Goal: Task Accomplishment & Management: Manage account settings

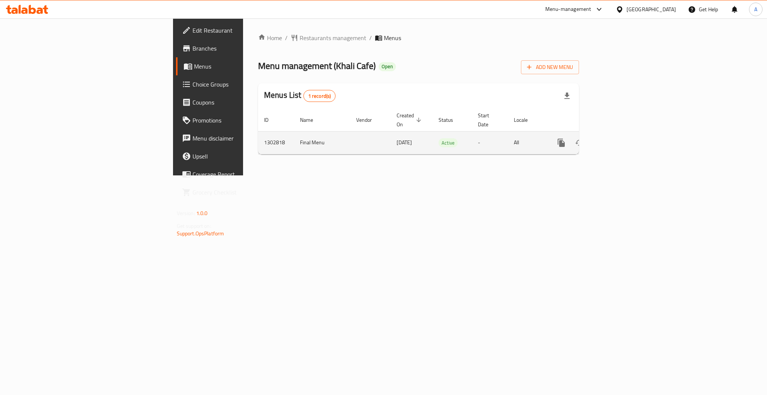
click at [620, 138] on icon "enhanced table" at bounding box center [615, 142] width 9 height 9
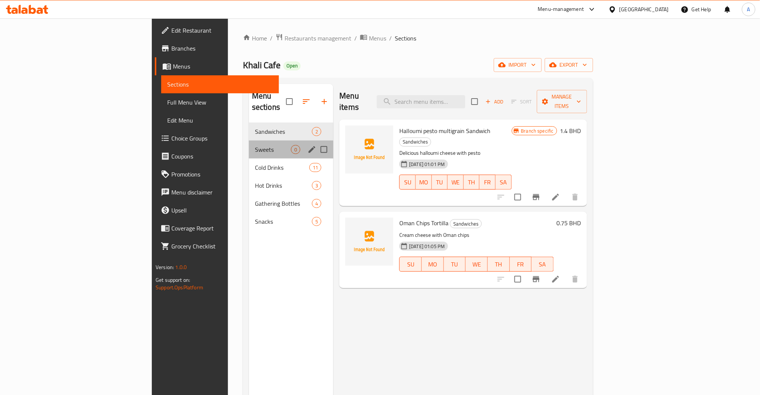
click at [249, 143] on div "Sweets 0" at bounding box center [291, 150] width 84 height 18
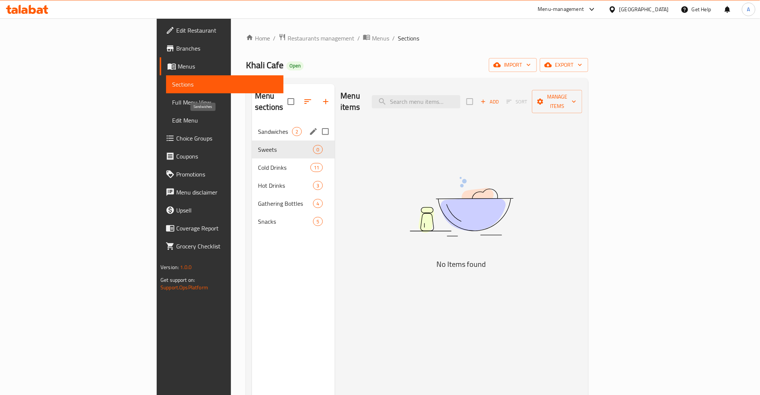
click at [258, 127] on span "Sandwiches" at bounding box center [275, 131] width 34 height 9
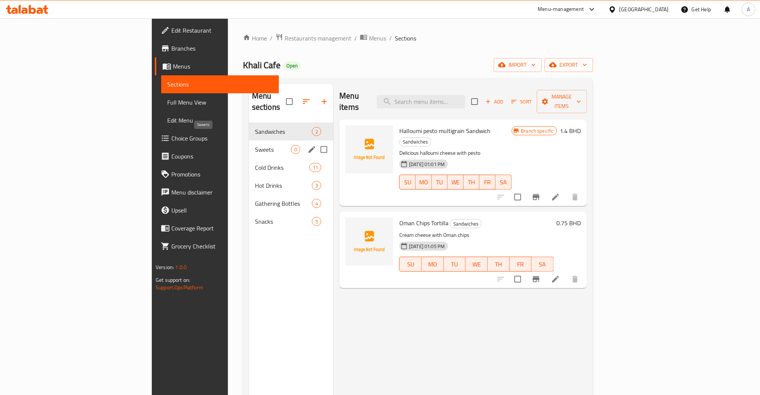
click at [255, 145] on span "Sweets" at bounding box center [273, 149] width 36 height 9
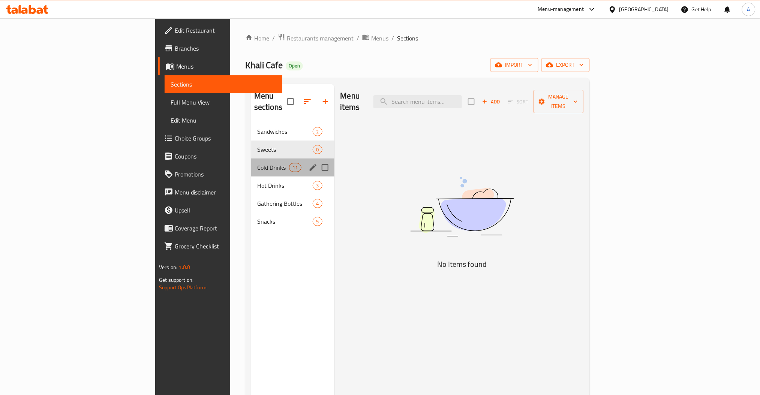
click at [251, 159] on div "Cold Drinks 11" at bounding box center [292, 168] width 83 height 18
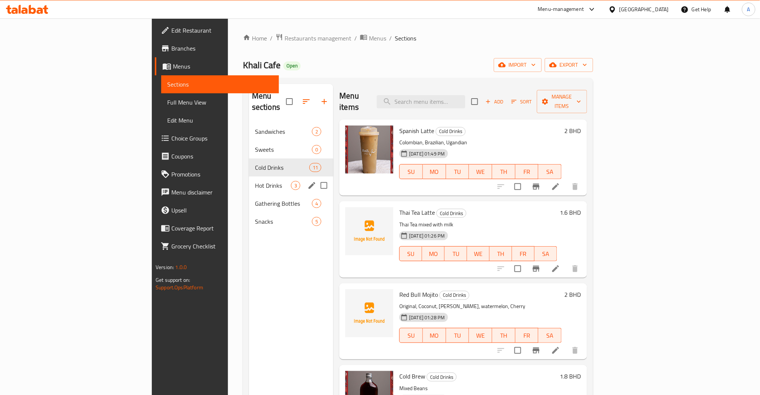
click at [255, 181] on span "Hot Drinks" at bounding box center [273, 185] width 36 height 9
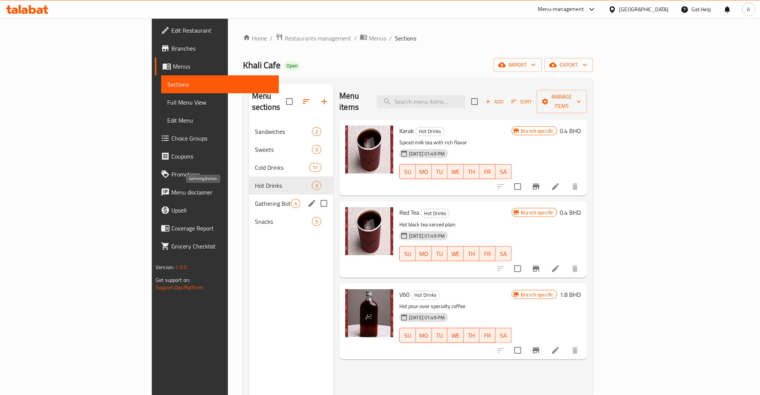
click at [255, 199] on span "Gathering Bottles" at bounding box center [273, 203] width 36 height 9
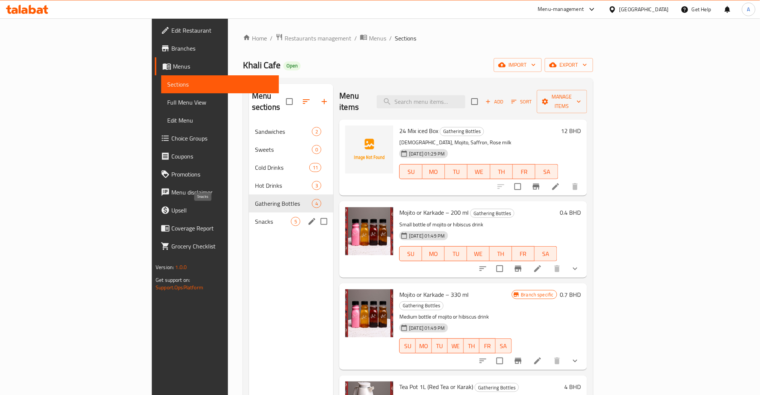
click at [255, 217] on span "Snacks" at bounding box center [273, 221] width 36 height 9
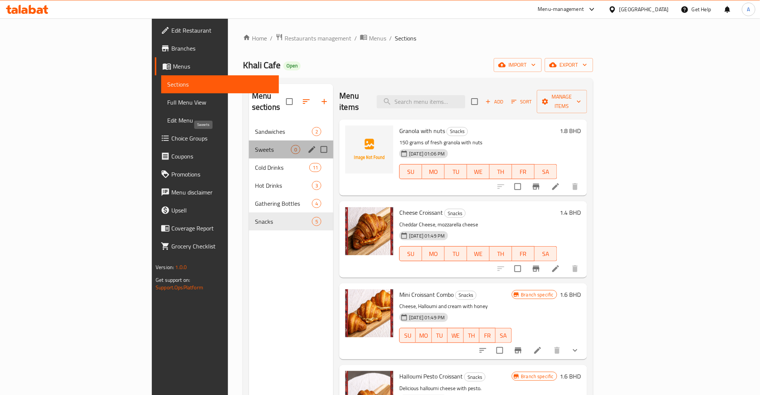
click at [255, 145] on span "Sweets" at bounding box center [273, 149] width 36 height 9
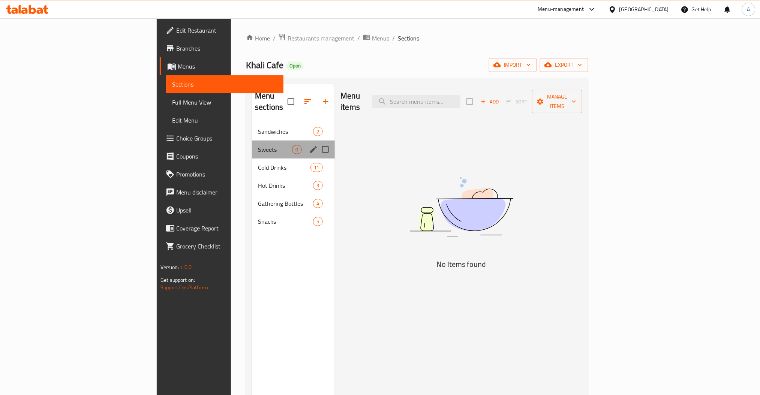
click at [252, 141] on div "Sweets 0" at bounding box center [293, 150] width 82 height 18
click at [252, 105] on div "Menu sections" at bounding box center [293, 102] width 82 height 36
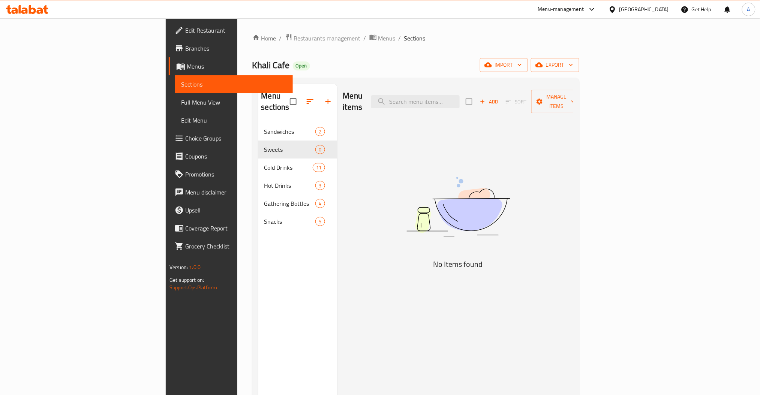
click at [258, 123] on div "Sandwiches 2" at bounding box center [297, 132] width 79 height 18
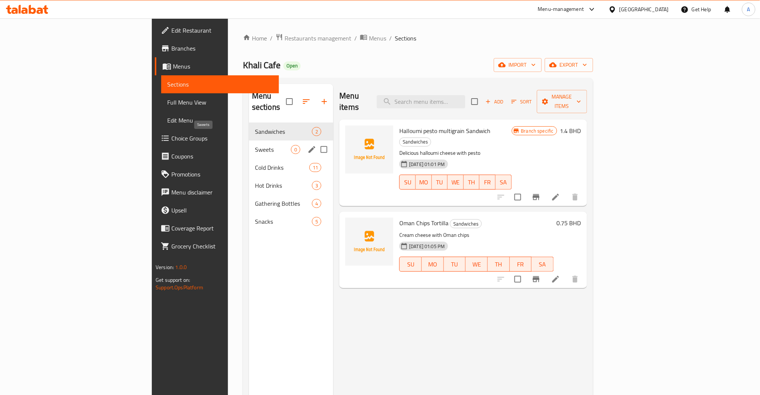
click at [255, 145] on span "Sweets" at bounding box center [273, 149] width 36 height 9
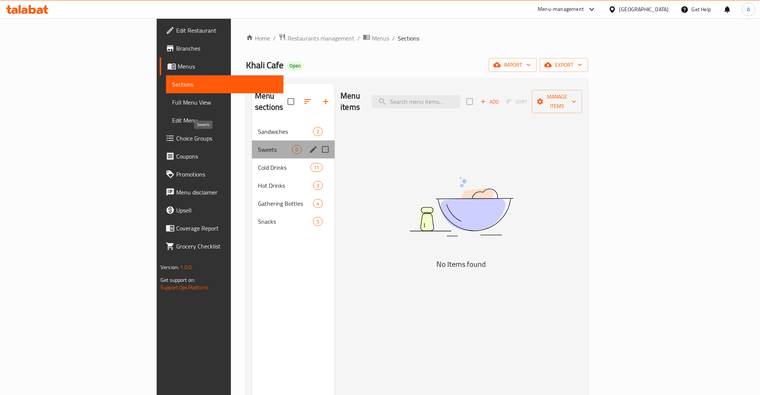
click at [258, 145] on span "Sweets" at bounding box center [275, 149] width 34 height 9
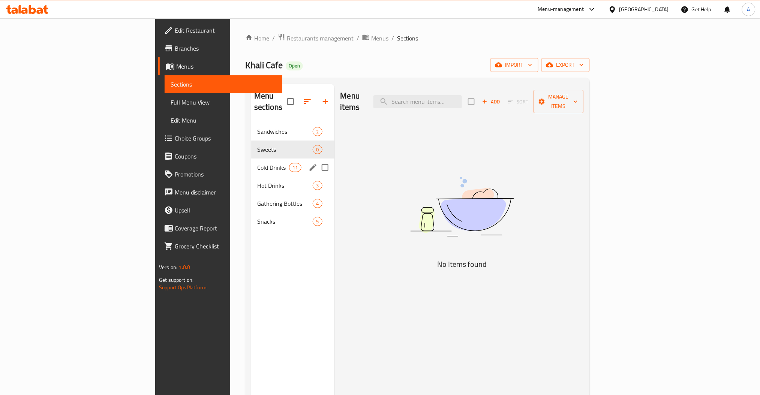
click at [251, 159] on div "Cold Drinks 11" at bounding box center [292, 168] width 83 height 18
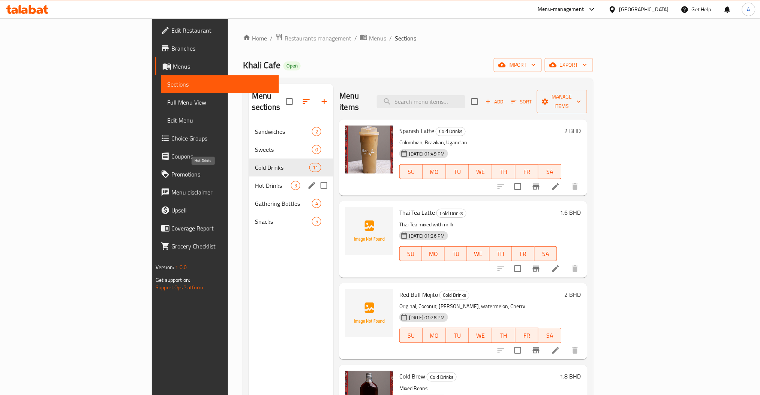
click at [255, 181] on span "Hot Drinks" at bounding box center [273, 185] width 36 height 9
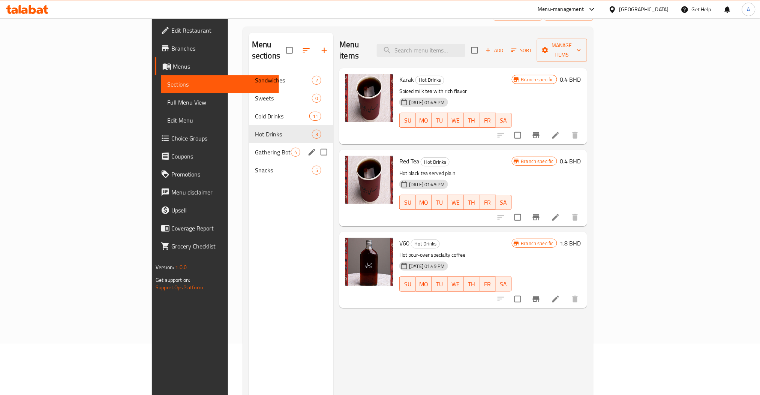
scroll to position [52, 0]
click at [255, 147] on span "Gathering Bottles" at bounding box center [273, 151] width 36 height 9
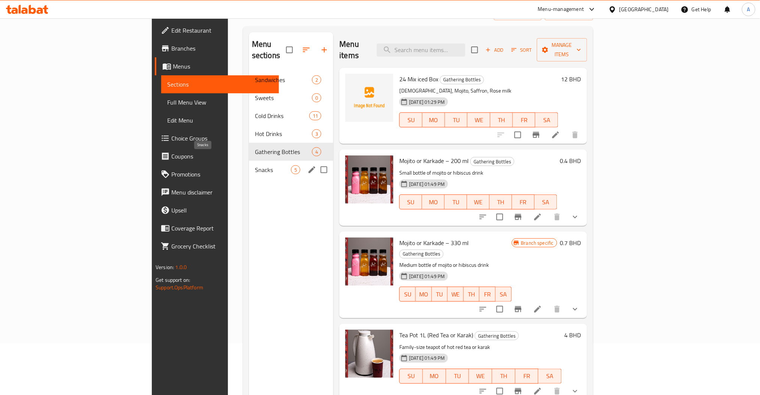
scroll to position [10, 0]
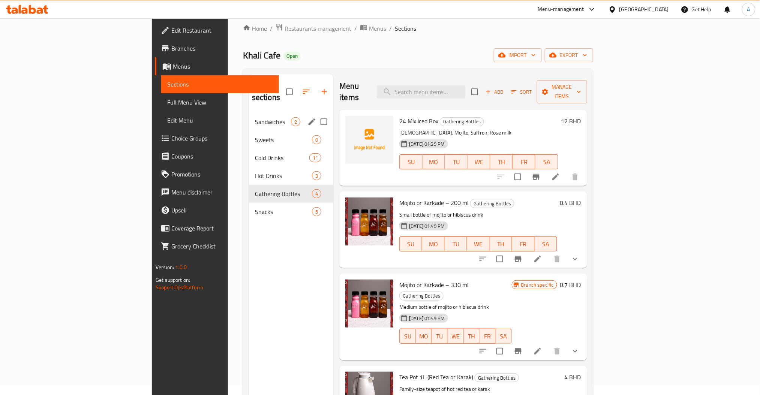
click at [249, 117] on div "Sandwiches 2" at bounding box center [291, 122] width 84 height 18
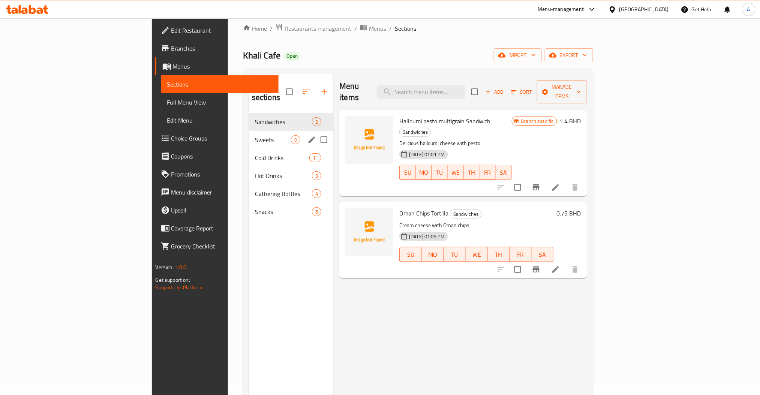
click at [249, 131] on div "Sweets 0" at bounding box center [291, 140] width 84 height 18
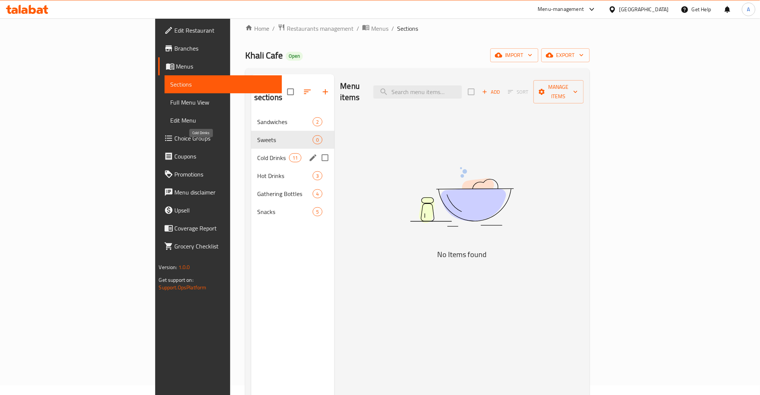
click at [257, 153] on span "Cold Drinks" at bounding box center [273, 157] width 32 height 9
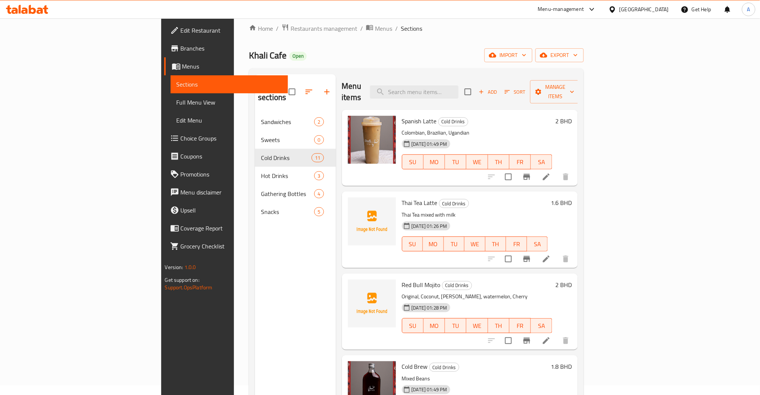
click at [551, 172] on icon at bounding box center [546, 176] width 9 height 9
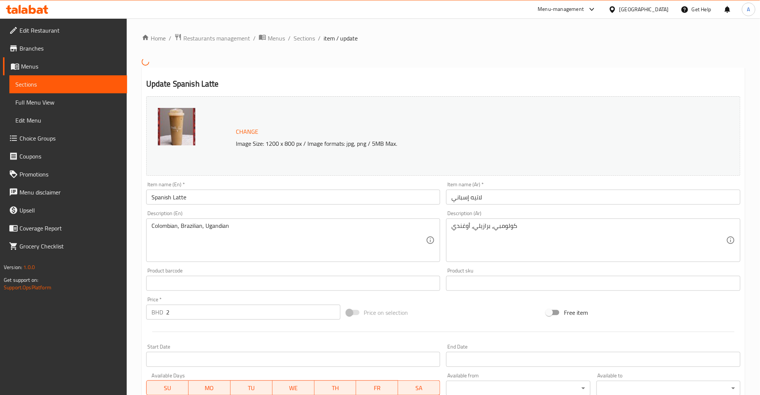
click at [287, 147] on p "Image Size: 1200 x 800 px / Image formats: jpg, png / 5MB Max." at bounding box center [447, 143] width 428 height 9
drag, startPoint x: 338, startPoint y: 147, endPoint x: 358, endPoint y: 146, distance: 20.6
click at [358, 146] on p "Image Size: 1200 x 800 px / Image formats: jpg, png / 5MB Max." at bounding box center [447, 143] width 428 height 9
click at [369, 147] on p "Image Size: 1200 x 800 px / Image formats: jpg, png / 5MB Max." at bounding box center [447, 143] width 428 height 9
click at [296, 40] on span "Sections" at bounding box center [303, 38] width 21 height 9
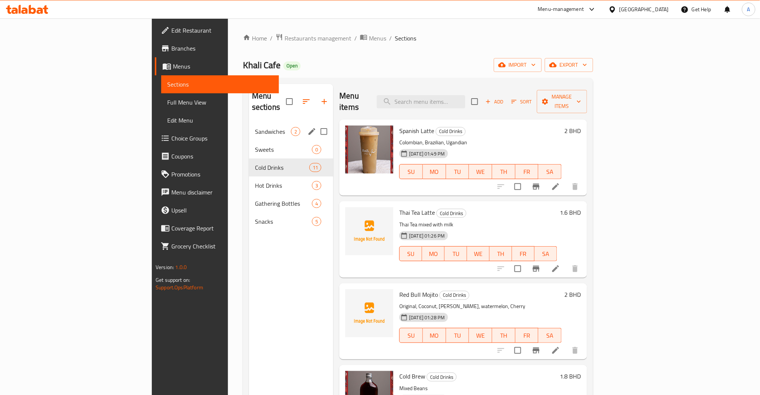
click at [249, 123] on div "Sandwiches 2" at bounding box center [291, 132] width 84 height 18
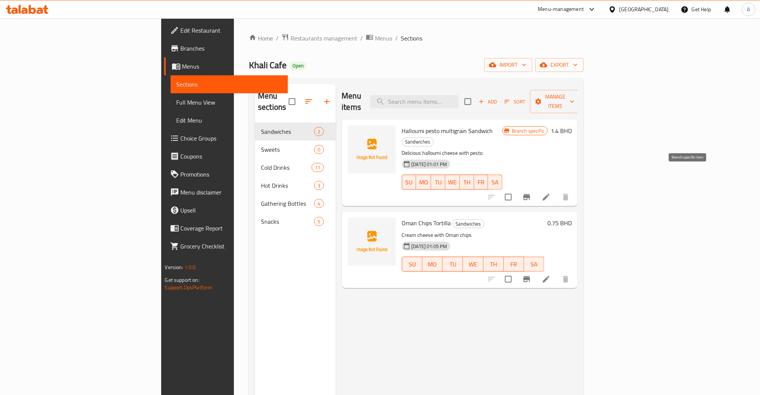
click at [536, 188] on button "Branch-specific-item" at bounding box center [527, 197] width 18 height 18
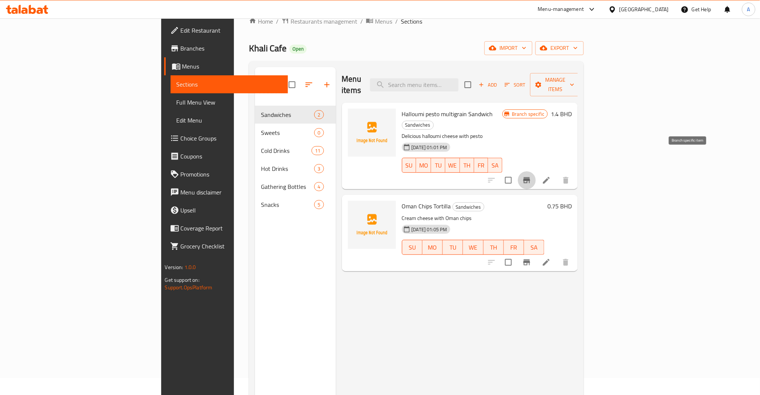
scroll to position [18, 0]
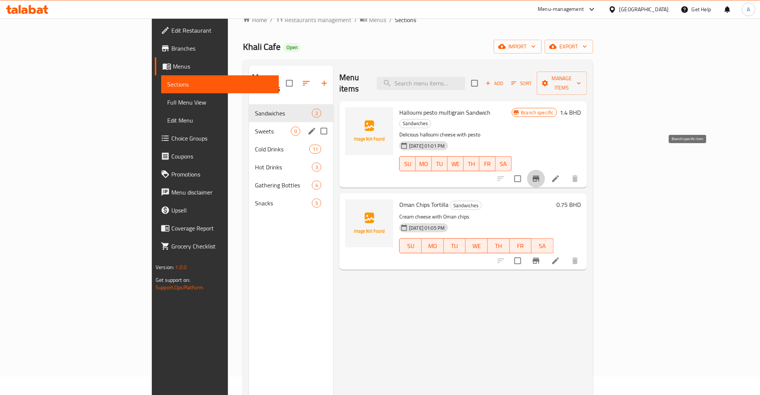
click at [255, 127] on span "Sweets" at bounding box center [273, 131] width 36 height 9
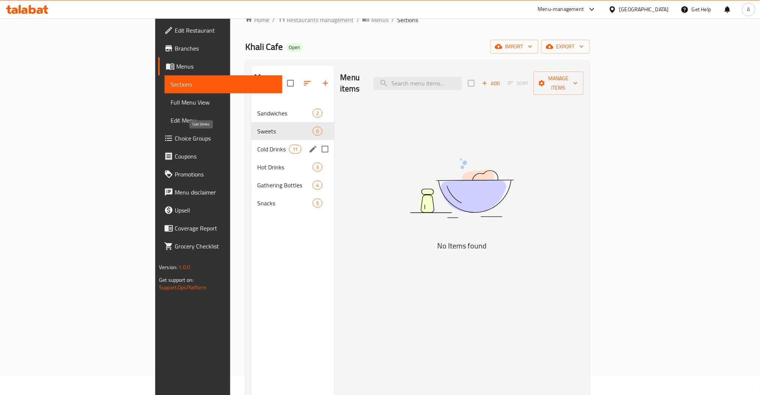
click at [257, 145] on span "Cold Drinks" at bounding box center [273, 149] width 32 height 9
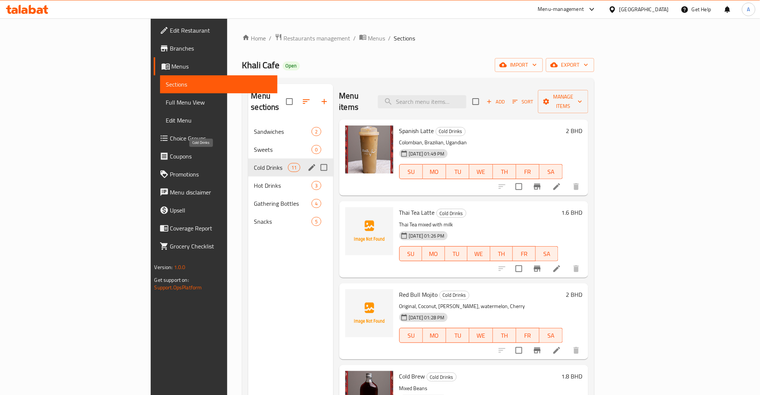
click at [254, 163] on span "Cold Drinks" at bounding box center [271, 167] width 34 height 9
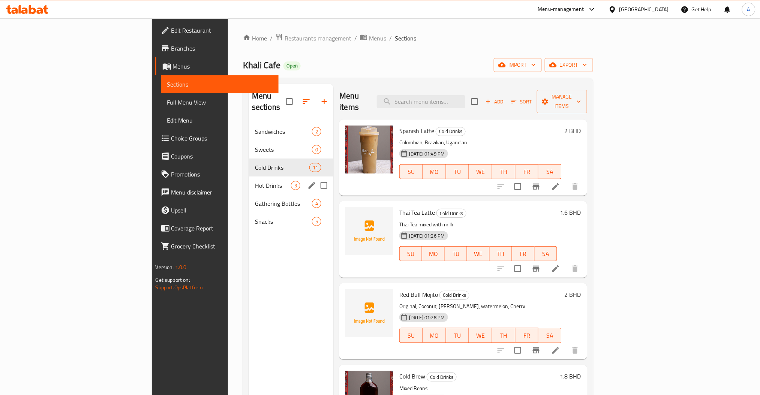
click at [255, 181] on span "Hot Drinks" at bounding box center [273, 185] width 36 height 9
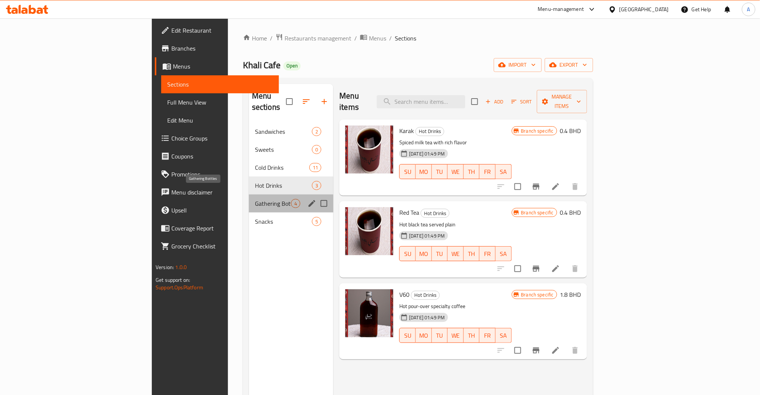
click at [255, 199] on span "Gathering Bottles" at bounding box center [273, 203] width 36 height 9
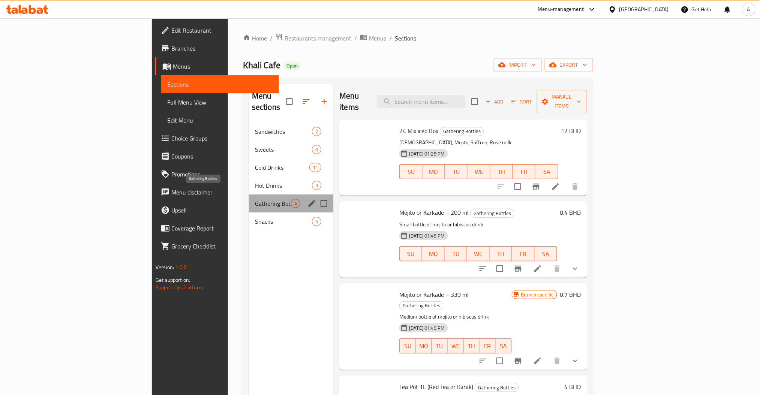
click at [255, 199] on span "Gathering Bottles" at bounding box center [273, 203] width 36 height 9
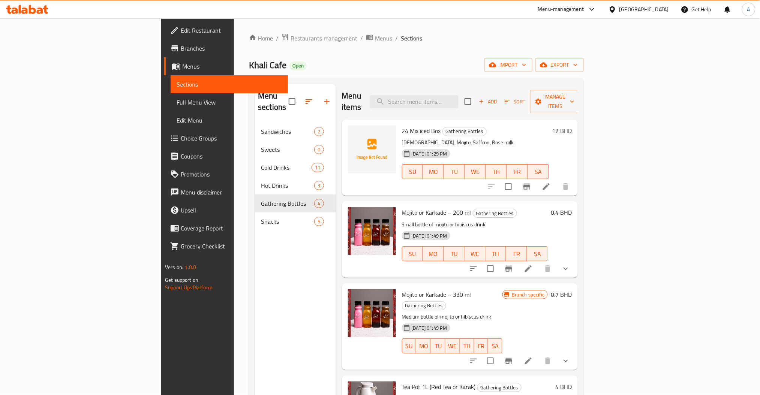
scroll to position [105, 0]
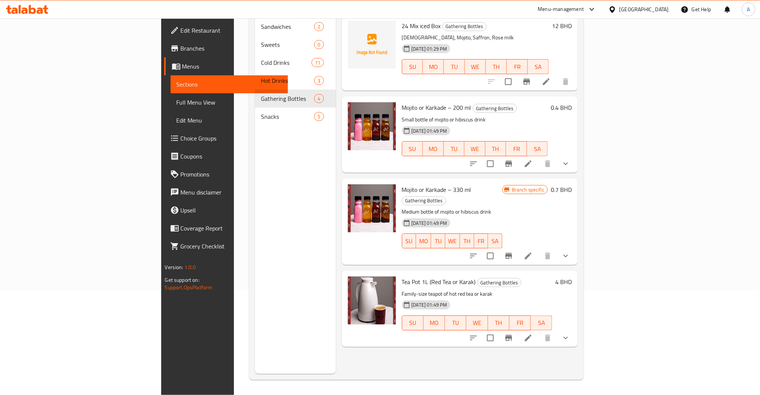
click at [574, 329] on button "show more" at bounding box center [565, 338] width 18 height 18
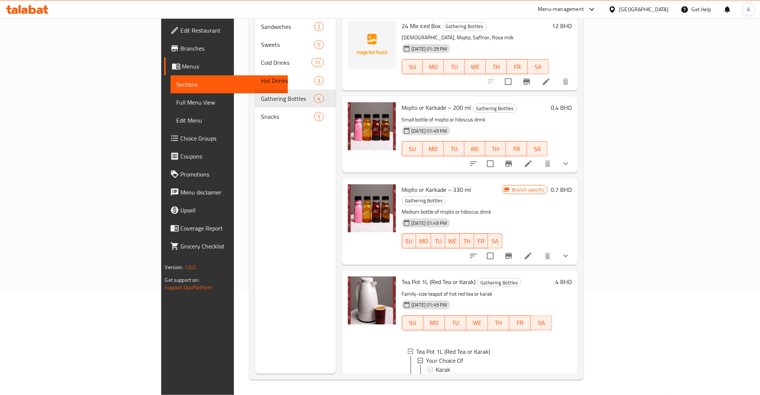
scroll to position [0, 0]
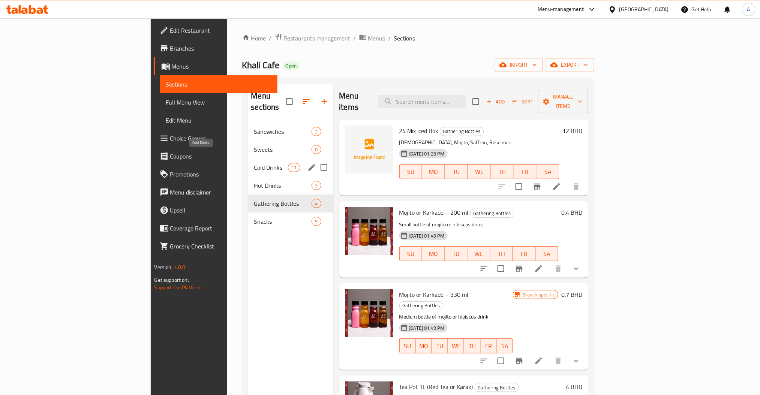
click at [254, 163] on span "Cold Drinks" at bounding box center [271, 167] width 34 height 9
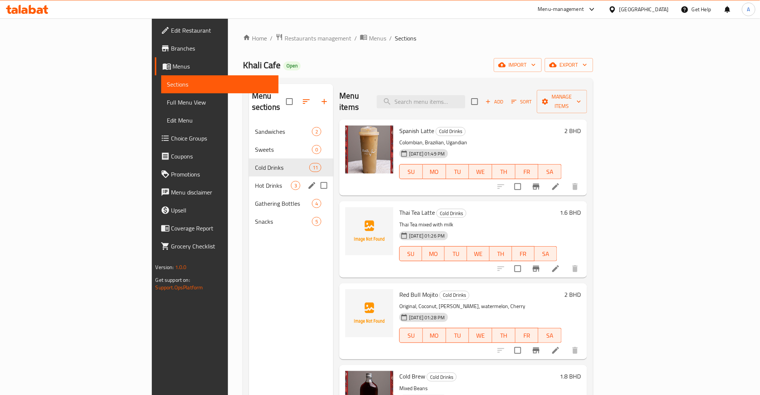
click at [249, 177] on div "Hot Drinks 3" at bounding box center [291, 186] width 84 height 18
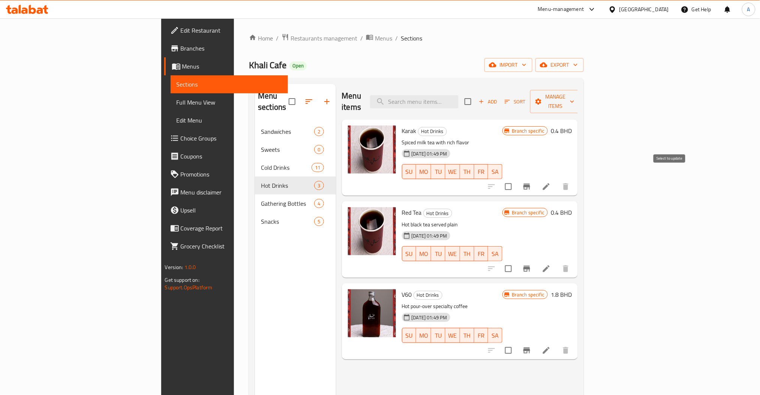
click at [516, 179] on input "checkbox" at bounding box center [508, 187] width 16 height 16
checkbox input "true"
click at [516, 261] on input "checkbox" at bounding box center [508, 269] width 16 height 16
checkbox input "true"
click at [574, 100] on span "Manage items" at bounding box center [555, 101] width 38 height 19
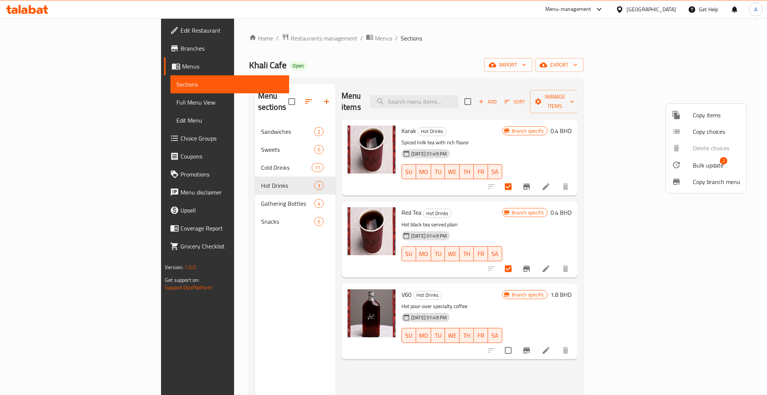
click at [697, 165] on span "Bulk update" at bounding box center [708, 165] width 31 height 9
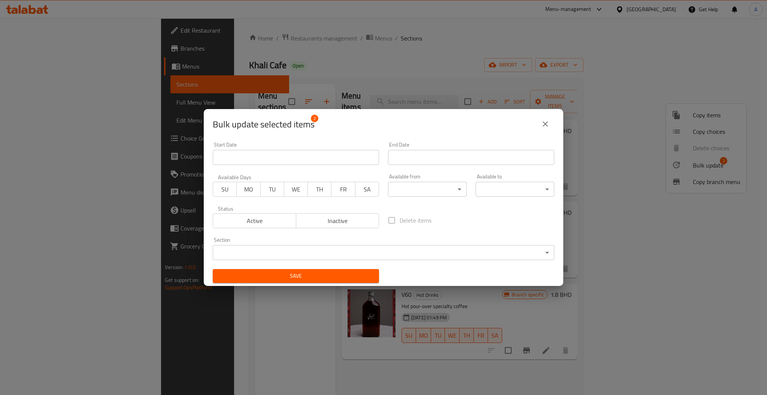
click at [384, 223] on label "Delete items" at bounding box center [408, 220] width 48 height 16
click at [339, 224] on span "Inactive" at bounding box center [337, 220] width 77 height 11
click at [303, 274] on span "Save" at bounding box center [296, 275] width 154 height 9
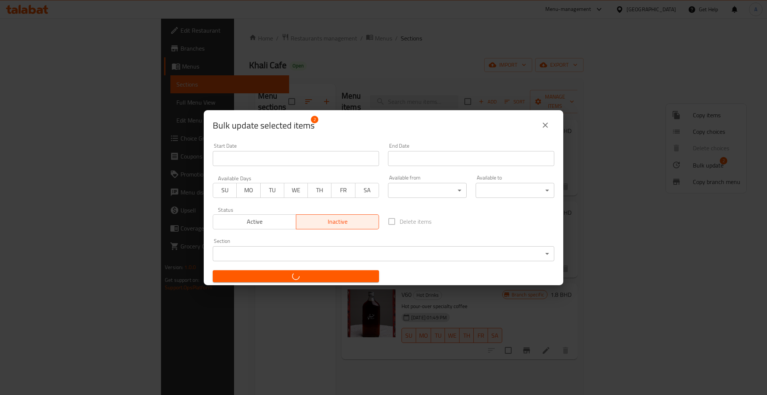
checkbox input "false"
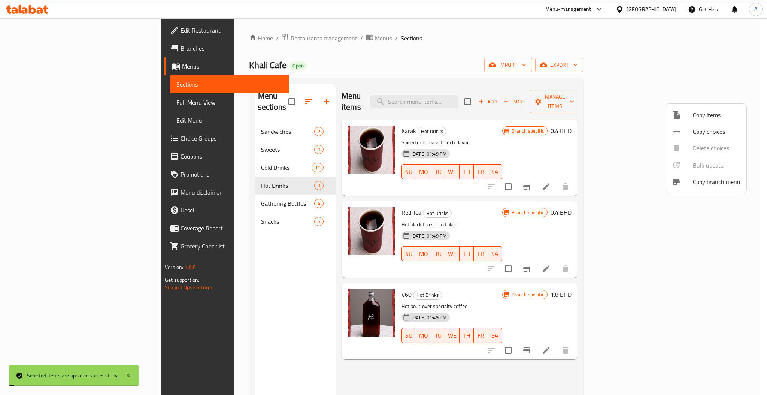
click at [480, 366] on div at bounding box center [383, 197] width 767 height 395
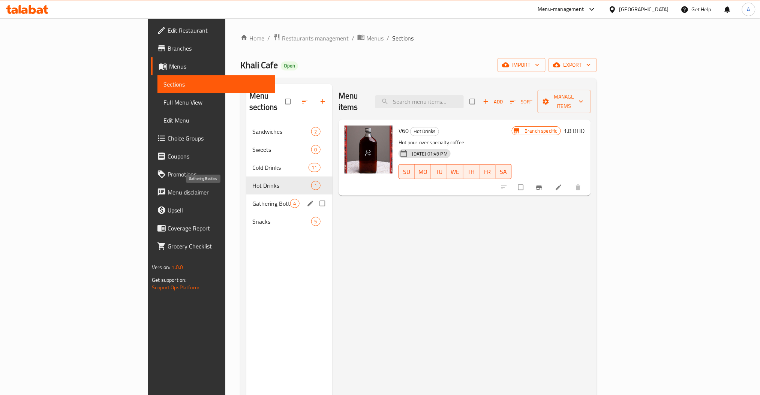
click at [252, 199] on span "Gathering Bottles" at bounding box center [270, 203] width 37 height 9
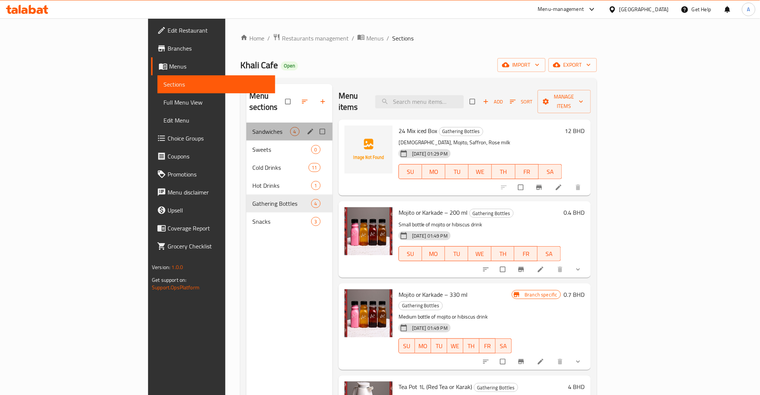
click at [246, 128] on div "Sandwiches 4" at bounding box center [289, 132] width 86 height 18
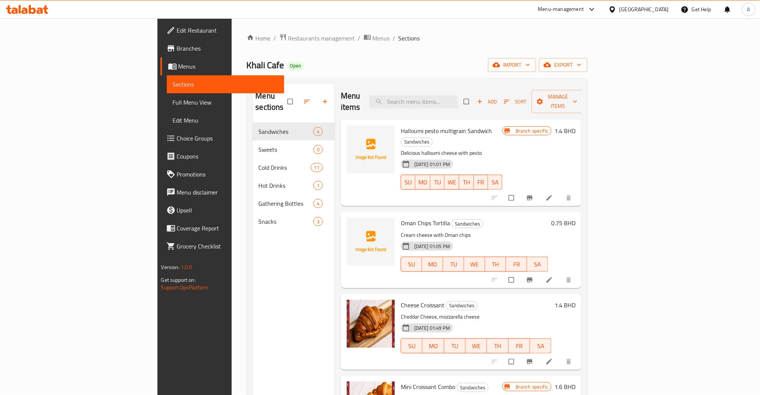
scroll to position [105, 0]
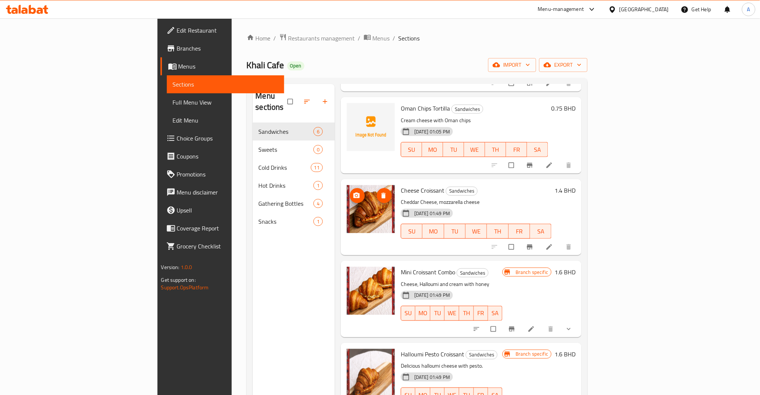
scroll to position [105, 0]
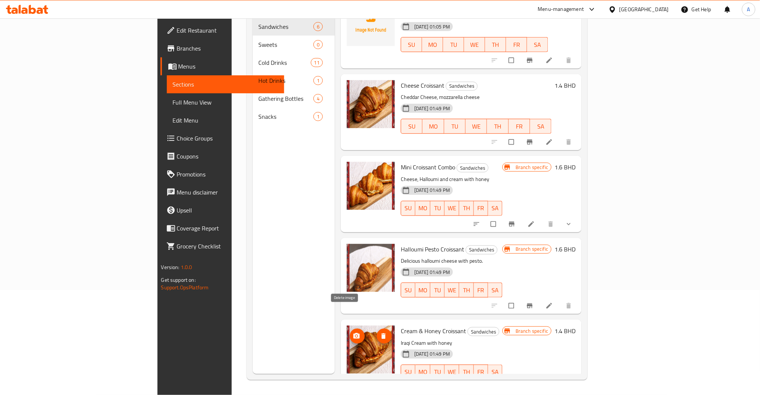
click at [377, 329] on button "delete image" at bounding box center [384, 336] width 15 height 15
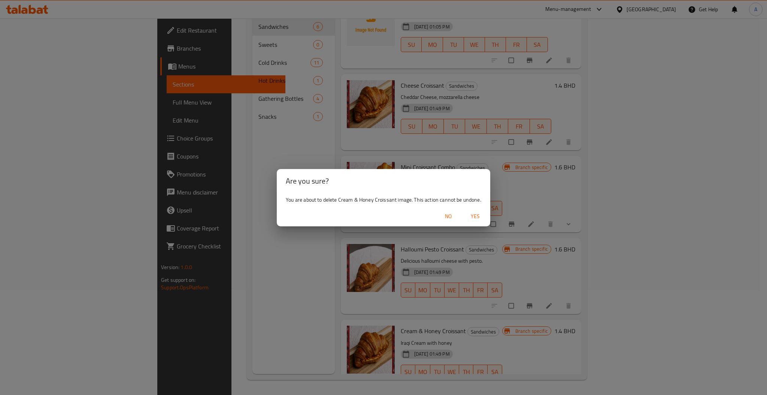
click at [473, 220] on span "Yes" at bounding box center [476, 216] width 18 height 9
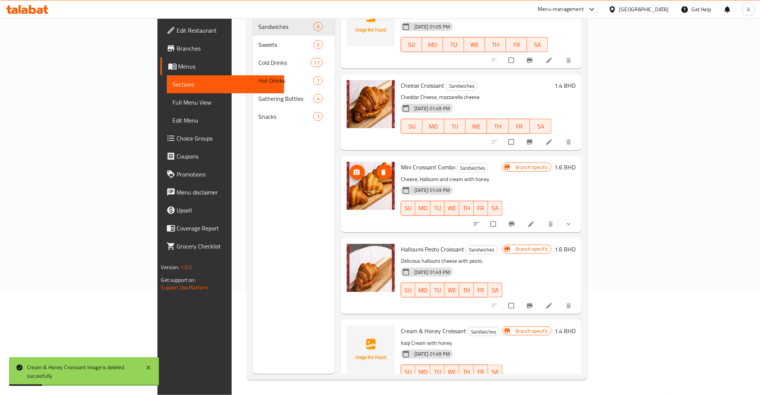
scroll to position [81, 0]
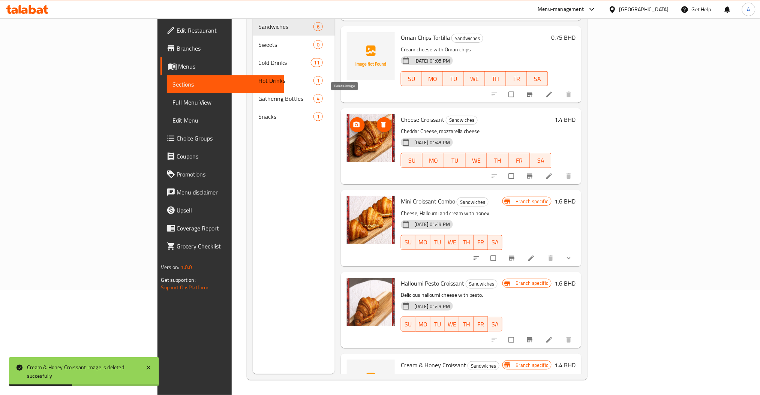
click at [377, 121] on span "delete image" at bounding box center [384, 124] width 15 height 7
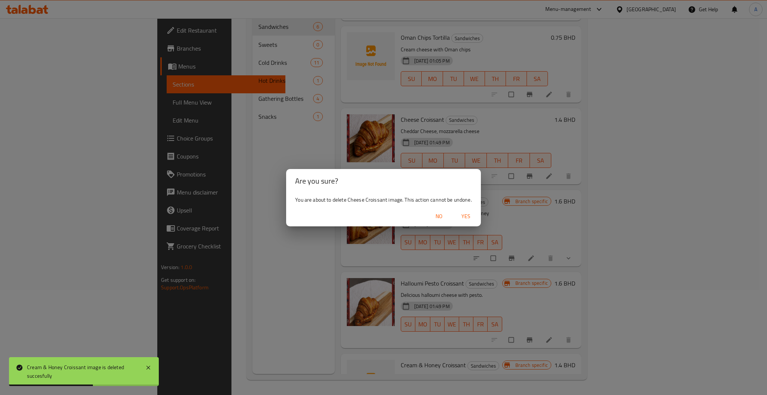
click at [467, 216] on span "Yes" at bounding box center [466, 216] width 18 height 9
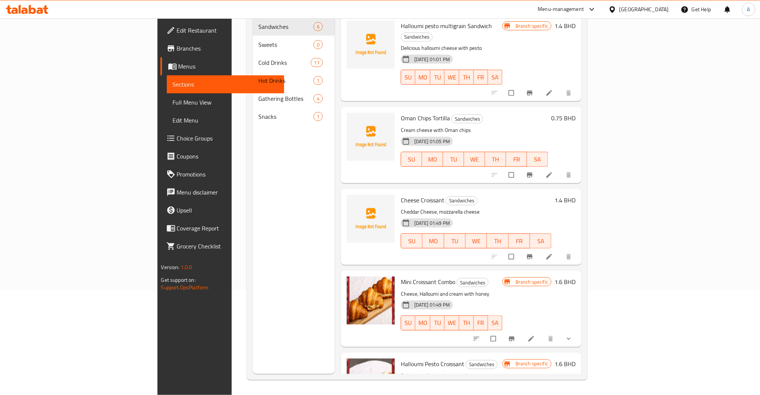
scroll to position [0, 0]
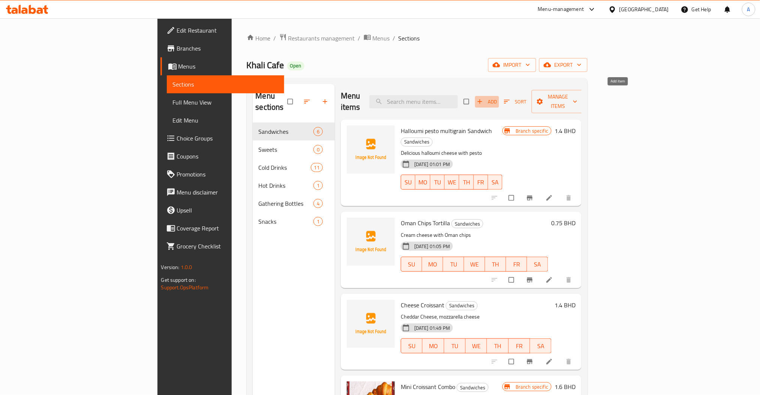
click at [499, 101] on button "Add" at bounding box center [487, 102] width 24 height 12
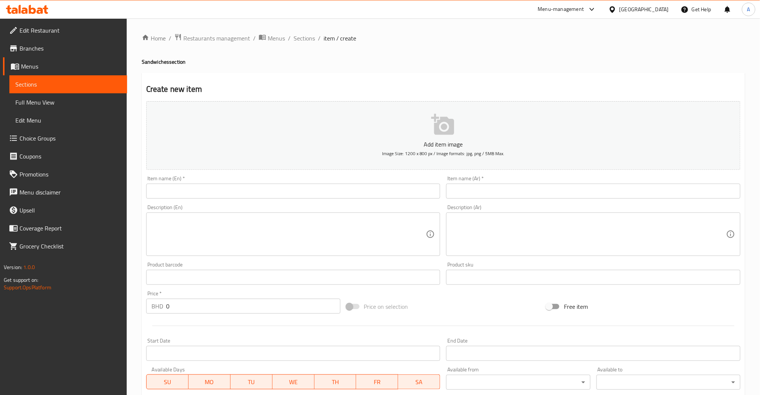
click at [205, 183] on div "Item name (En)   * Item name (En) *" at bounding box center [293, 187] width 294 height 23
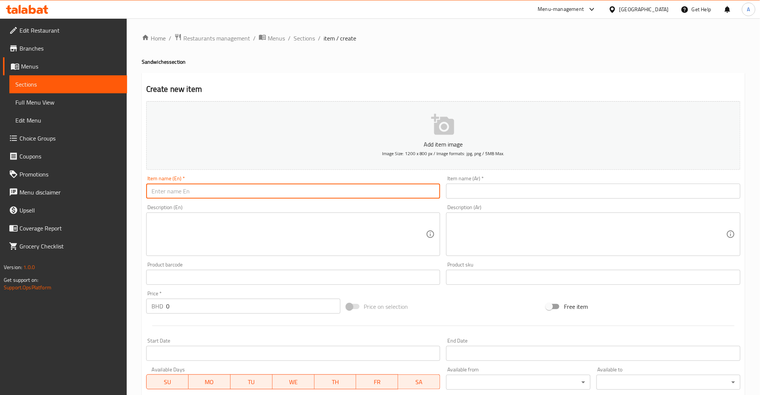
click at [194, 193] on input "text" at bounding box center [293, 191] width 294 height 15
type input "Flat Croissant"
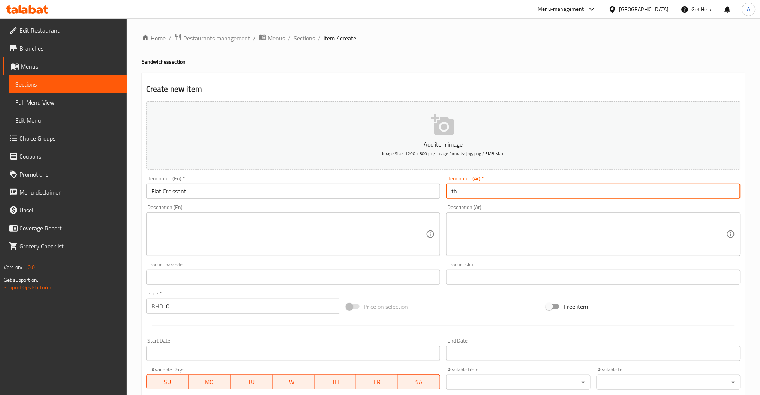
type input "t"
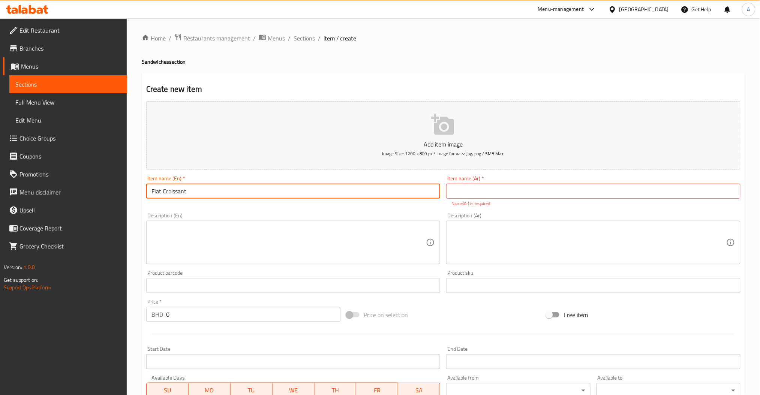
click at [257, 195] on input "Flat Croissant" at bounding box center [293, 191] width 294 height 15
click at [489, 197] on input "text" at bounding box center [593, 191] width 294 height 15
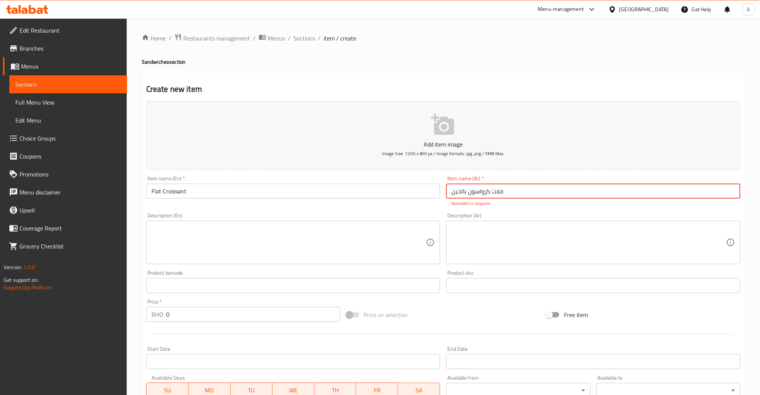
drag, startPoint x: 458, startPoint y: 192, endPoint x: 462, endPoint y: 194, distance: 3.9
click at [462, 194] on input "فلات كرواسون بالحبن" at bounding box center [593, 191] width 294 height 15
click at [482, 195] on input "فلات كرواسون بالحبن" at bounding box center [593, 191] width 294 height 15
drag, startPoint x: 470, startPoint y: 192, endPoint x: 437, endPoint y: 194, distance: 33.0
click at [437, 194] on div "Add item image Image Size: 1200 x 800 px / Image formats: jpg, png / 5MB Max. I…" at bounding box center [443, 263] width 600 height 331
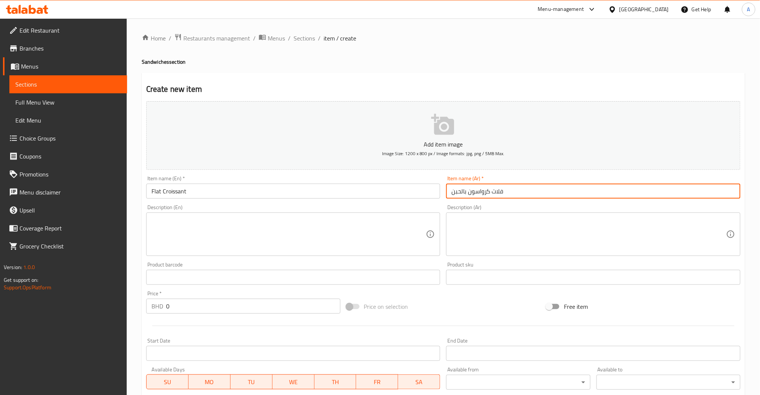
type input "فلات كرواسو"
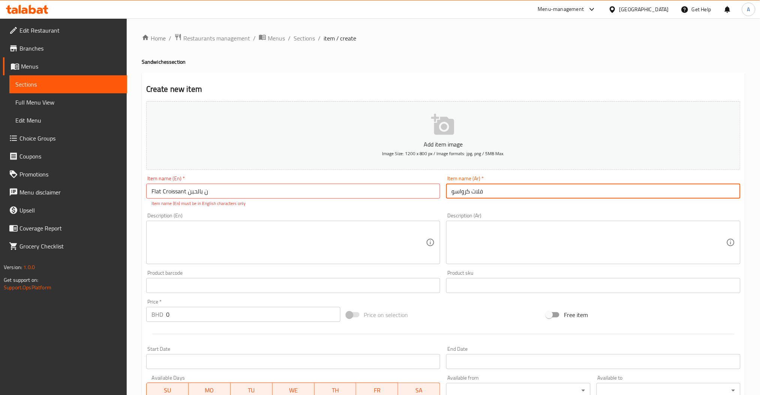
click at [467, 194] on input "فلات كرواسو" at bounding box center [593, 191] width 294 height 15
type input "Flat Croissant"
click at [475, 196] on input "فلات كرواسون بالحبن" at bounding box center [593, 191] width 294 height 15
click at [466, 193] on input "فلات كرواسون بالحبن" at bounding box center [593, 191] width 294 height 15
drag, startPoint x: 467, startPoint y: 191, endPoint x: 446, endPoint y: 192, distance: 20.3
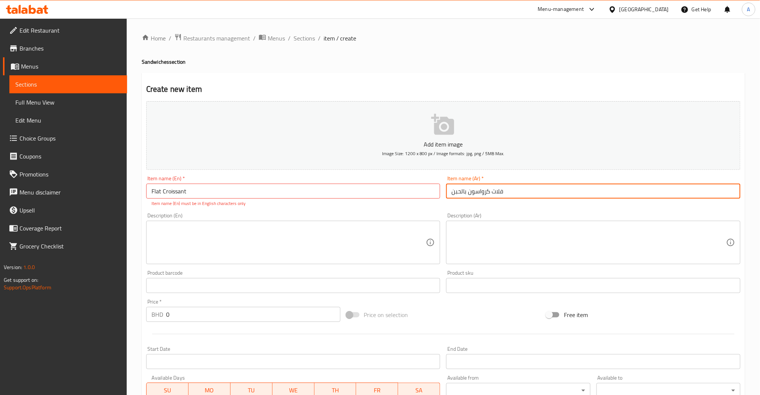
click at [446, 192] on input "فلات كرواسون بالحبن" at bounding box center [593, 191] width 294 height 15
type input "فلات كرواسون"
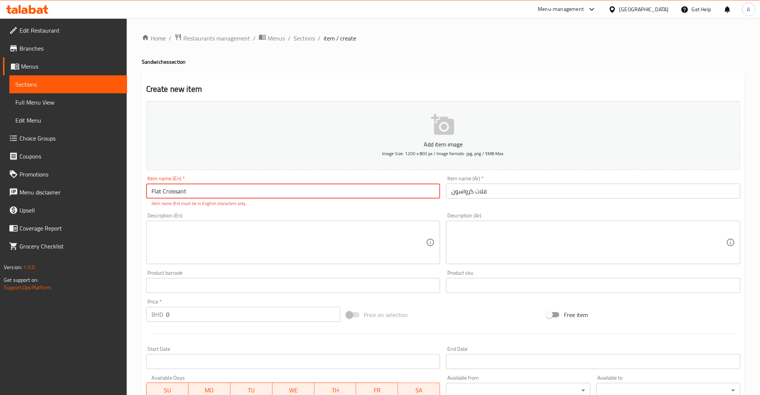
click at [421, 194] on input "Flat Croissant" at bounding box center [293, 191] width 294 height 15
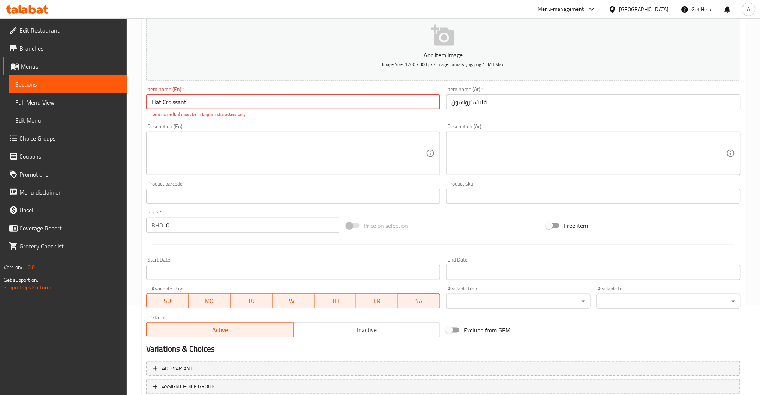
scroll to position [90, 0]
type input "Flat Croissant"
click at [235, 166] on div "Description (En)" at bounding box center [293, 152] width 294 height 43
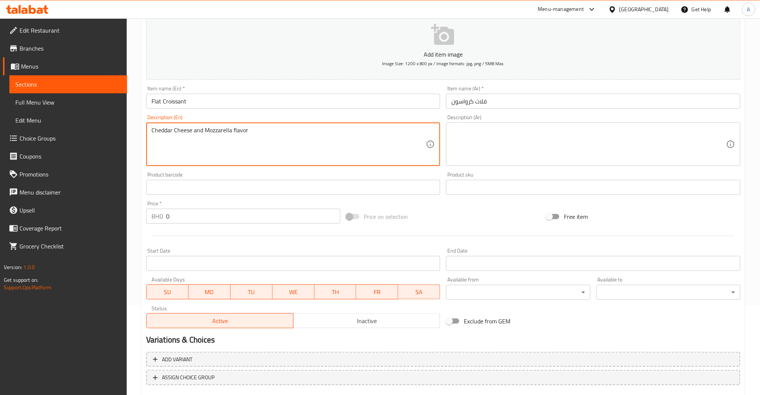
click at [152, 131] on textarea "Cheddar Cheese and Mozzarella flavor" at bounding box center [288, 145] width 275 height 36
type textarea "Smashed Croissant with Cheddar Cheese and Mozzarella flavor"
click at [348, 123] on div "Smashed Croissant with Cheddar Cheese and Mozzarella flavor Description (En)" at bounding box center [293, 144] width 294 height 43
click at [392, 127] on textarea "Smashed Croissant with Cheddar Cheese and Mozzarella flavor" at bounding box center [288, 145] width 275 height 36
click at [363, 130] on textarea "Smashed Croissant with Cheddar Cheese and Mozzarella flavor" at bounding box center [288, 145] width 275 height 36
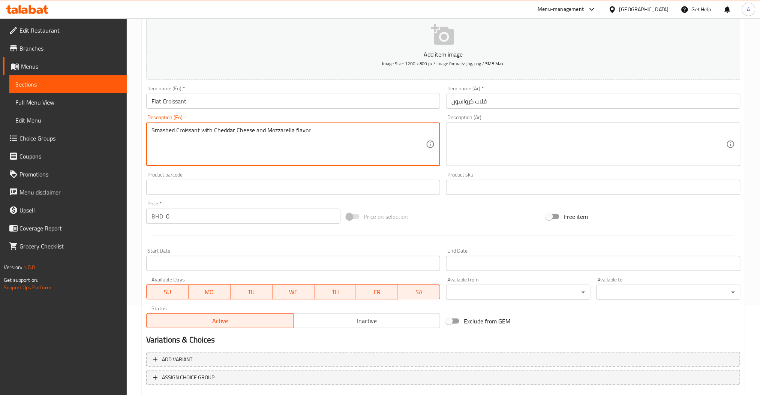
click at [363, 130] on textarea "Smashed Croissant with Cheddar Cheese and Mozzarella flavor" at bounding box center [288, 145] width 275 height 36
click at [293, 123] on div "Smashed Croissant with Cheddar Cheese and Mozzarella flavor Description (En)" at bounding box center [293, 144] width 294 height 43
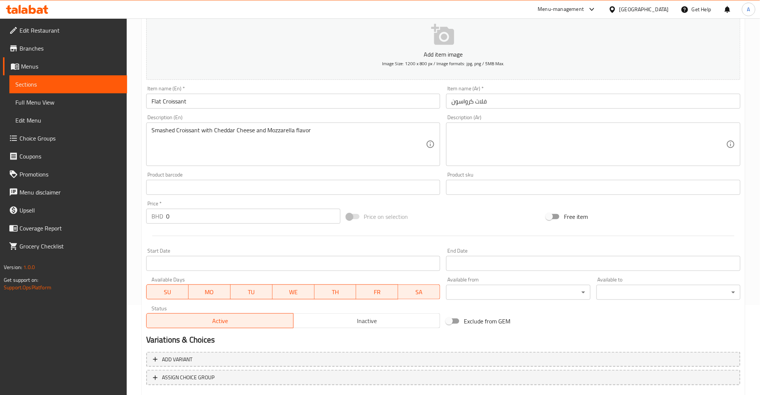
click at [414, 176] on div "Product barcode Product barcode" at bounding box center [293, 183] width 294 height 23
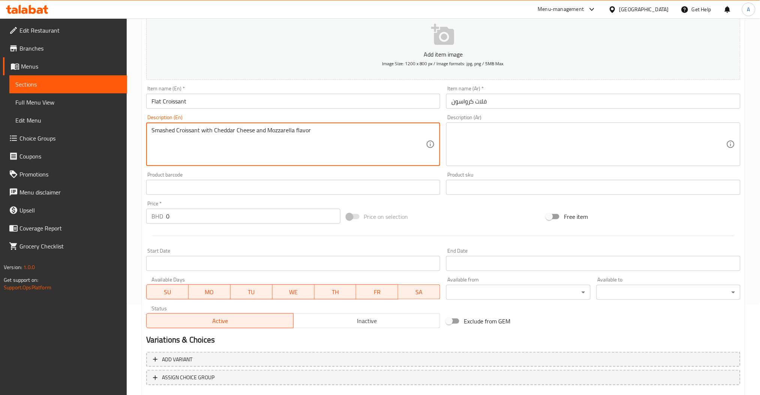
click at [338, 141] on textarea "Smashed Croissant with Cheddar Cheese and Mozzarella flavor" at bounding box center [288, 145] width 275 height 36
click at [241, 139] on textarea "Smashed Croissant with Cheddar Cheese and Mozzarella flavor" at bounding box center [288, 145] width 275 height 36
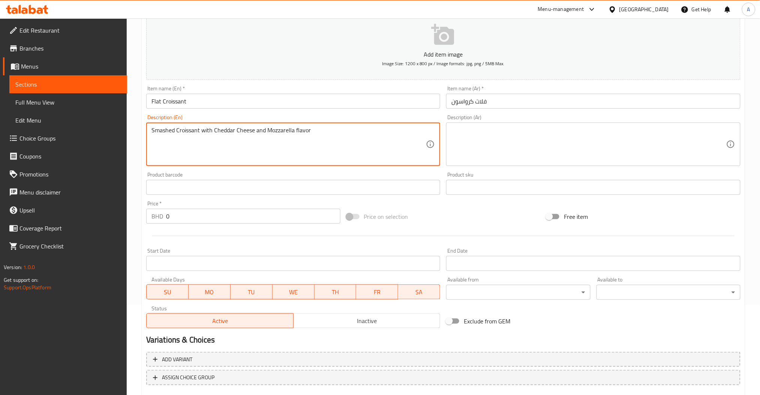
click at [241, 139] on textarea "Smashed Croissant with Cheddar Cheese and Mozzarella flavor" at bounding box center [288, 145] width 275 height 36
click at [537, 152] on textarea at bounding box center [588, 145] width 275 height 36
paste textarea "كرواسون مهروس بنكهة جبنة الشيدر والموزاريلا"
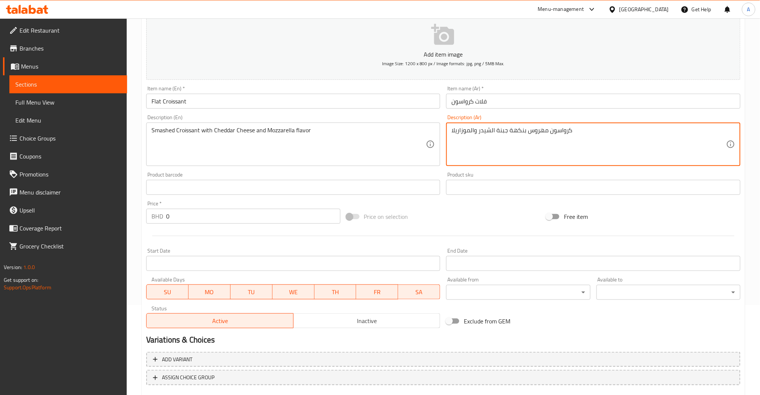
scroll to position [133, 0]
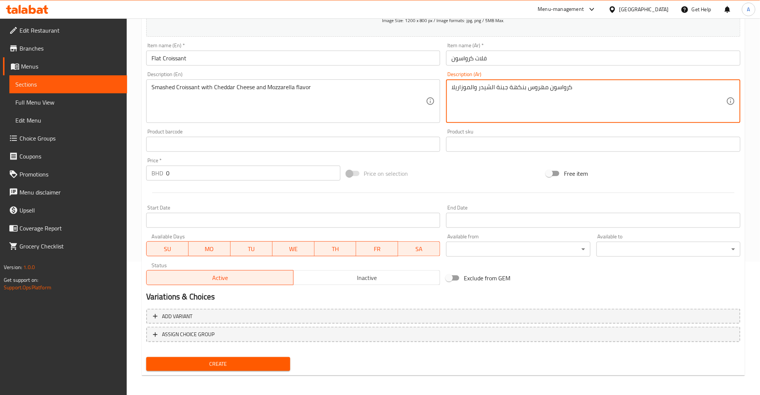
type textarea "كرواسون مهروس بنكهة جبنة الشيدر والموزاريلا"
click at [203, 168] on input "0" at bounding box center [253, 173] width 174 height 15
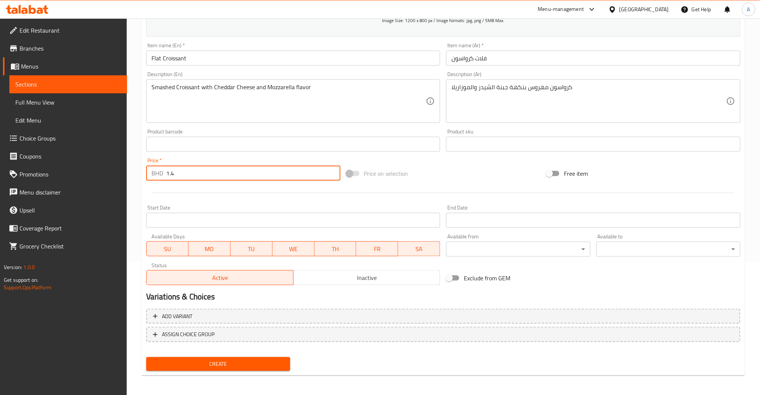
type input "1.4"
click at [230, 369] on button "Create" at bounding box center [218, 364] width 144 height 14
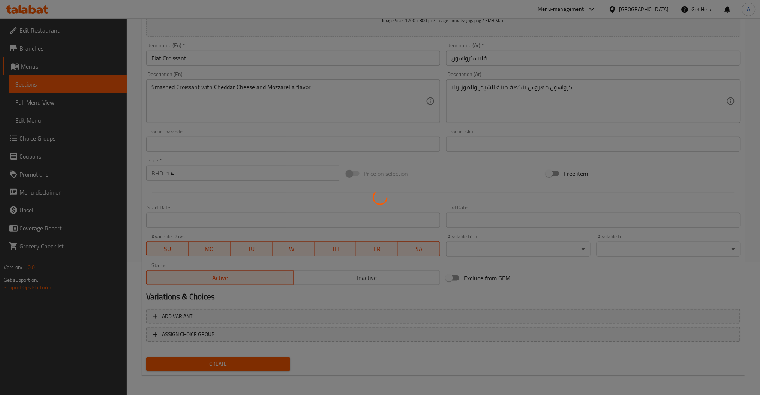
type input "0"
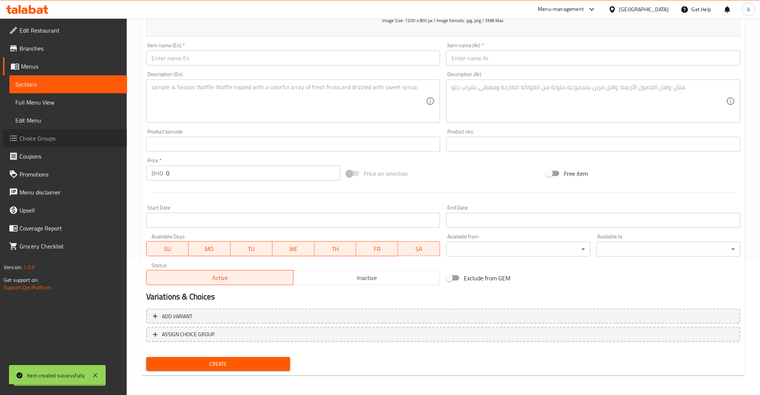
click at [49, 138] on span "Choice Groups" at bounding box center [70, 138] width 102 height 9
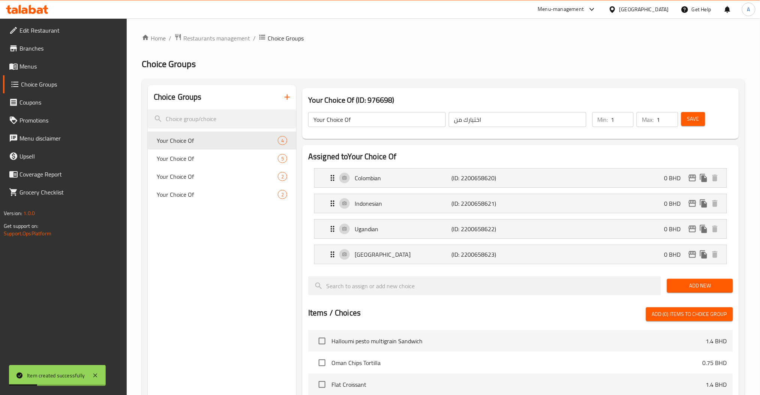
click at [284, 98] on icon "button" at bounding box center [287, 97] width 9 height 9
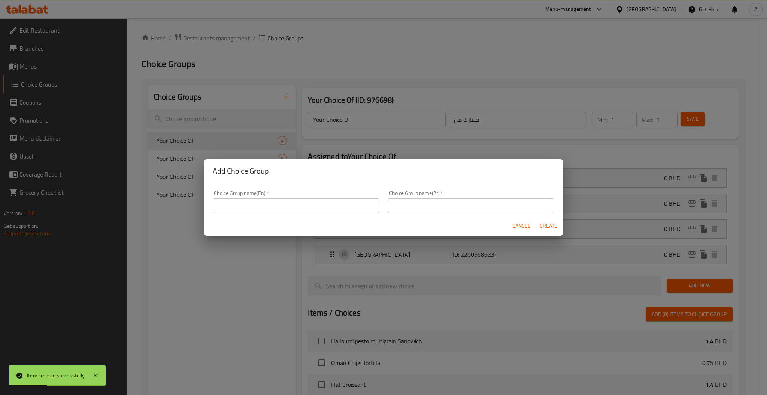
click at [267, 207] on input "text" at bounding box center [296, 205] width 166 height 15
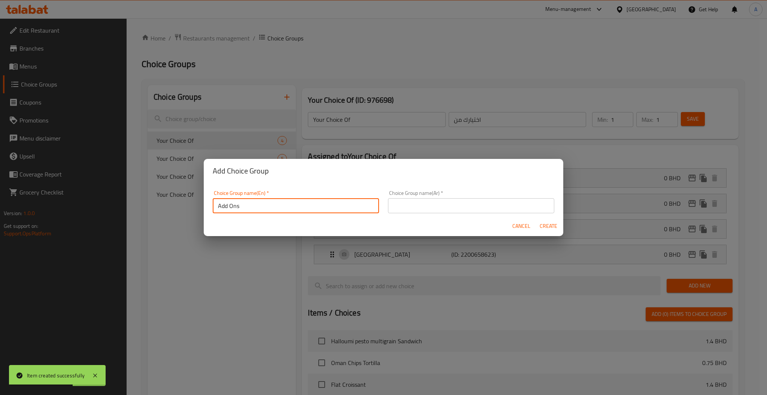
type input "Add Ons"
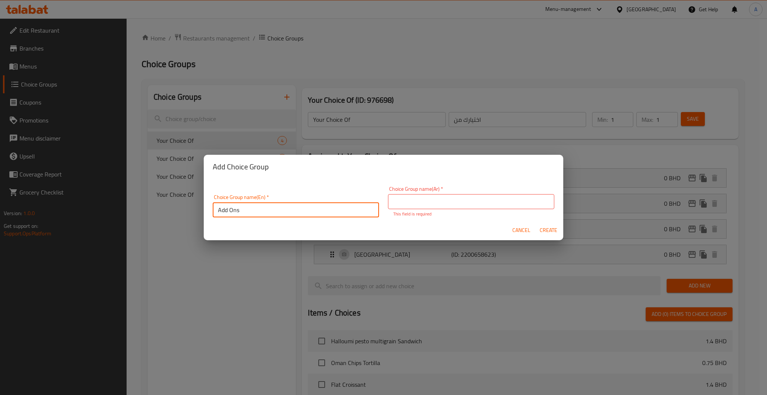
click at [281, 210] on input "Add Ons" at bounding box center [296, 209] width 166 height 15
type input "الاضافات"
click at [557, 234] on div "Cancel Create" at bounding box center [384, 230] width 360 height 20
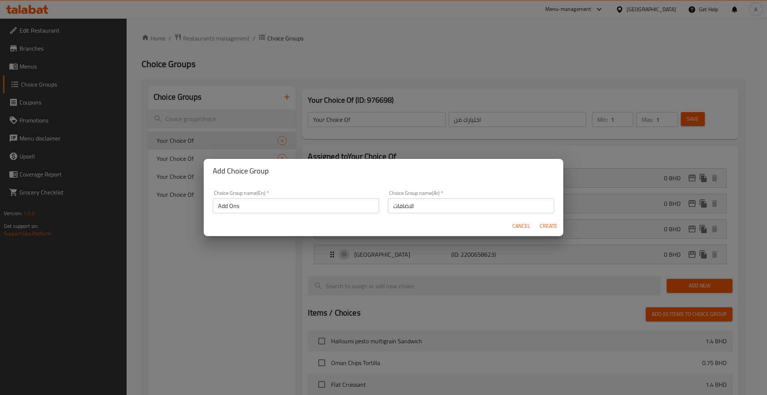
click at [551, 229] on span "Create" at bounding box center [549, 225] width 18 height 9
type input "Add Ons"
type input "الاضافات"
type input "0"
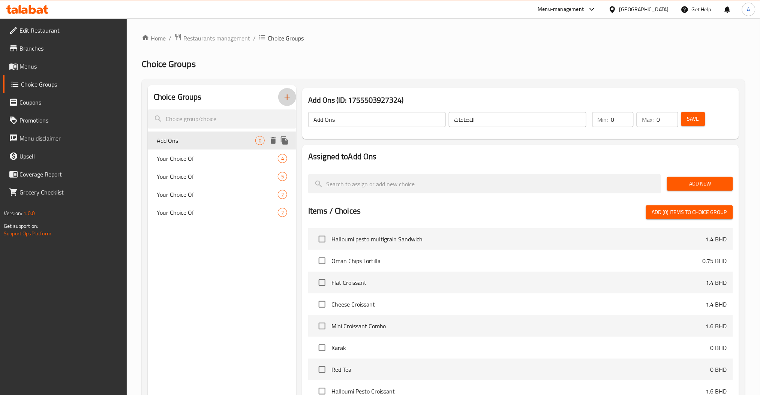
click at [214, 142] on span "Add Ons" at bounding box center [206, 140] width 99 height 9
type input "1"
click at [669, 115] on input "1" at bounding box center [666, 119] width 21 height 15
click at [695, 181] on span "Add New" at bounding box center [700, 183] width 54 height 9
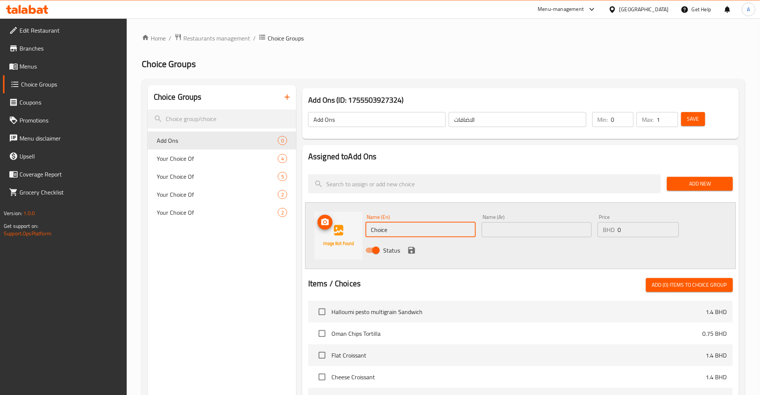
drag, startPoint x: 394, startPoint y: 236, endPoint x: 308, endPoint y: 236, distance: 86.2
click at [308, 236] on div "Name (En) Choice Name (En) Name (Ar) Name (Ar) Price BHD 0 Price Status" at bounding box center [520, 235] width 431 height 67
type input "Oman Chips"
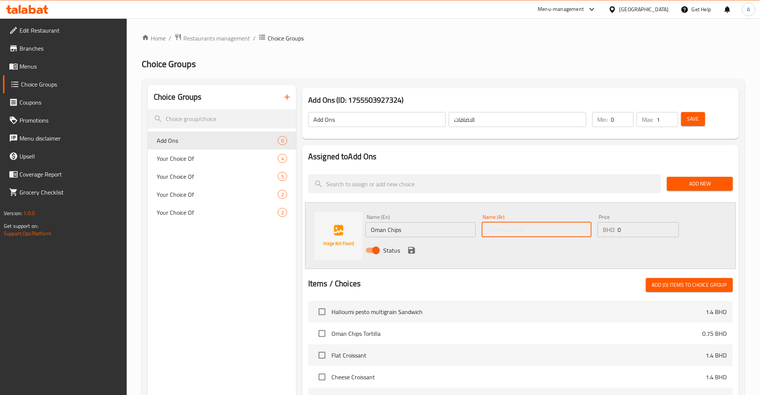
type input "ج"
type input "ب"
type input "بطاطس عمان"
click at [633, 240] on div "Status" at bounding box center [536, 250] width 348 height 20
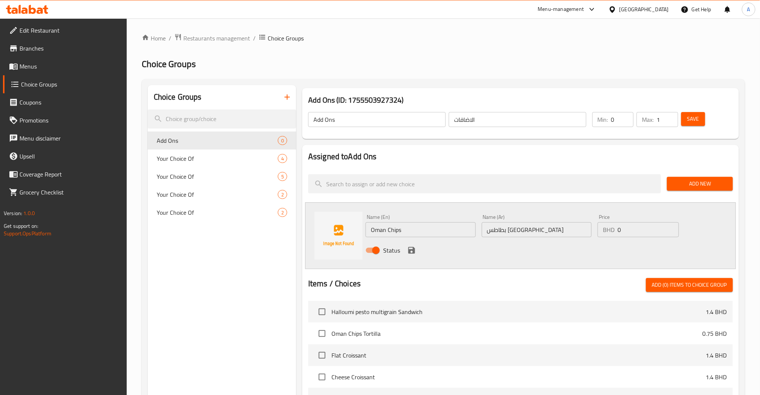
click at [633, 236] on input "0" at bounding box center [647, 229] width 61 height 15
type input ".2"
click at [414, 251] on icon "save" at bounding box center [411, 250] width 7 height 7
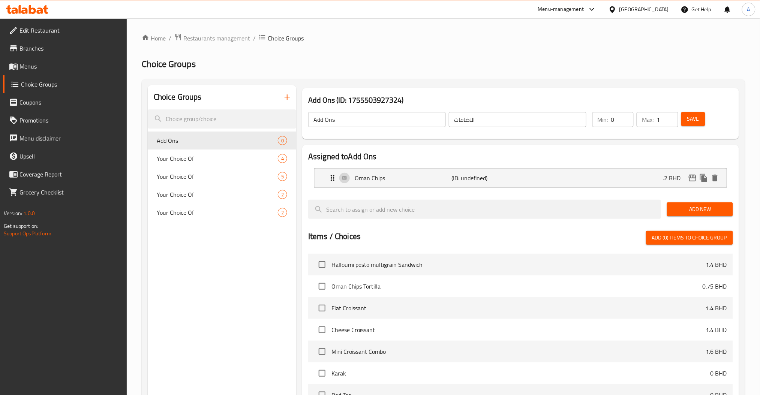
click at [698, 123] on span "Save" at bounding box center [693, 118] width 12 height 9
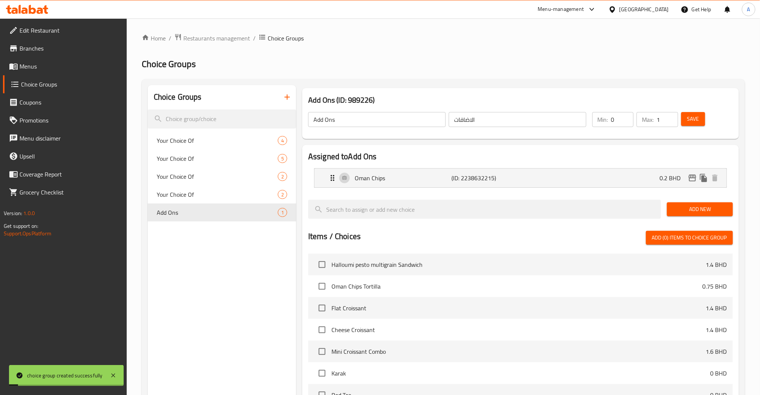
click at [39, 67] on span "Menus" at bounding box center [70, 66] width 102 height 9
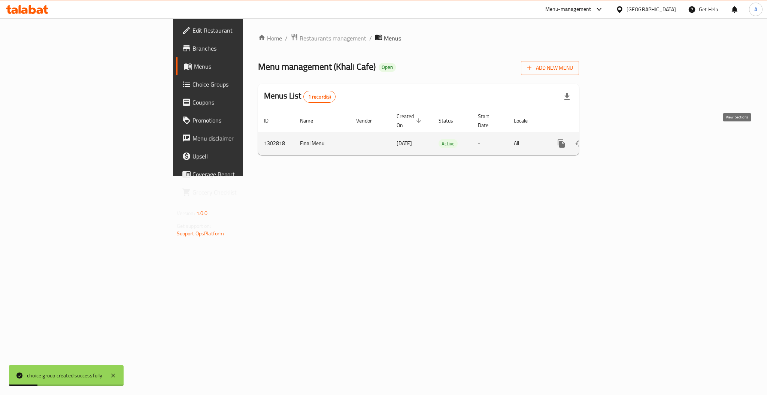
click at [620, 139] on icon "enhanced table" at bounding box center [615, 143] width 9 height 9
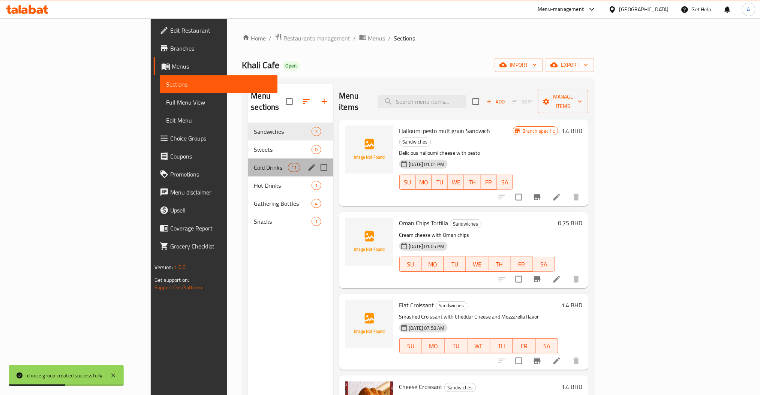
click at [248, 163] on div "Cold Drinks 11" at bounding box center [290, 168] width 85 height 18
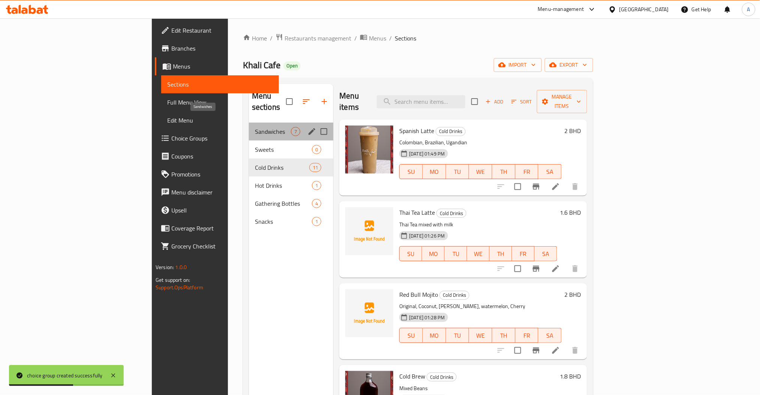
click at [255, 127] on span "Sandwiches" at bounding box center [273, 131] width 36 height 9
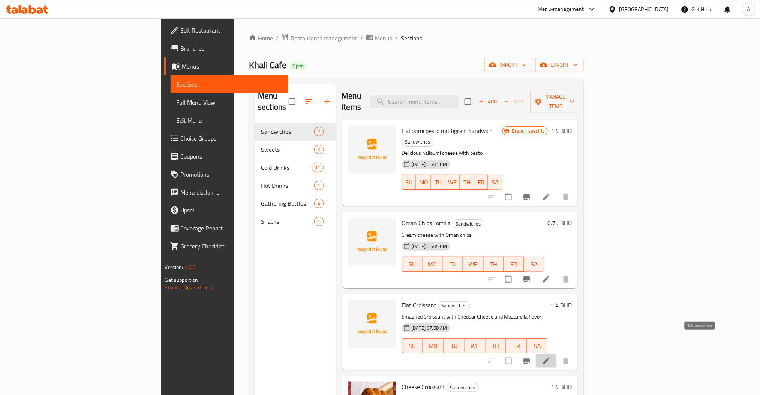
click at [551, 356] on icon at bounding box center [546, 360] width 9 height 9
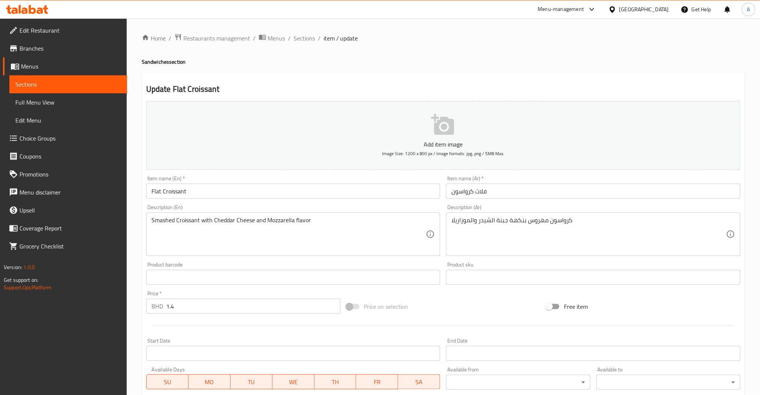
scroll to position [133, 0]
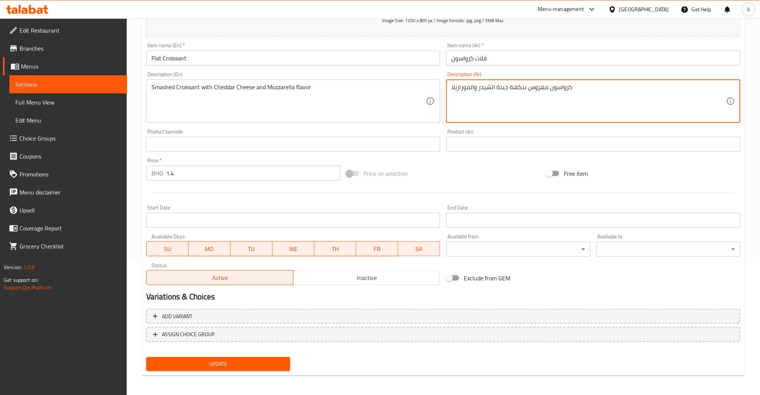
drag, startPoint x: 547, startPoint y: 87, endPoint x: 526, endPoint y: 91, distance: 20.9
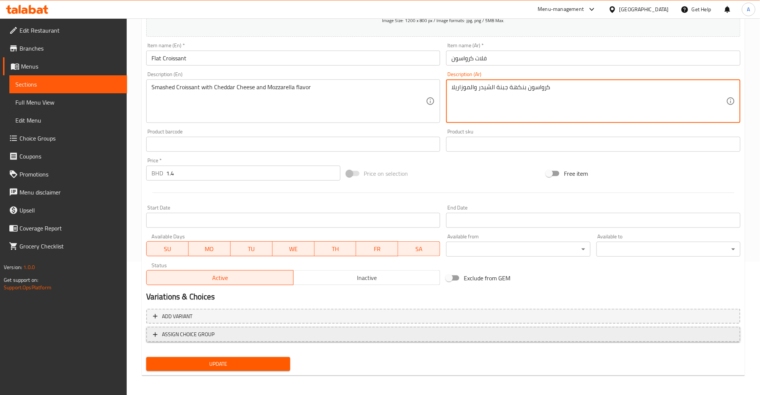
type textarea "كرواسون بنكهة جبنة الشيدر والموزاريلا"
click at [210, 334] on span "ASSIGN CHOICE GROUP" at bounding box center [188, 334] width 52 height 9
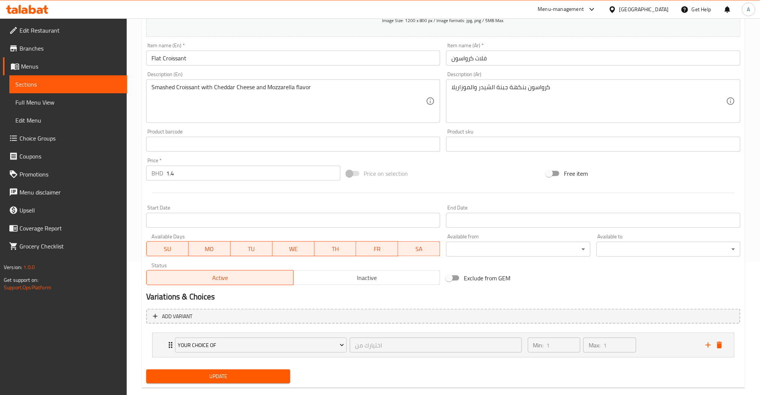
scroll to position [146, 0]
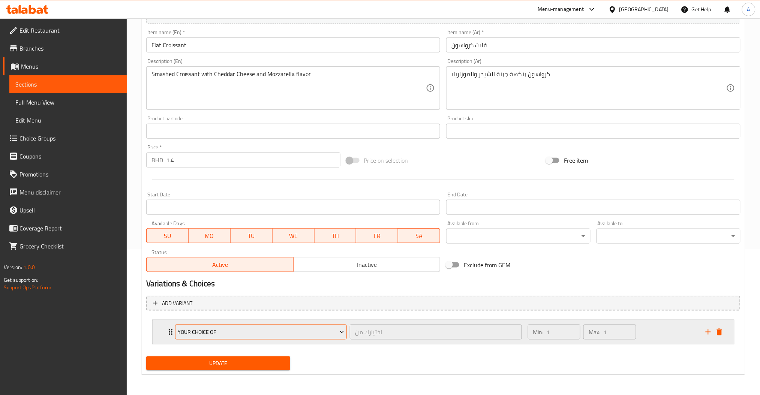
click at [214, 331] on span "Your Choice Of" at bounding box center [261, 332] width 166 height 9
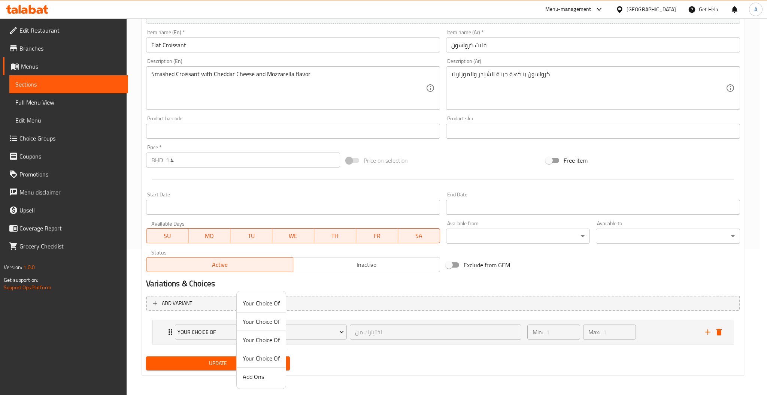
click at [266, 377] on span "Add Ons" at bounding box center [261, 376] width 37 height 9
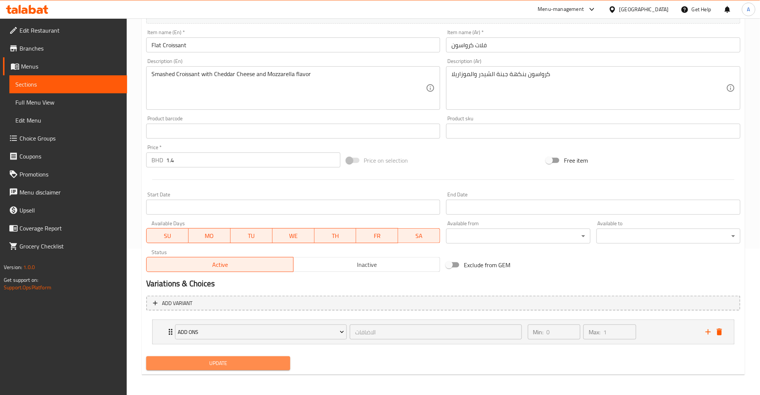
click at [221, 359] on span "Update" at bounding box center [218, 363] width 132 height 9
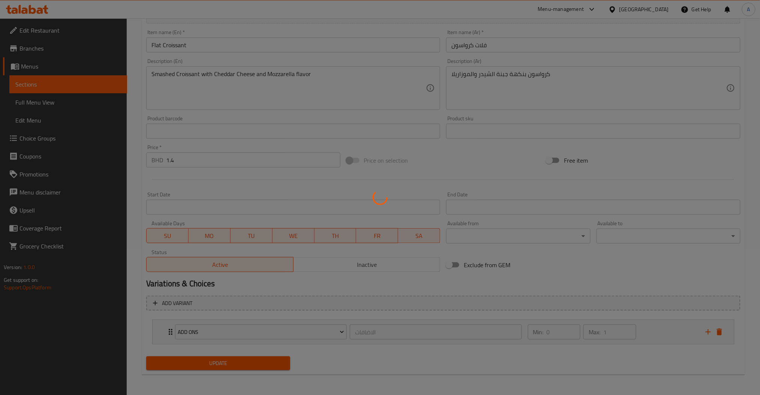
scroll to position [0, 0]
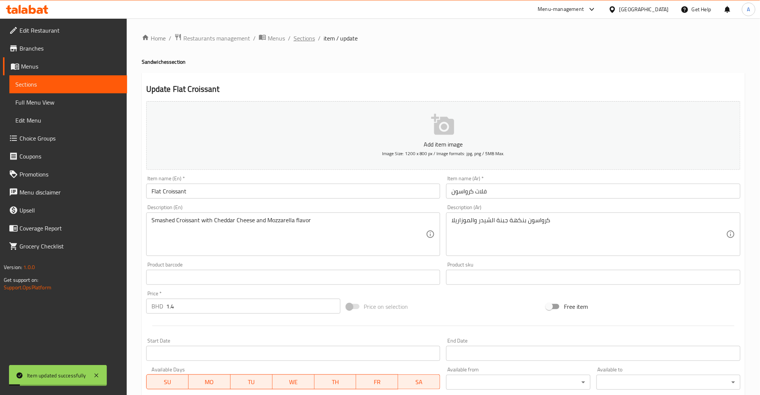
click at [300, 38] on span "Sections" at bounding box center [303, 38] width 21 height 9
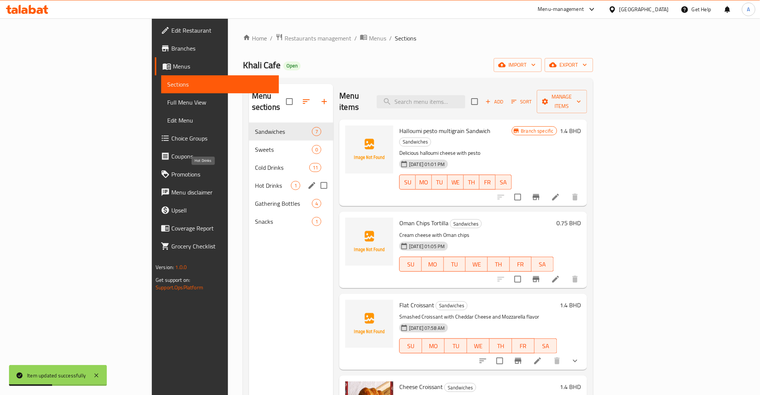
click at [249, 177] on div "Hot Drinks 1" at bounding box center [291, 186] width 84 height 18
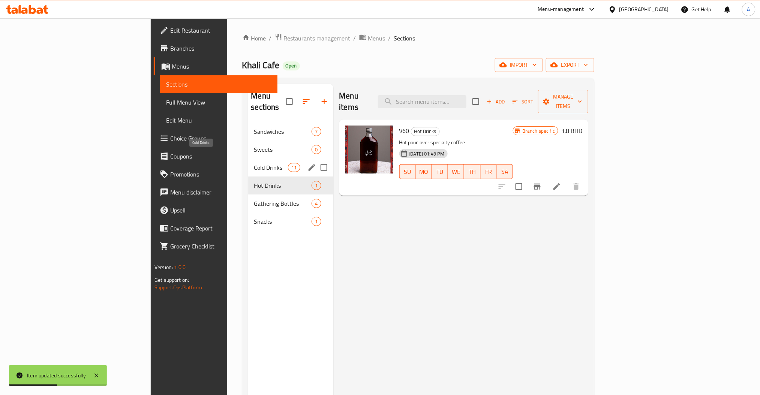
click at [254, 163] on span "Cold Drinks" at bounding box center [271, 167] width 34 height 9
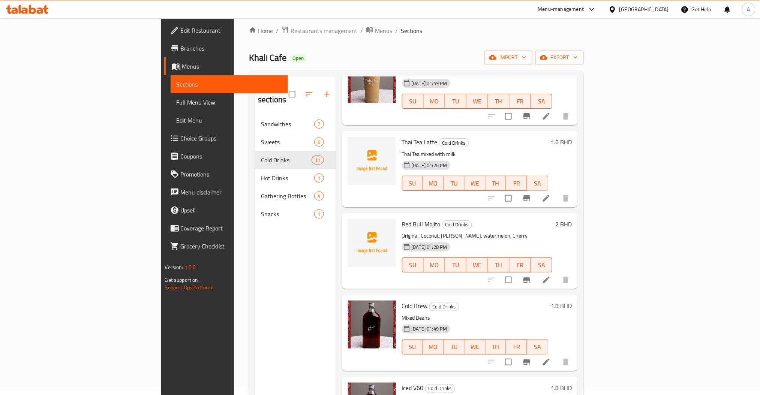
scroll to position [63, 0]
click at [404, 231] on p "Original, Coconut, Berry, watermelon, Cherry" at bounding box center [477, 235] width 151 height 9
click at [471, 231] on p "Original, Coconut, Berry, watermelon, Cherry" at bounding box center [477, 235] width 151 height 9
click at [556, 273] on li at bounding box center [546, 279] width 21 height 13
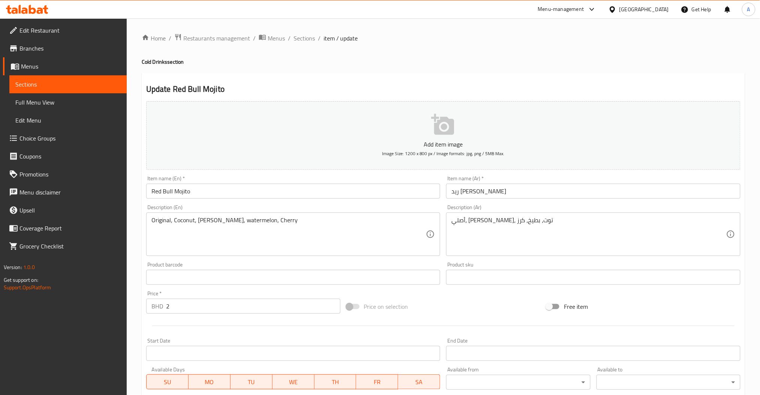
scroll to position [133, 0]
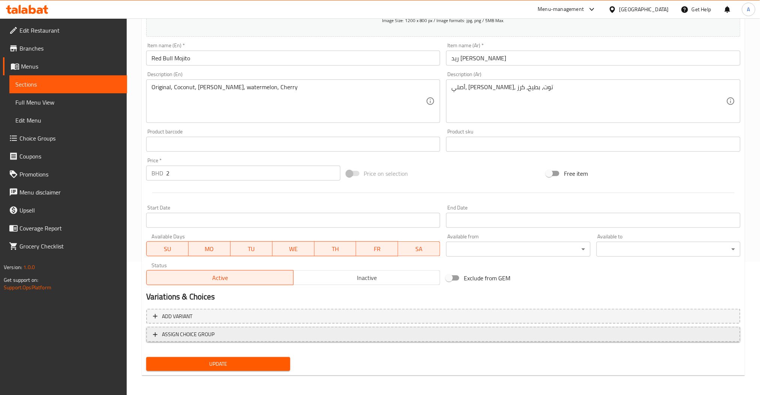
click at [222, 333] on span "ASSIGN CHOICE GROUP" at bounding box center [443, 334] width 580 height 9
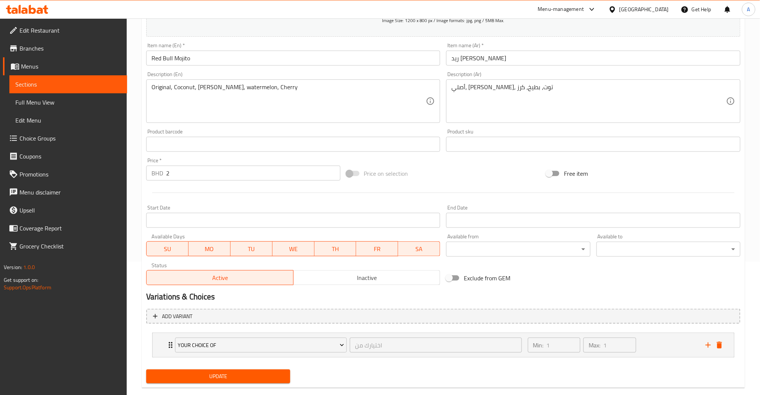
scroll to position [146, 0]
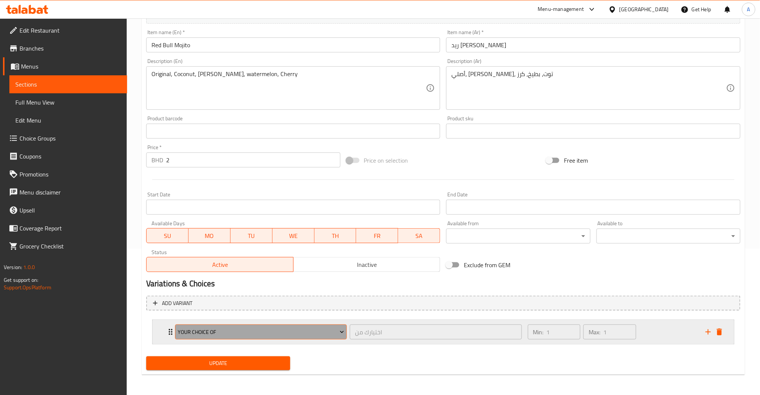
click at [222, 330] on span "Your Choice Of" at bounding box center [261, 332] width 166 height 9
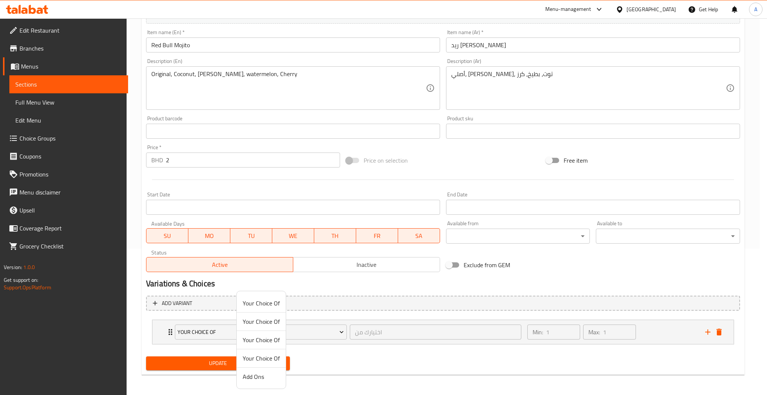
click at [264, 311] on li "Your Choice Of" at bounding box center [261, 303] width 49 height 18
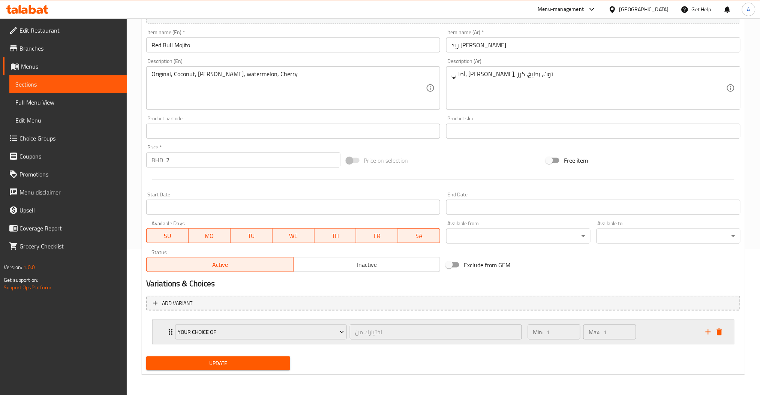
click at [647, 324] on div "Min: 1 ​ Max: 1 ​" at bounding box center [612, 332] width 178 height 24
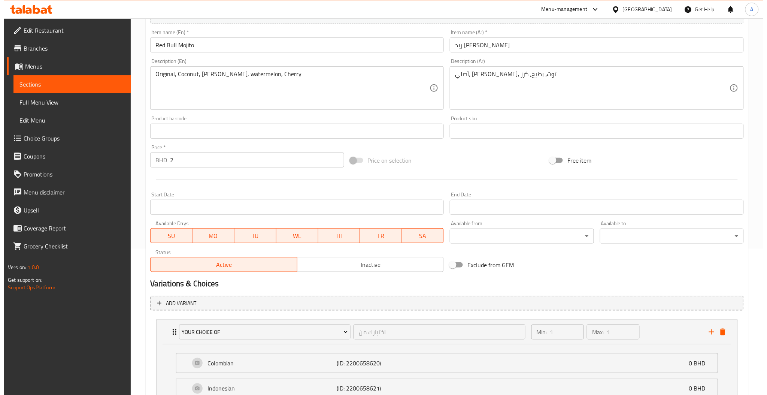
scroll to position [263, 0]
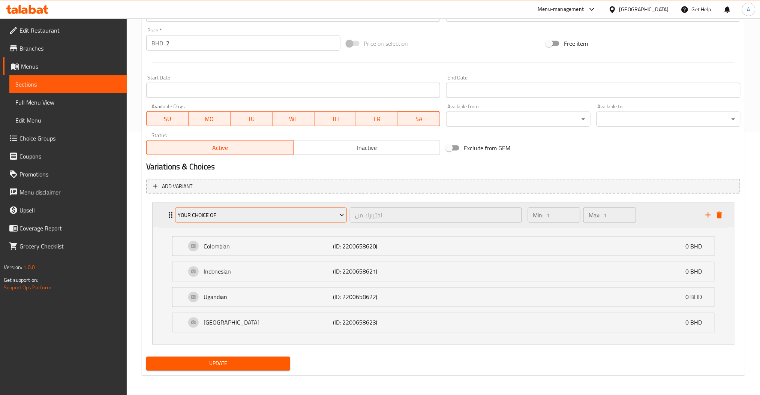
click at [231, 211] on span "Your Choice Of" at bounding box center [261, 215] width 166 height 9
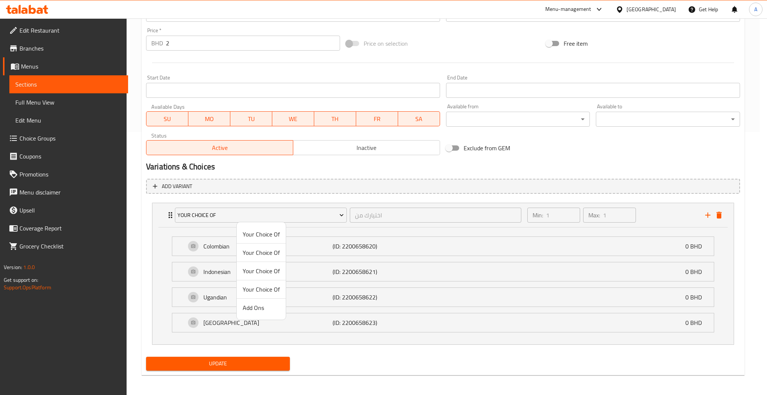
click at [272, 254] on span "Your Choice Of" at bounding box center [261, 252] width 37 height 9
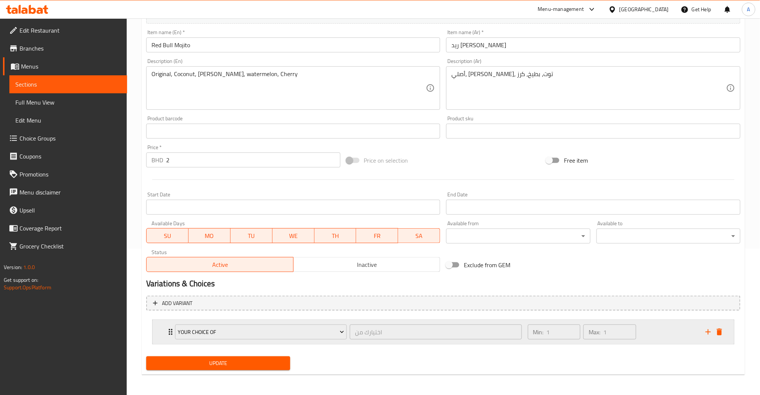
click at [654, 326] on div "Min: 1 ​ Max: 1 ​" at bounding box center [612, 332] width 178 height 24
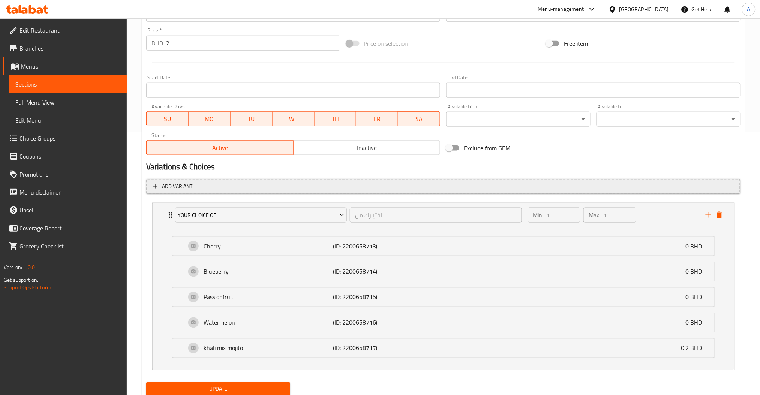
scroll to position [289, 0]
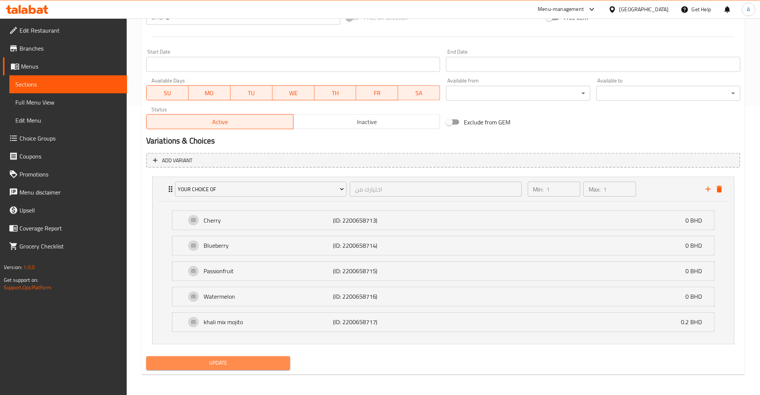
click at [251, 364] on span "Update" at bounding box center [218, 363] width 132 height 9
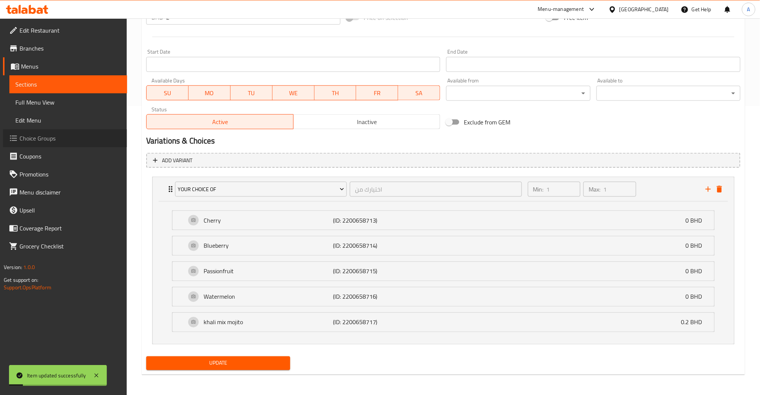
click at [34, 131] on link "Choice Groups" at bounding box center [65, 138] width 124 height 18
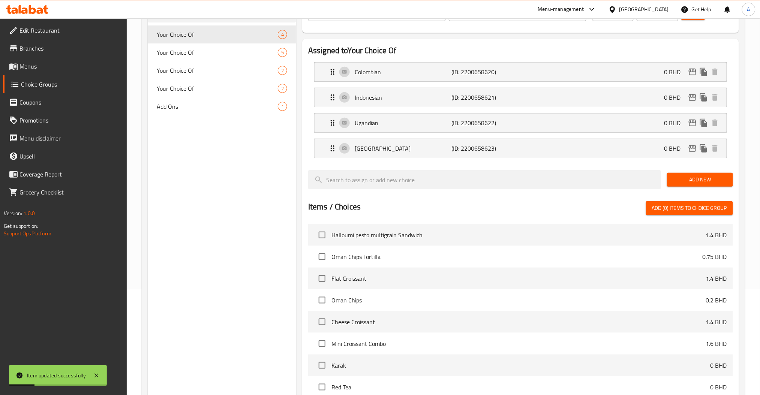
scroll to position [22, 0]
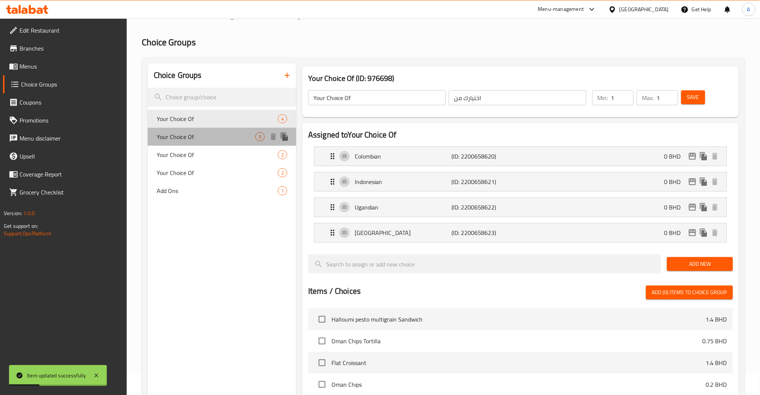
click at [207, 130] on div "Your Choice Of 5" at bounding box center [222, 137] width 148 height 18
type input "Your Choice Of"
type input "اختيارك من"
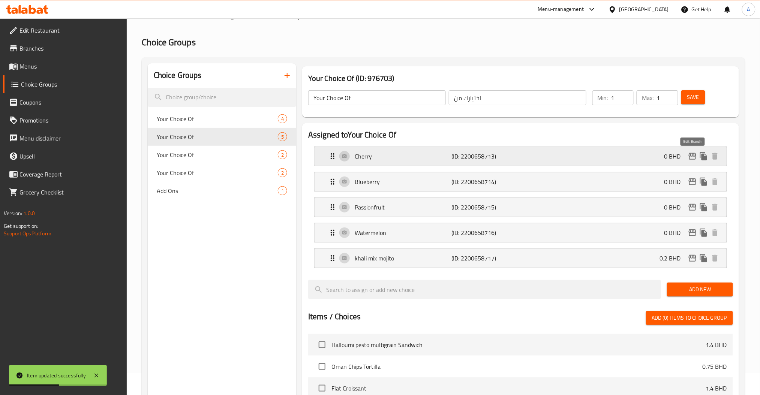
click at [688, 152] on icon "edit" at bounding box center [692, 156] width 9 height 9
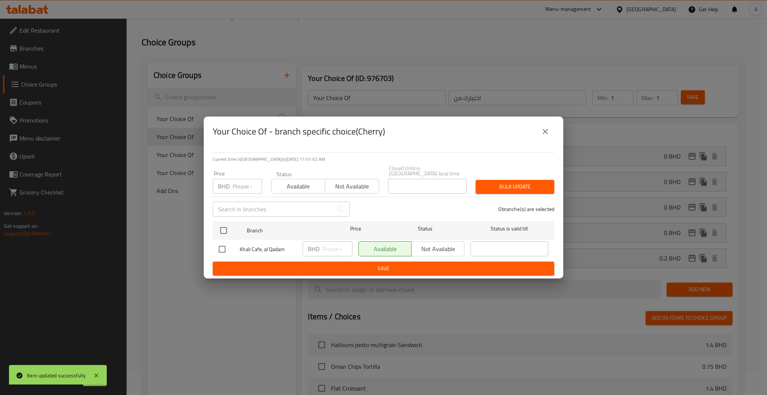
click at [537, 141] on div "Your Choice Of - branch specific choice(Cherry)" at bounding box center [384, 132] width 342 height 18
click at [548, 139] on button "close" at bounding box center [546, 132] width 18 height 18
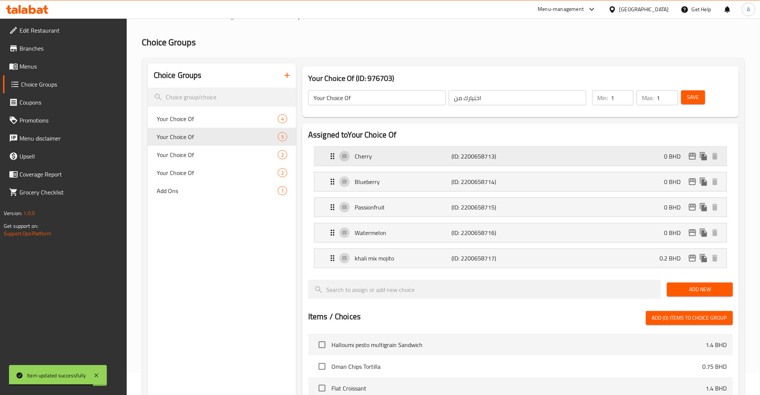
click at [608, 159] on div "Cherry (ID: 2200658713) 0 BHD" at bounding box center [522, 156] width 389 height 19
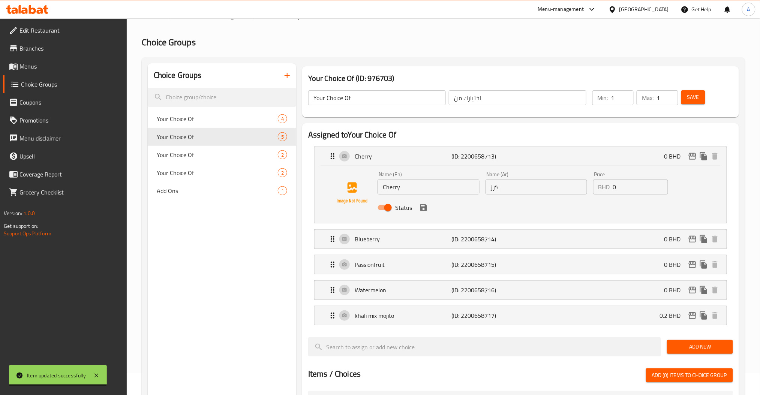
click at [384, 209] on input "Status" at bounding box center [388, 207] width 43 height 14
checkbox input "false"
click at [427, 205] on icon "save" at bounding box center [423, 207] width 9 height 9
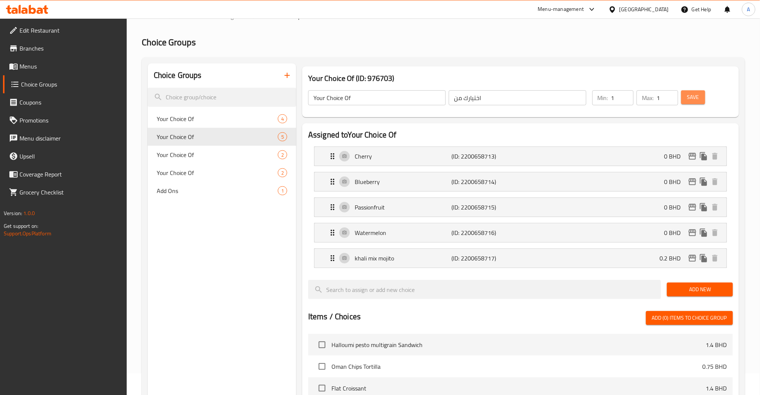
click at [696, 99] on span "Save" at bounding box center [693, 97] width 12 height 9
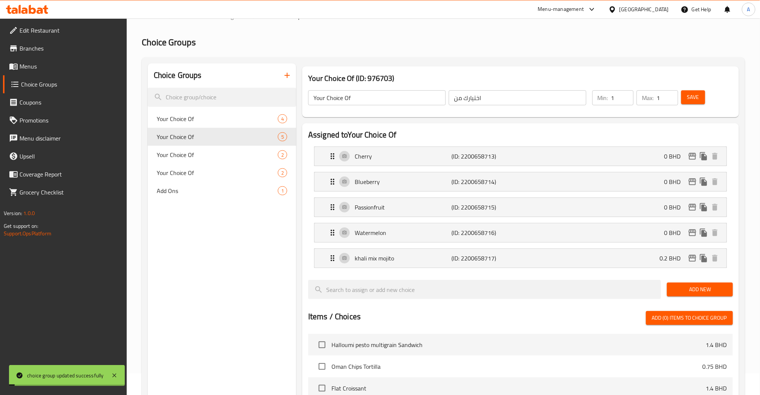
click at [47, 65] on span "Menus" at bounding box center [70, 66] width 102 height 9
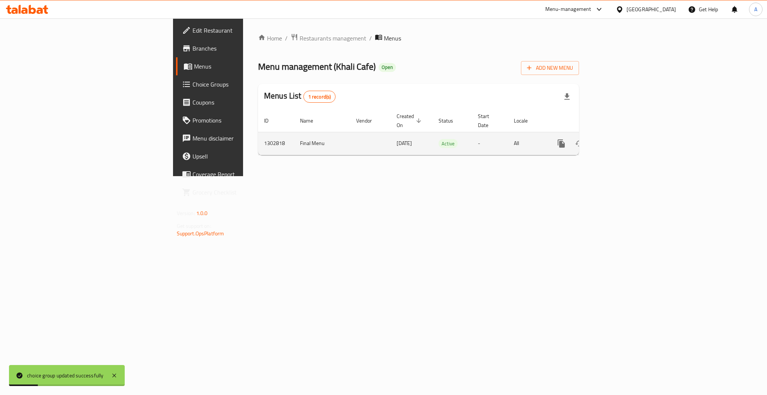
click at [620, 139] on icon "enhanced table" at bounding box center [615, 143] width 9 height 9
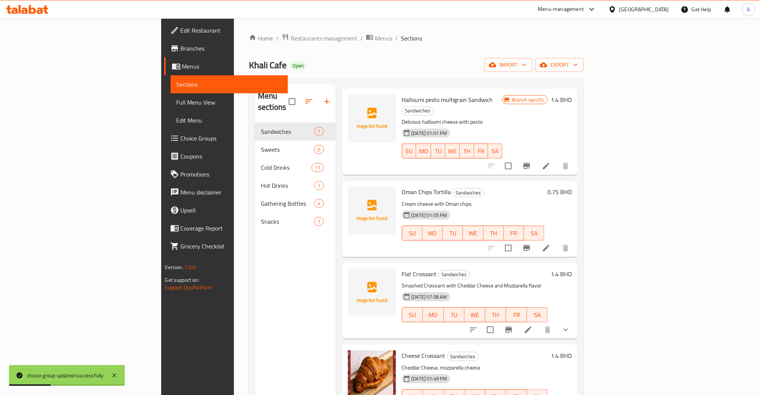
scroll to position [31, 0]
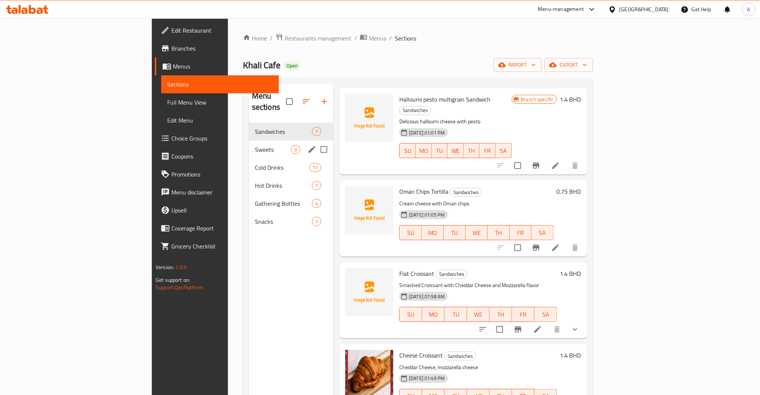
click at [255, 145] on span "Sweets" at bounding box center [273, 149] width 36 height 9
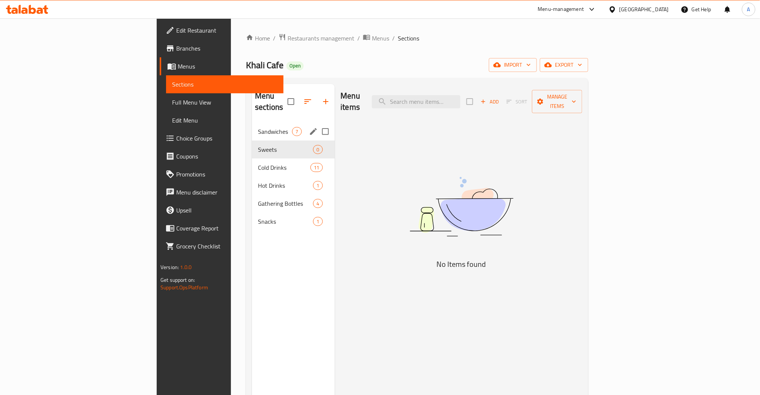
click at [252, 123] on div "Sandwiches 7" at bounding box center [293, 132] width 82 height 18
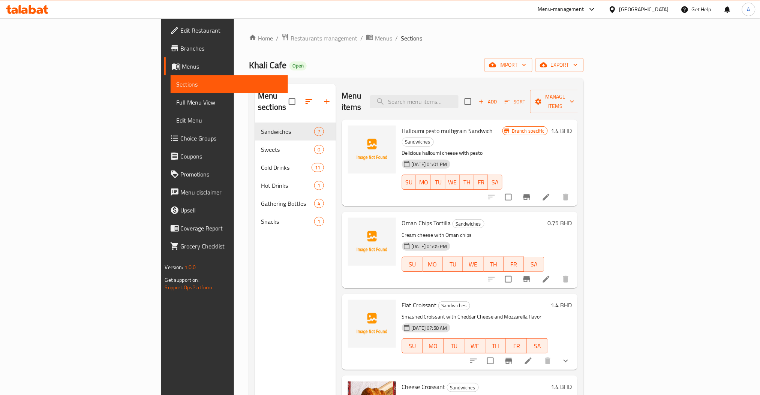
click at [399, 172] on div "SU MO TU WE TH FR SA" at bounding box center [452, 182] width 107 height 21
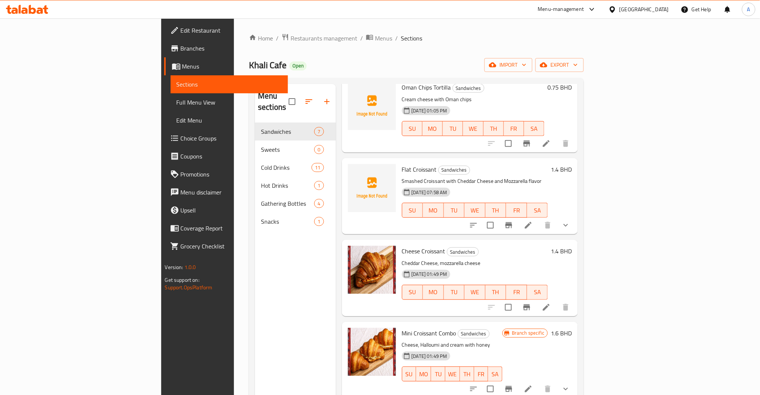
scroll to position [138, 0]
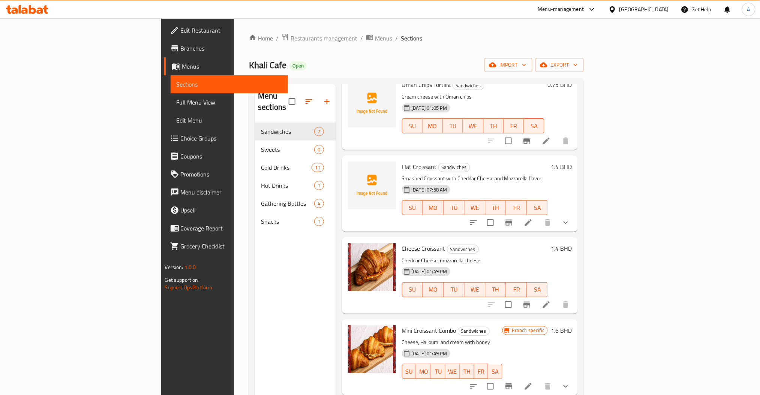
click at [402, 243] on span "Cheese Croissant" at bounding box center [423, 248] width 43 height 11
click at [348, 243] on img at bounding box center [372, 267] width 48 height 48
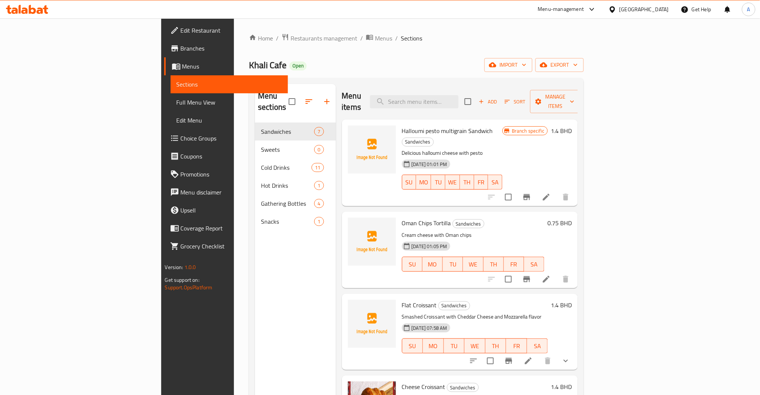
click at [402, 125] on span "Halloumi pesto multigrain Sandwich" at bounding box center [447, 130] width 91 height 11
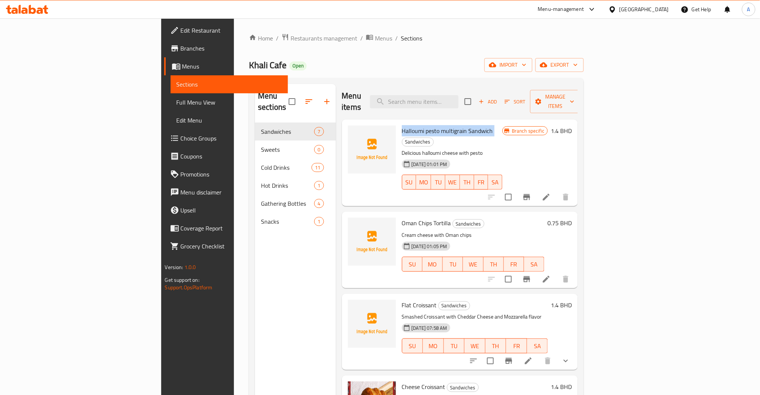
copy h6 "Halloumi pesto multigrain Sandwich"
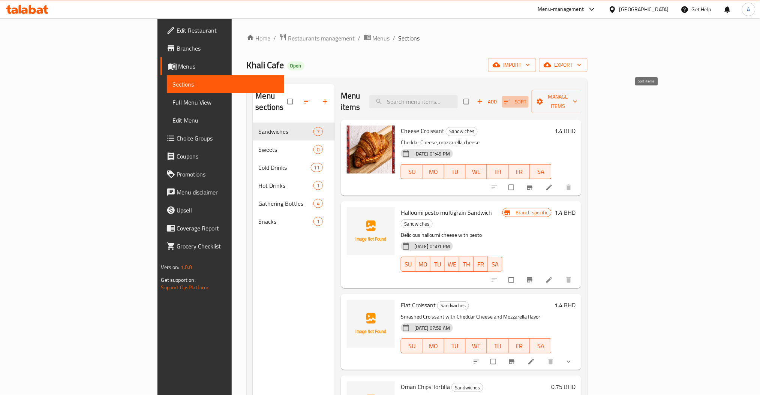
click at [510, 98] on icon "button" at bounding box center [506, 101] width 7 height 7
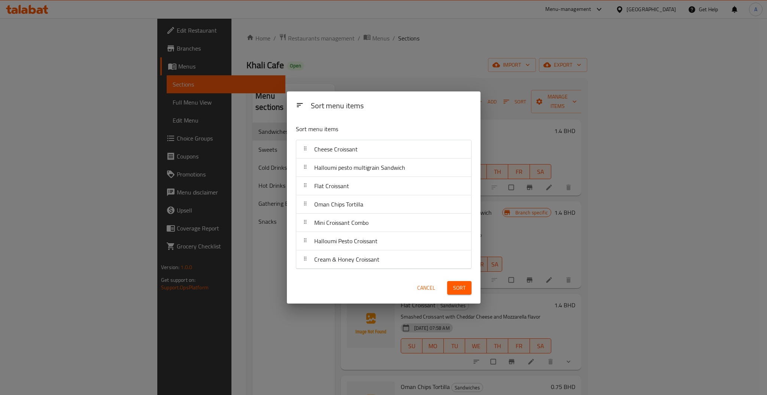
click at [551, 144] on div "Sort menu items Sort menu items Cheese Croissant Halloumi pesto multigrain Sand…" at bounding box center [383, 197] width 767 height 395
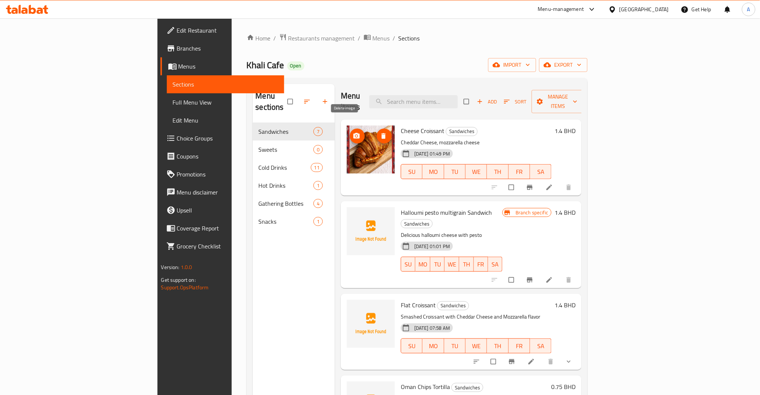
click at [377, 129] on button "delete image" at bounding box center [384, 136] width 15 height 15
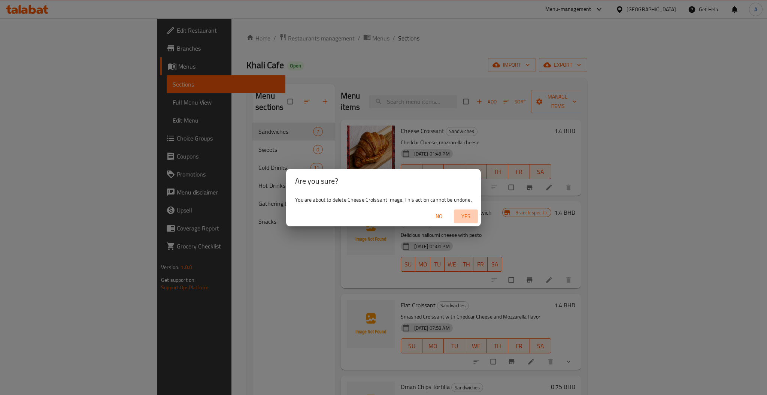
click at [468, 213] on span "Yes" at bounding box center [466, 216] width 18 height 9
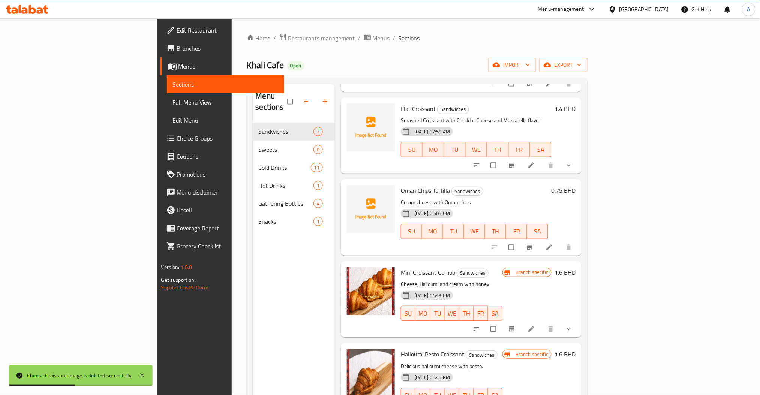
scroll to position [84, 0]
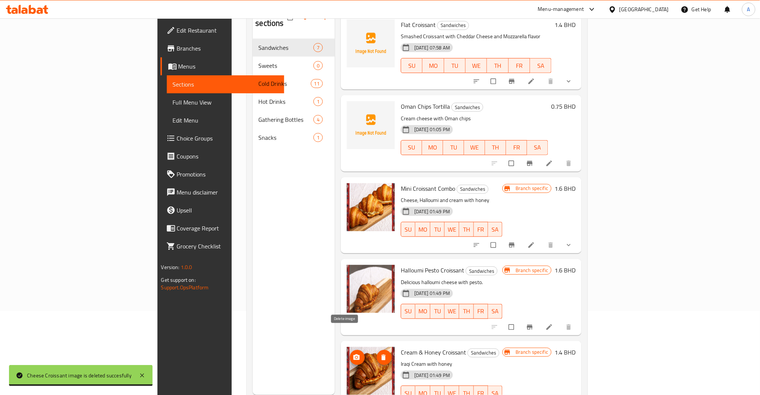
click at [380, 354] on icon "delete image" at bounding box center [383, 357] width 7 height 7
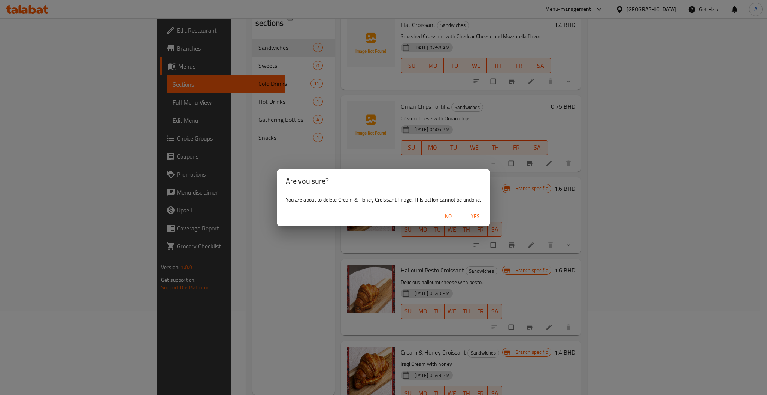
click at [485, 216] on button "Yes" at bounding box center [476, 216] width 24 height 14
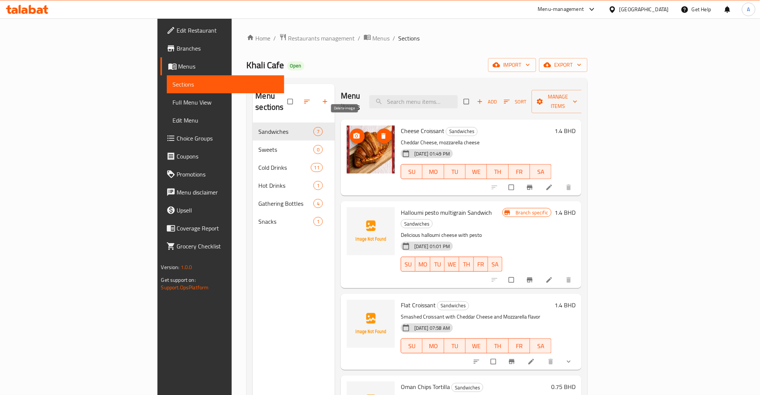
click at [377, 132] on button "delete image" at bounding box center [384, 136] width 15 height 15
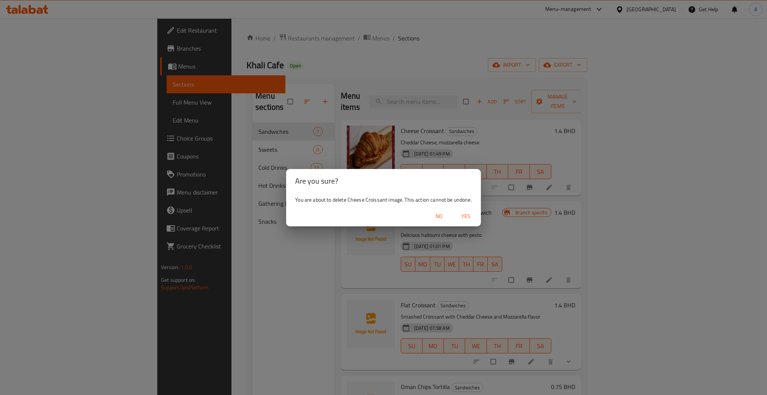
click at [438, 215] on span "No" at bounding box center [439, 216] width 18 height 9
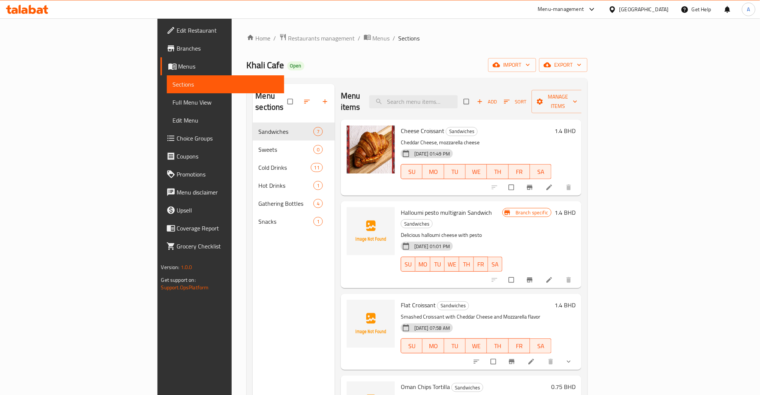
click at [401, 125] on span "Cheese Croissant" at bounding box center [422, 130] width 43 height 11
copy h6 "Cheese Croissant"
click at [414, 138] on p "Cheddar Cheese, mozzarella cheese" at bounding box center [476, 142] width 151 height 9
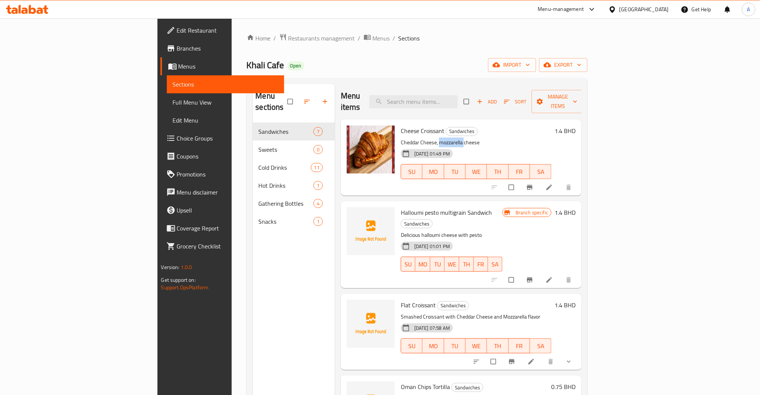
click at [414, 138] on p "Cheddar Cheese, mozzarella cheese" at bounding box center [476, 142] width 151 height 9
copy div "Cheddar Cheese, mozzarella cheese"
click at [553, 184] on icon at bounding box center [548, 187] width 7 height 7
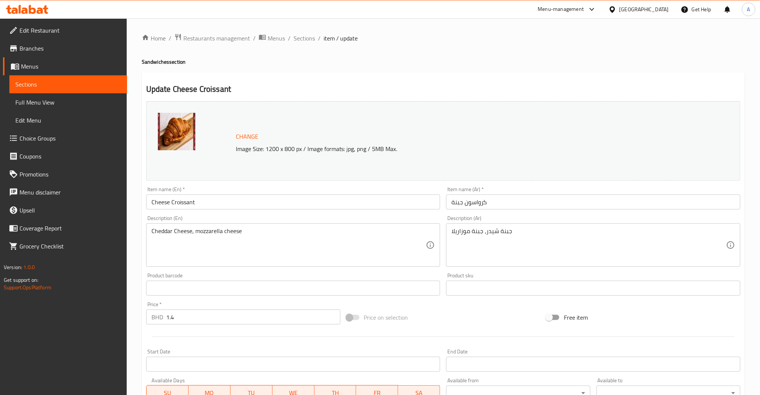
click at [477, 205] on input "كرواسون جبنة" at bounding box center [593, 201] width 294 height 15
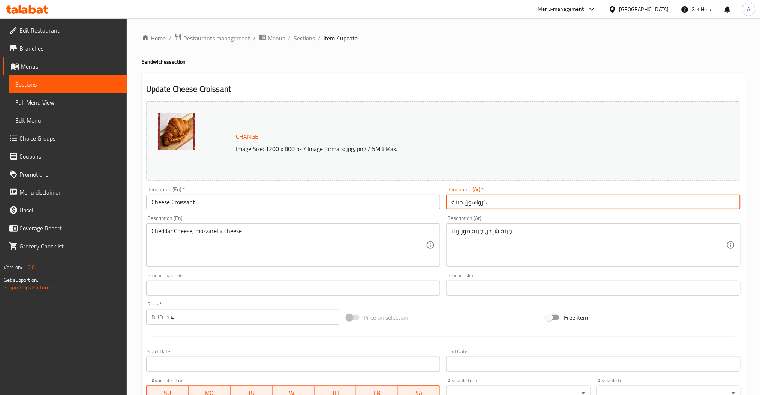
click at [477, 205] on input "كرواسون جبنة" at bounding box center [593, 201] width 294 height 15
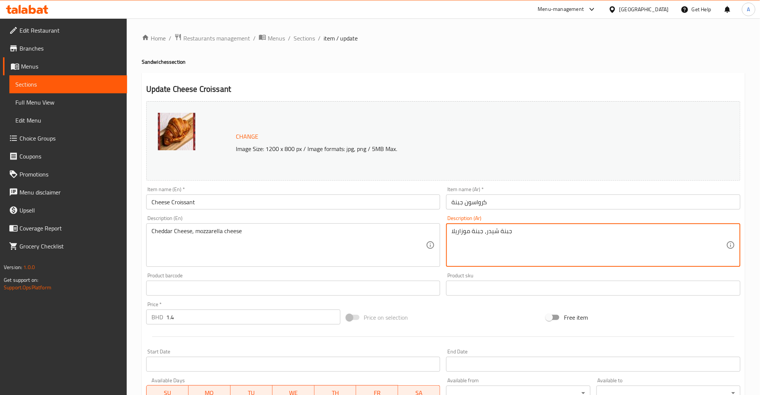
click at [479, 235] on textarea "جبنة شيدر، جبنة موزاريلا" at bounding box center [588, 245] width 275 height 36
click at [305, 34] on span "Sections" at bounding box center [303, 38] width 21 height 9
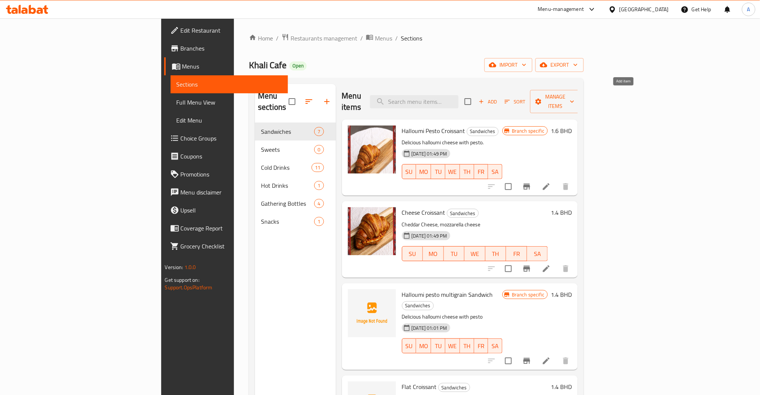
click at [485, 98] on icon "button" at bounding box center [481, 101] width 7 height 7
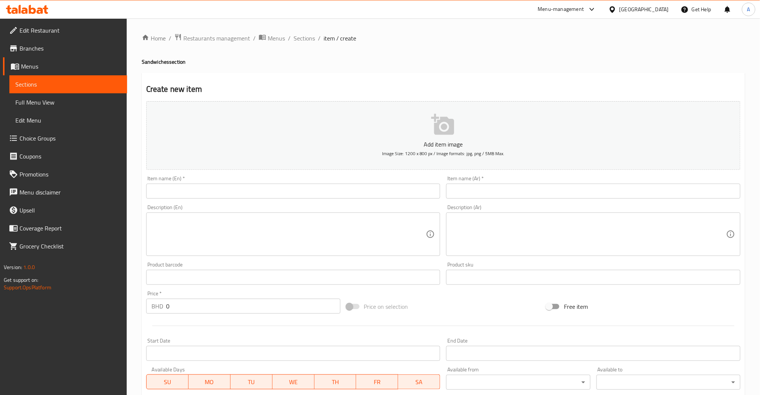
click at [456, 226] on textarea at bounding box center [588, 235] width 275 height 36
paste textarea "جبنة شيدر، جبنة موزاريلا"
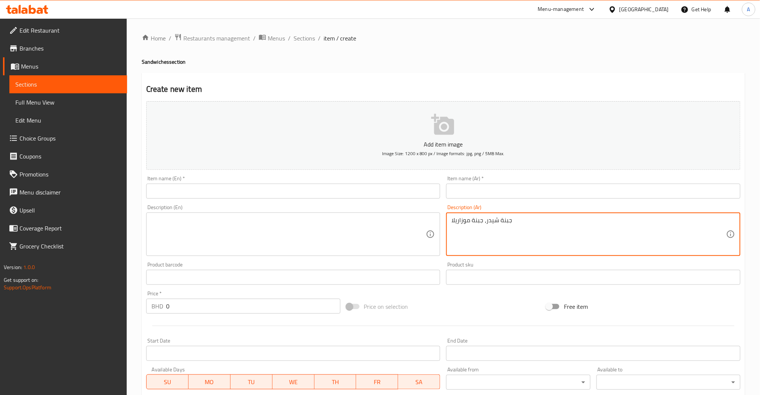
type textarea "جبنة شيدر، جبنة موزاريلا"
click at [495, 194] on input "text" at bounding box center [593, 191] width 294 height 15
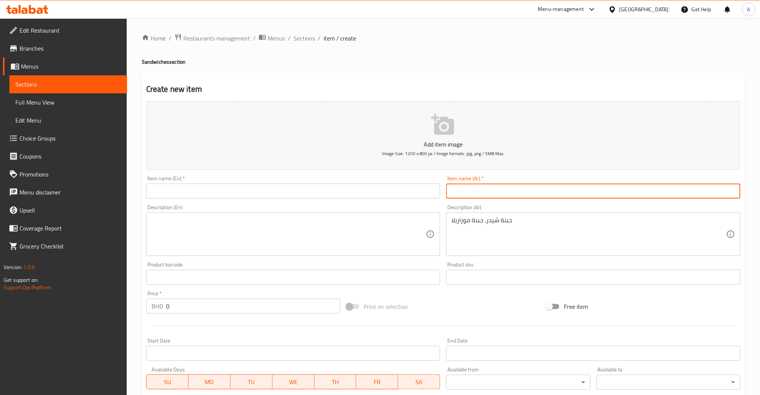
paste input "كرواسون جبنة"
type input "كرواسون جبنة"
click at [296, 196] on input "text" at bounding box center [293, 191] width 294 height 15
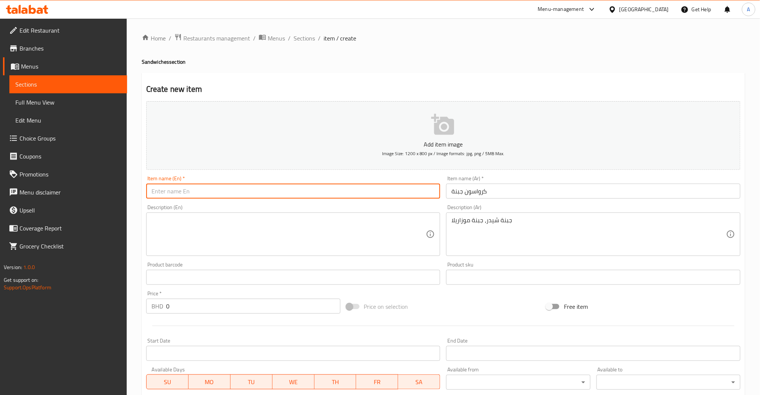
click at [380, 233] on textarea at bounding box center [288, 235] width 275 height 36
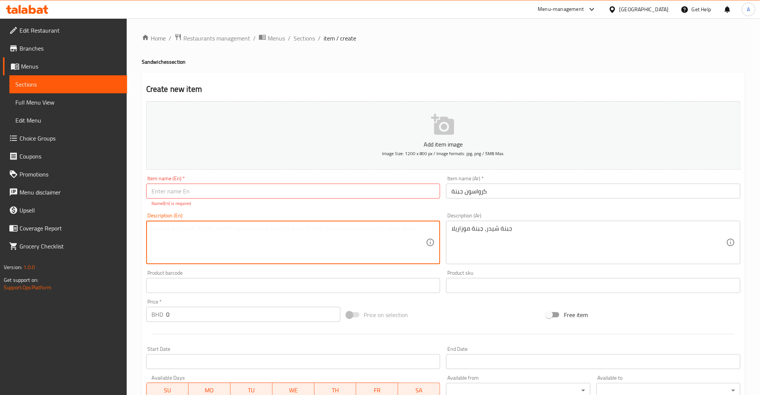
paste textarea "Cheddar Cheese, mozzarella cheese"
type textarea "Cheddar Cheese, mozzarella cheese"
click at [268, 188] on input "text" at bounding box center [293, 191] width 294 height 15
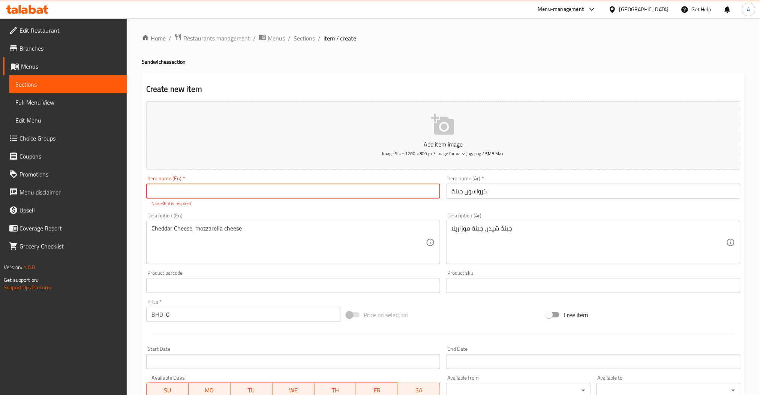
paste input "Cheese Croissant"
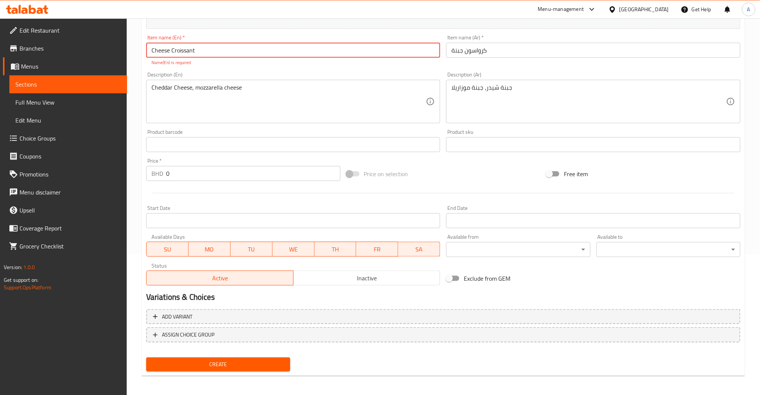
type input "Cheese Croissant"
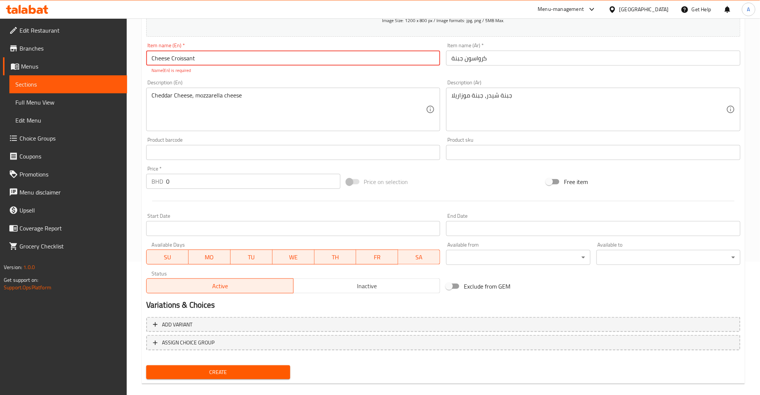
click at [219, 174] on input "0" at bounding box center [253, 181] width 174 height 15
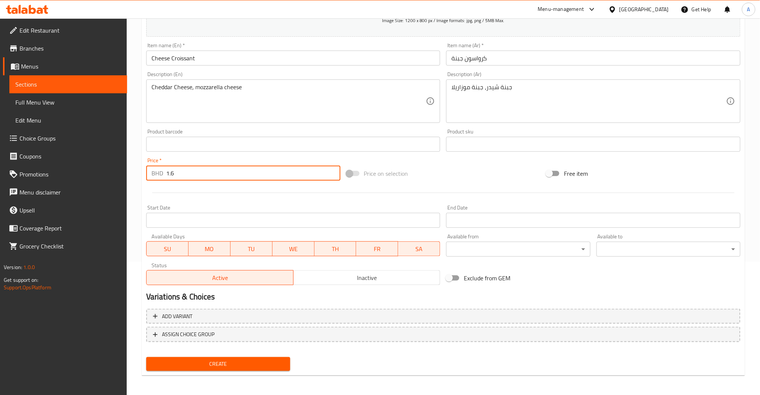
type input "1.6"
click at [245, 363] on span "Create" at bounding box center [218, 363] width 132 height 9
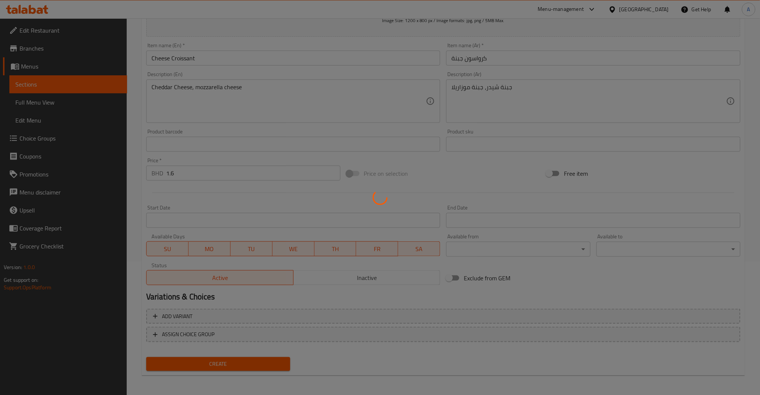
scroll to position [0, 0]
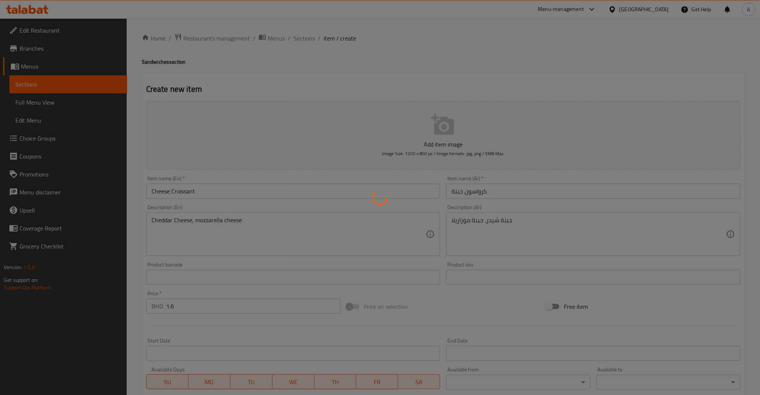
type input "0"
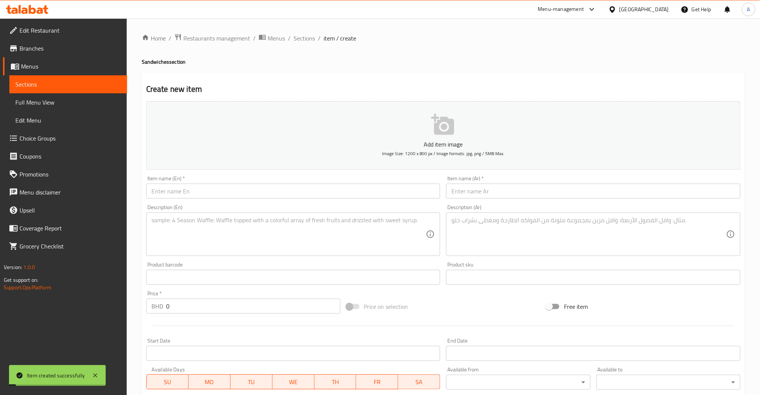
click at [318, 36] on li "/" at bounding box center [319, 38] width 3 height 9
click at [312, 34] on span "Sections" at bounding box center [303, 38] width 21 height 9
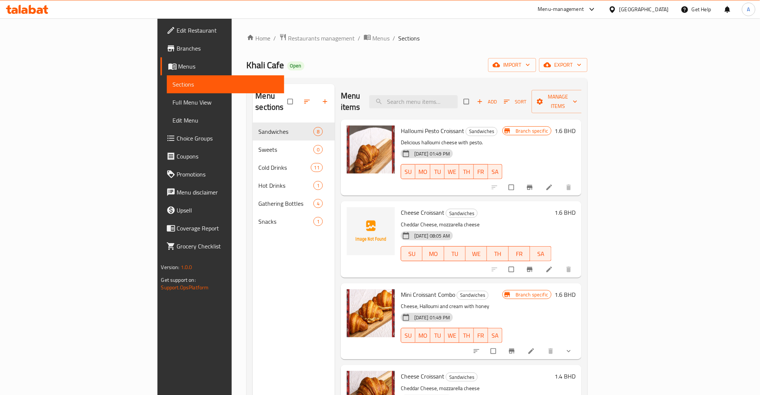
click at [575, 207] on h6 "1.6 BHD" at bounding box center [564, 212] width 21 height 10
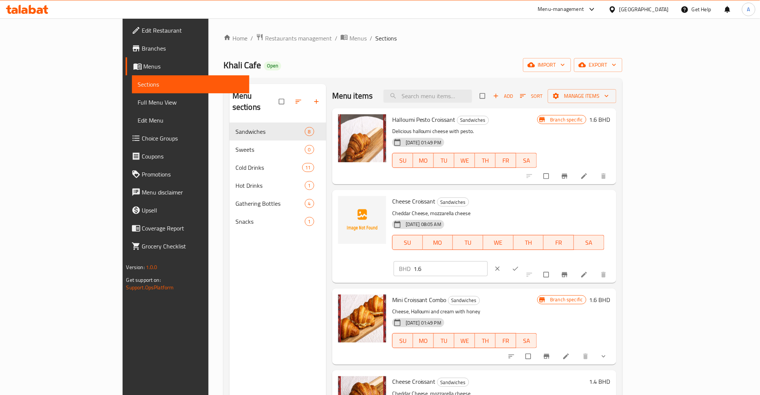
click at [488, 261] on input "1.6" at bounding box center [450, 268] width 74 height 15
type input "1"
type input "1.4"
click at [525, 260] on button "ok" at bounding box center [516, 268] width 18 height 16
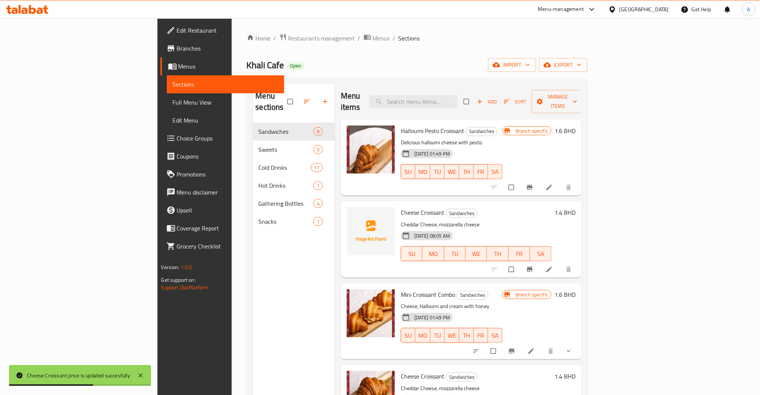
scroll to position [0, 0]
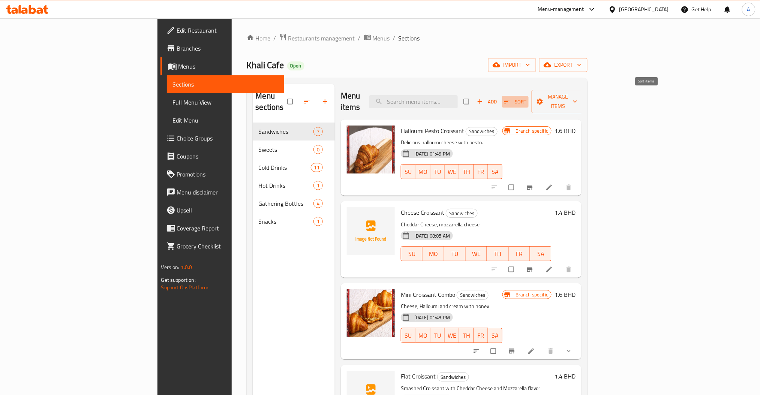
click at [510, 98] on icon "button" at bounding box center [506, 101] width 7 height 7
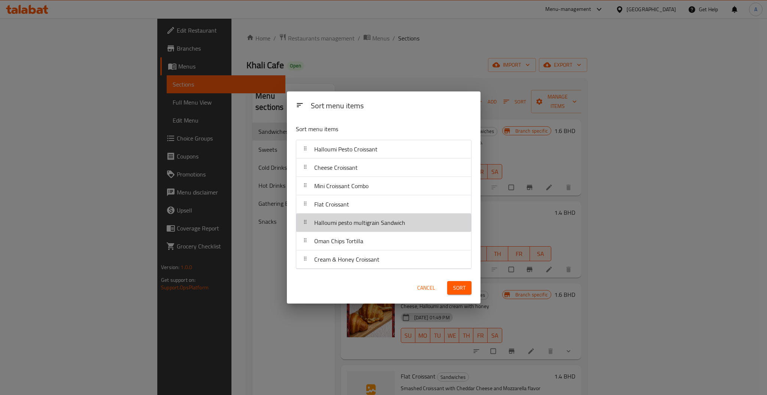
click at [303, 219] on icon at bounding box center [305, 222] width 6 height 6
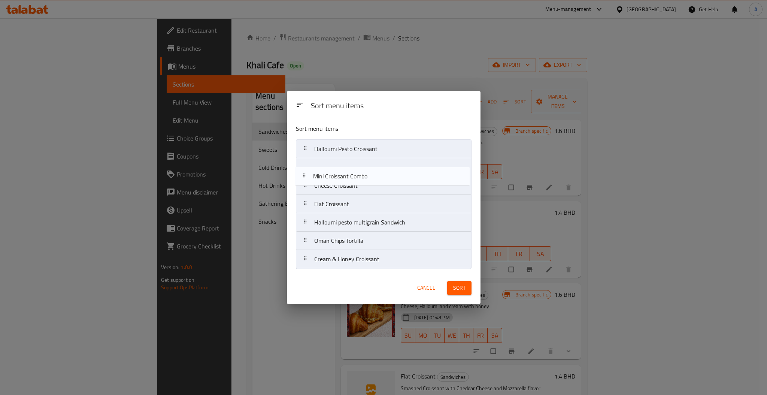
drag, startPoint x: 310, startPoint y: 171, endPoint x: 304, endPoint y: 155, distance: 16.6
click at [304, 155] on nav "Halloumi Pesto Croissant Cheese Croissant Mini Croissant Combo Flat Croissant H…" at bounding box center [384, 203] width 176 height 129
drag, startPoint x: 316, startPoint y: 252, endPoint x: 325, endPoint y: 173, distance: 80.0
click at [325, 173] on nav "Halloumi Pesto Croissant Mini Croissant Combo Cheese Croissant Flat Croissant H…" at bounding box center [384, 203] width 176 height 129
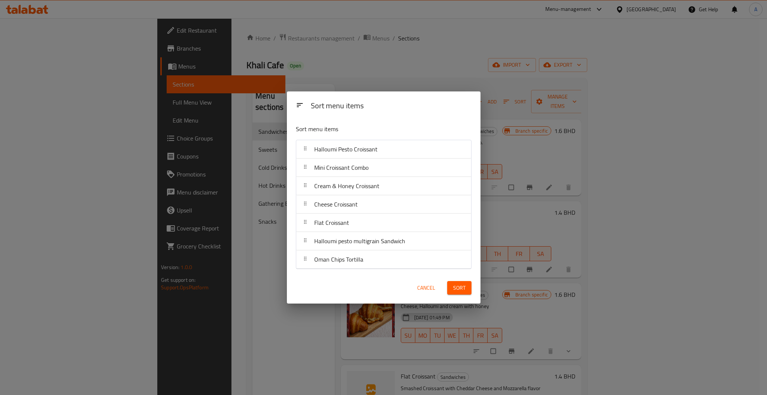
click at [458, 285] on span "Sort" at bounding box center [459, 287] width 12 height 9
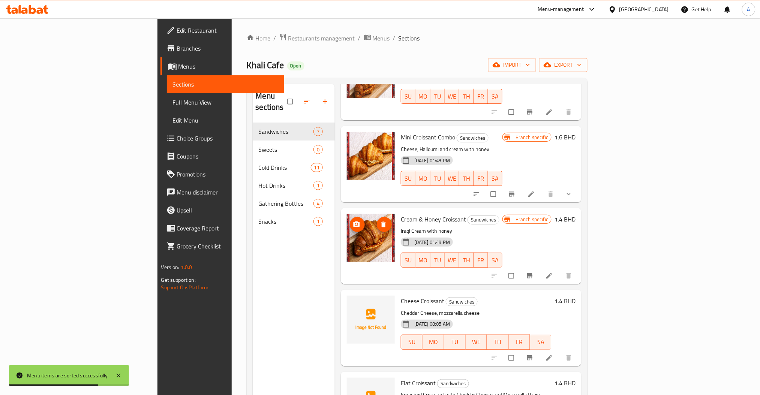
scroll to position [76, 0]
click at [560, 269] on li at bounding box center [549, 275] width 21 height 12
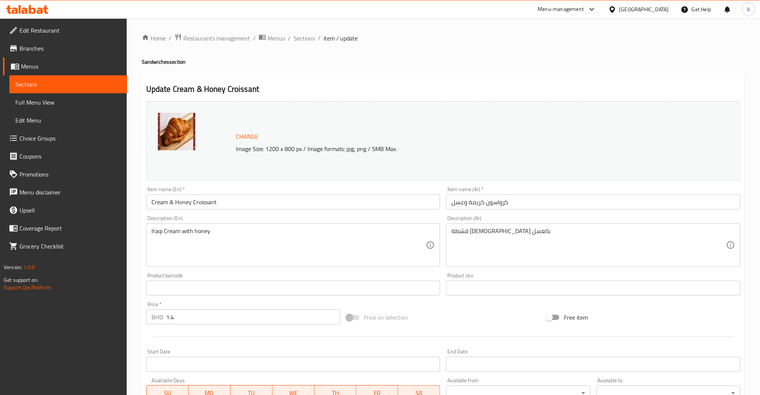
click at [225, 202] on input "Cream & Honey Croissant" at bounding box center [293, 201] width 294 height 15
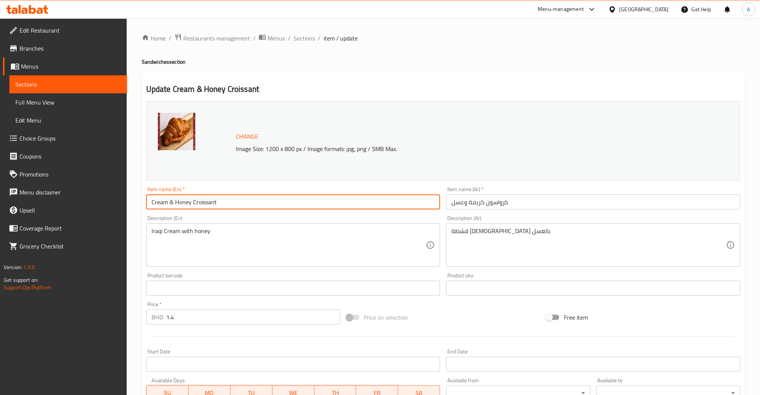
click at [225, 202] on input "Cream & Honey Croissant" at bounding box center [293, 201] width 294 height 15
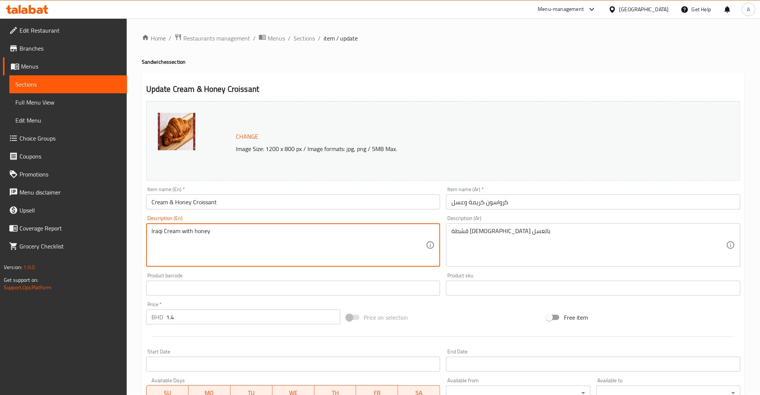
click at [226, 235] on textarea "Iraqi Cream with honey" at bounding box center [288, 245] width 275 height 36
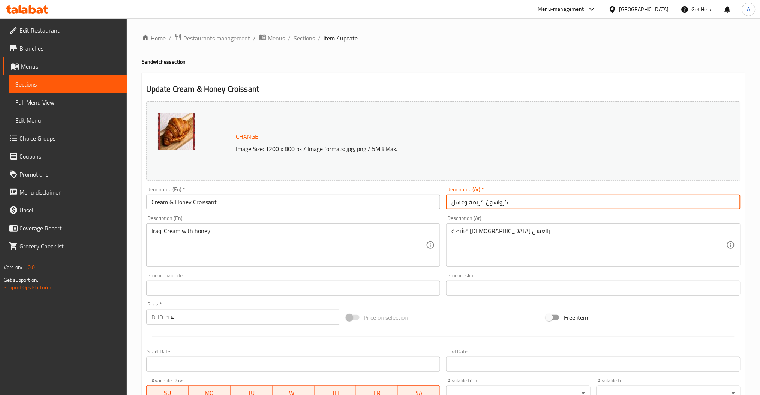
click at [511, 201] on input "كرواسون كريمة وعسل" at bounding box center [593, 201] width 294 height 15
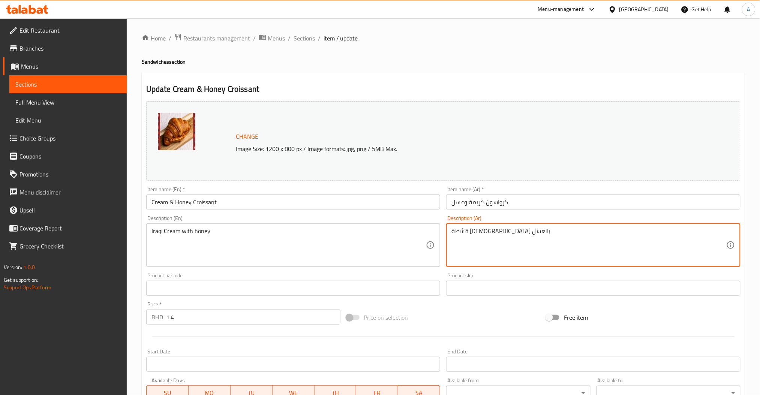
click at [482, 237] on textarea "قشطة عراقية بالعسل" at bounding box center [588, 245] width 275 height 36
click at [305, 37] on span "Sections" at bounding box center [303, 38] width 21 height 9
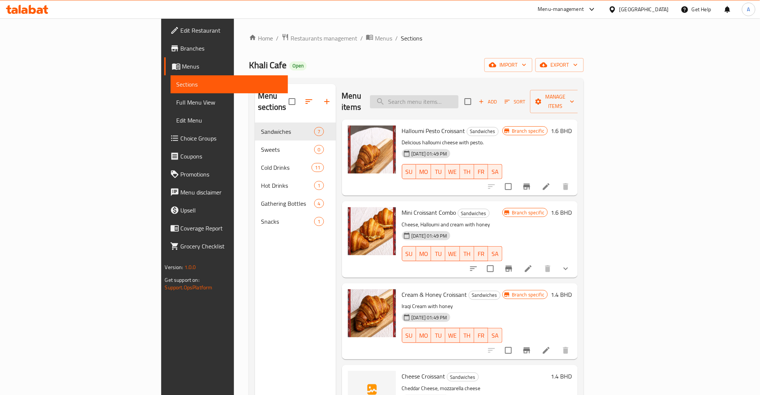
click at [458, 99] on input "search" at bounding box center [414, 101] width 88 height 13
paste input "قشطة عراقية بالعسل"
type input "قشطة عراقية بالعسل"
click at [498, 97] on span "Add" at bounding box center [487, 101] width 20 height 9
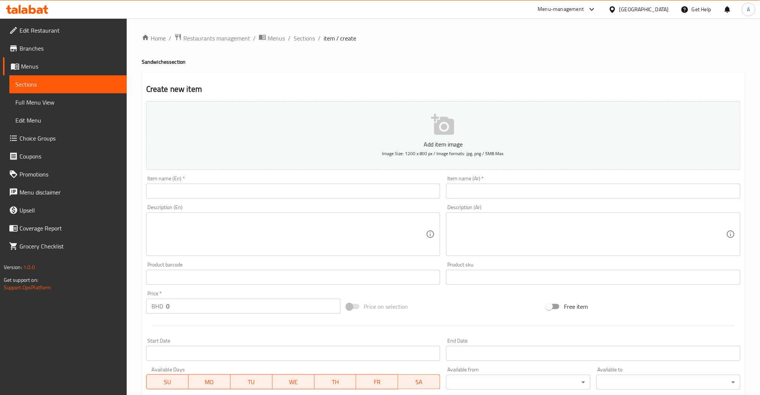
click at [223, 242] on textarea at bounding box center [288, 235] width 275 height 36
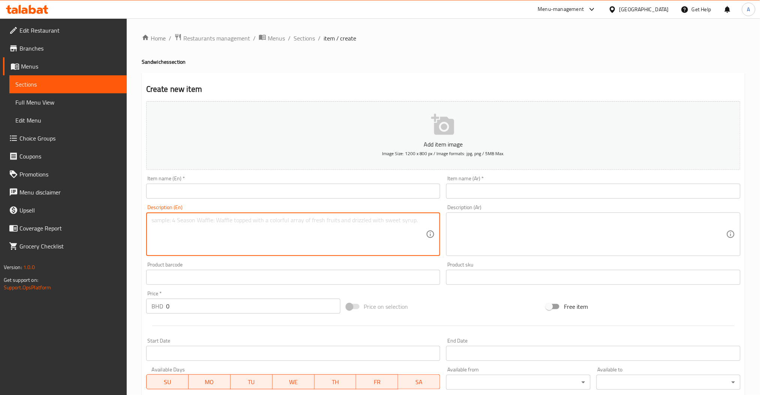
click at [331, 239] on textarea at bounding box center [288, 235] width 275 height 36
click at [489, 218] on textarea at bounding box center [588, 235] width 275 height 36
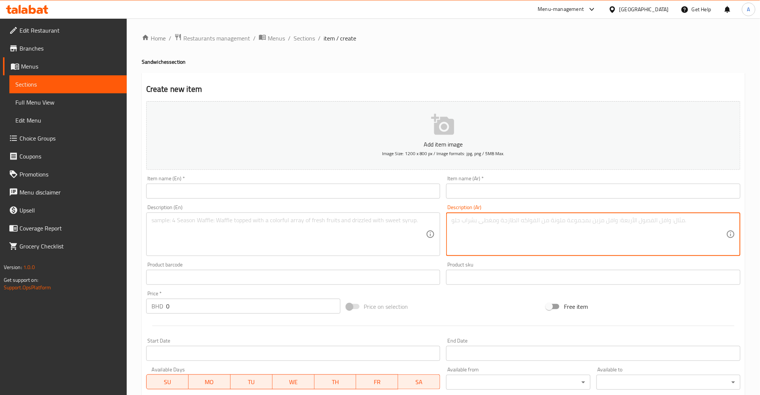
paste textarea "قشطة عراقية بالعسل"
type textarea "قشطة عراقية بالعسل"
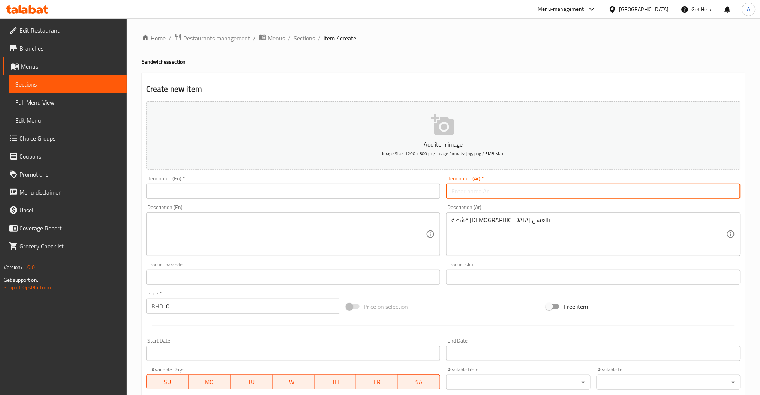
click at [456, 188] on input "text" at bounding box center [593, 191] width 294 height 15
paste input "كرواسون كريمة وعسل"
type input "كرواسون كريمة وعسل"
click at [292, 182] on div "Item name (En)   * Item name (En) *" at bounding box center [293, 187] width 294 height 23
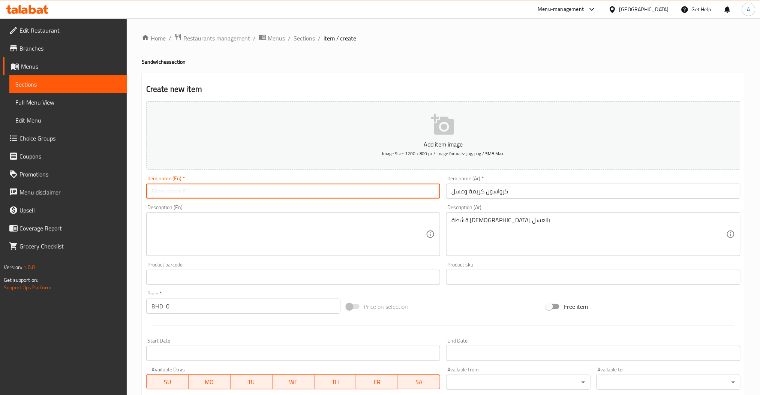
click at [277, 190] on input "text" at bounding box center [293, 191] width 294 height 15
paste input "Cream & Honey Croissant"
type input "Cream & Honey Croissant"
click at [243, 223] on textarea at bounding box center [288, 235] width 275 height 36
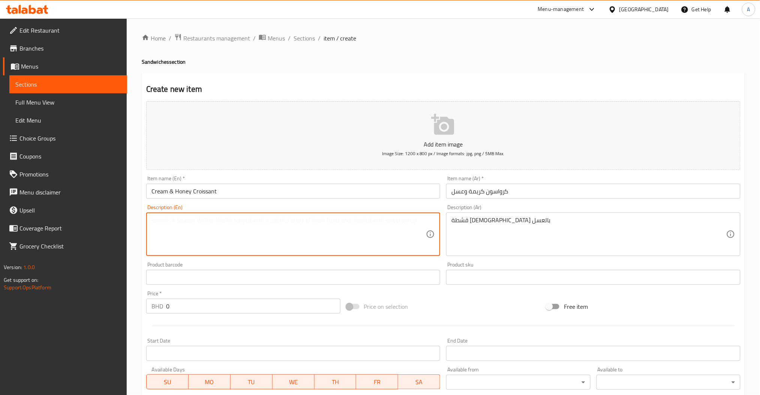
paste textarea "Iraqi Cream with honey"
type textarea "Iraqi Cream with honey"
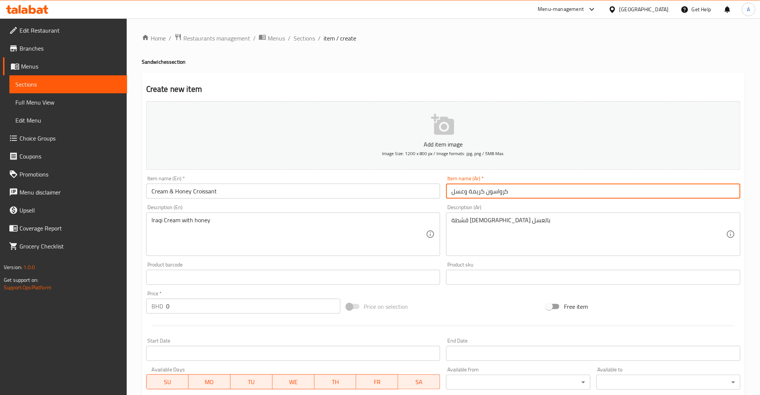
drag, startPoint x: 483, startPoint y: 191, endPoint x: 470, endPoint y: 195, distance: 13.3
click at [470, 195] on input "كرواسون كريمة وعسل" at bounding box center [593, 191] width 294 height 15
click at [489, 190] on input "كرواسون كريمة وعسل" at bounding box center [593, 191] width 294 height 15
drag, startPoint x: 483, startPoint y: 190, endPoint x: 469, endPoint y: 196, distance: 15.2
click at [469, 196] on input "كرواسون كريمة وعسل" at bounding box center [593, 191] width 294 height 15
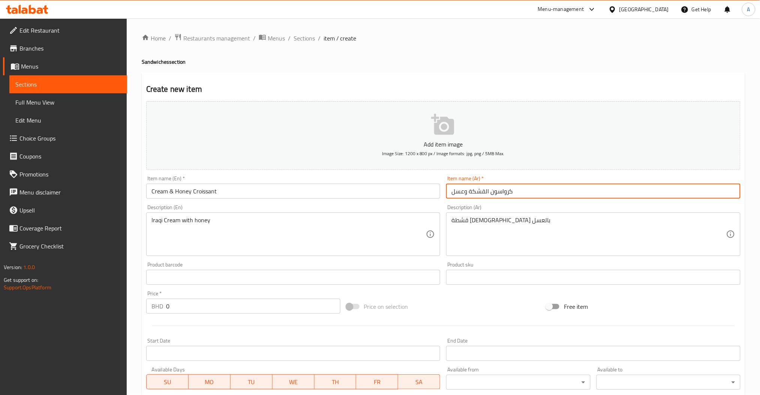
type input "كرواسون القشكة وعسل"
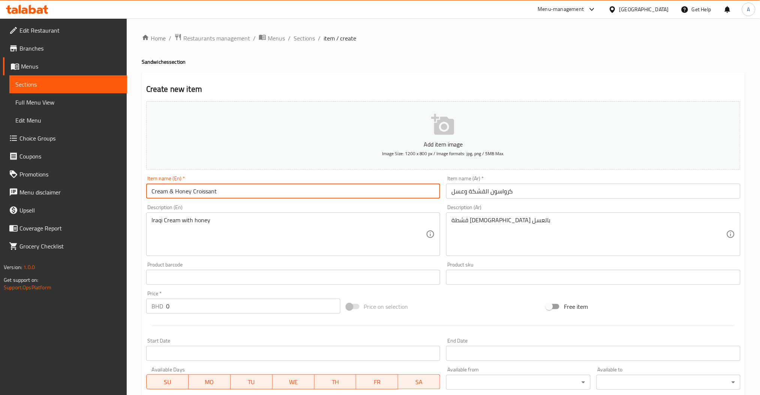
drag, startPoint x: 375, startPoint y: 185, endPoint x: 382, endPoint y: 178, distance: 9.5
click at [382, 178] on div "Item name (En)   * Cream & Honey Croissant Item name (En) *" at bounding box center [293, 187] width 294 height 23
type input "Cream & Honey Croissan"
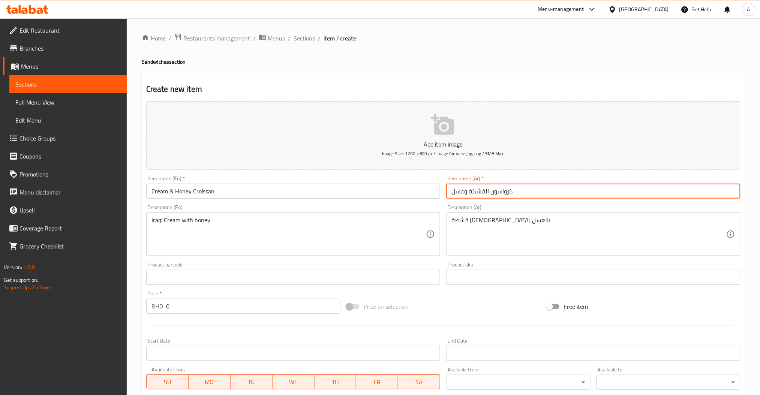
click at [474, 194] on input "كرواسون القشكة وعسل" at bounding box center [593, 191] width 294 height 15
click at [464, 191] on input "كرواسون القشطة وعسل" at bounding box center [593, 191] width 294 height 15
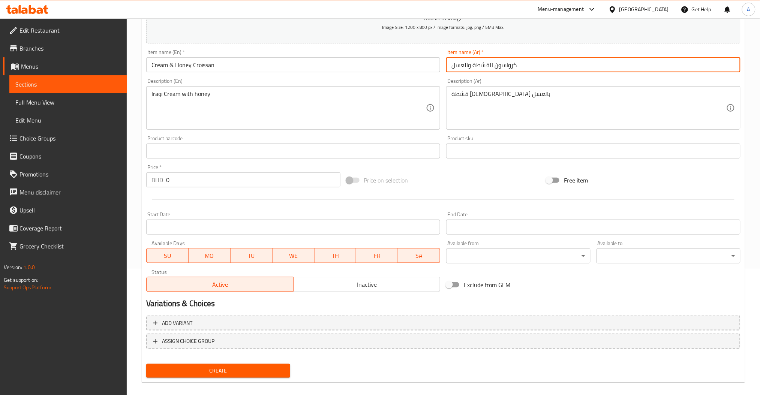
scroll to position [133, 0]
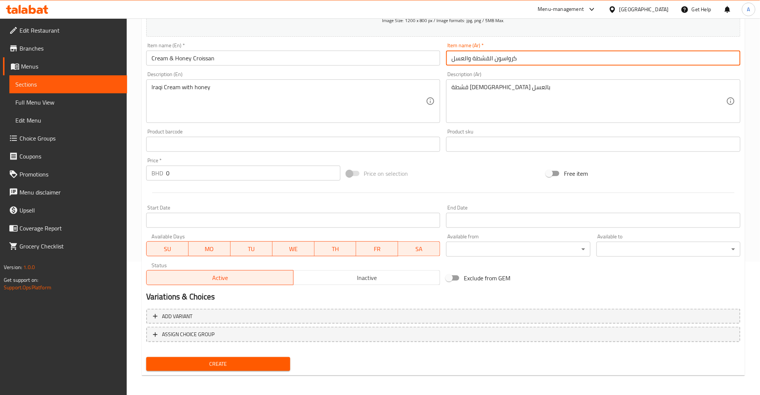
type input "كرواسون القشطة والعسل"
click at [172, 176] on input "0" at bounding box center [253, 173] width 174 height 15
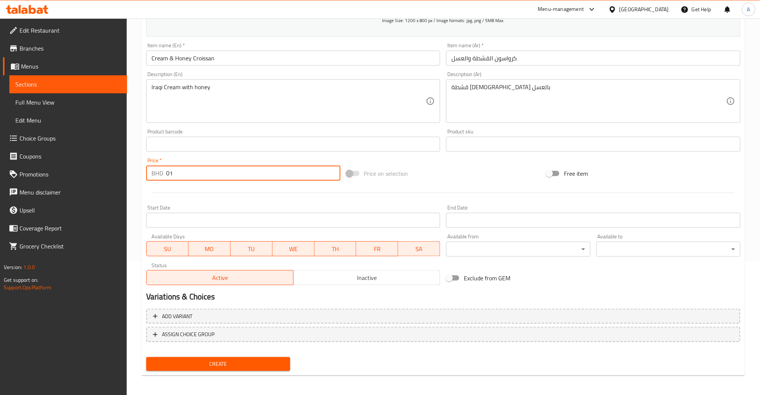
type input "0"
type input "1.4"
click at [236, 355] on div "Create" at bounding box center [218, 364] width 150 height 20
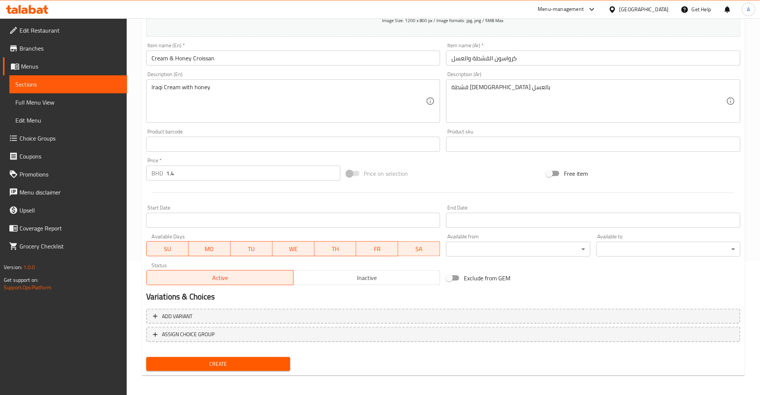
click at [235, 359] on span "Create" at bounding box center [218, 363] width 132 height 9
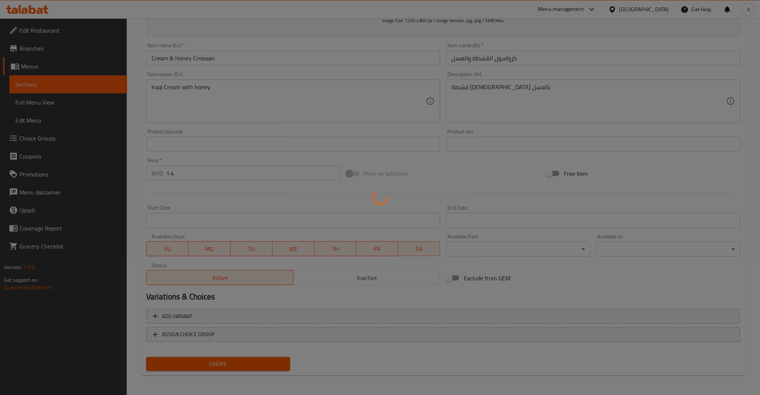
scroll to position [0, 0]
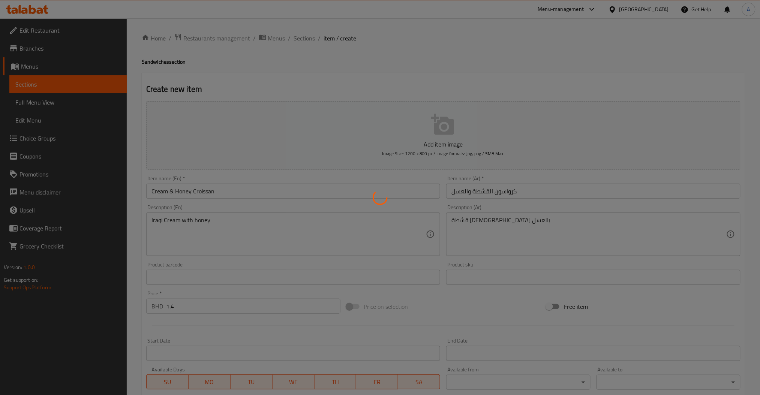
type input "0"
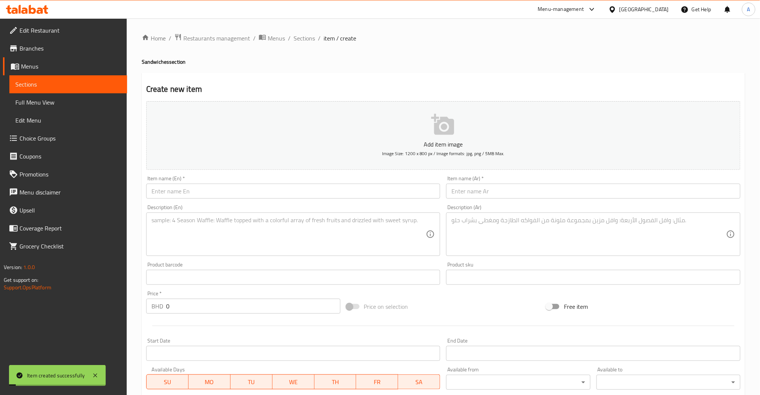
click at [302, 30] on div "Home / Restaurants management / Menus / Sections / item / create Sandwiches sec…" at bounding box center [443, 273] width 633 height 511
click at [302, 34] on span "Sections" at bounding box center [303, 38] width 21 height 9
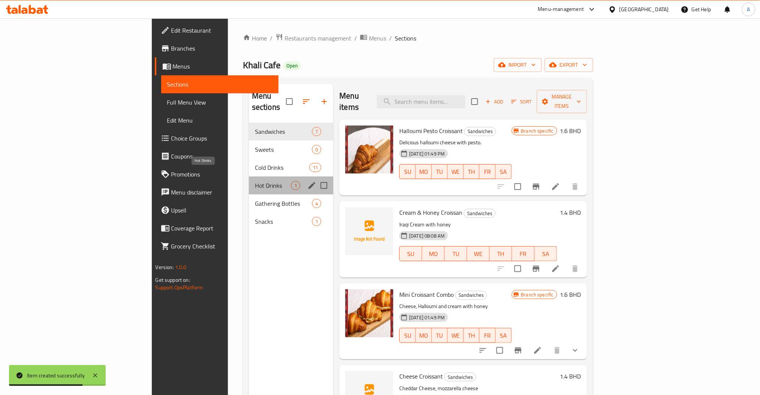
click at [255, 181] on span "Hot Drinks" at bounding box center [273, 185] width 36 height 9
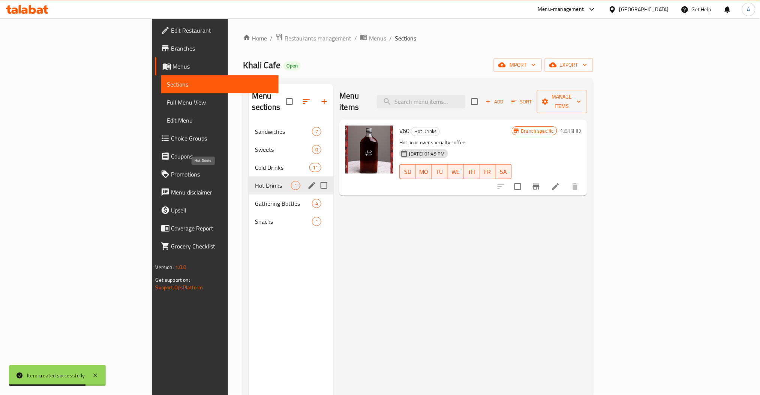
click at [249, 177] on div "Hot Drinks 1" at bounding box center [291, 186] width 84 height 18
click at [249, 165] on div "Cold Drinks 11" at bounding box center [291, 168] width 84 height 18
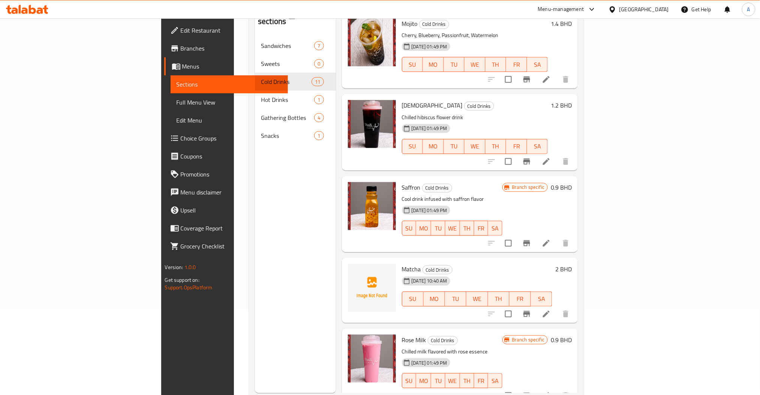
scroll to position [105, 0]
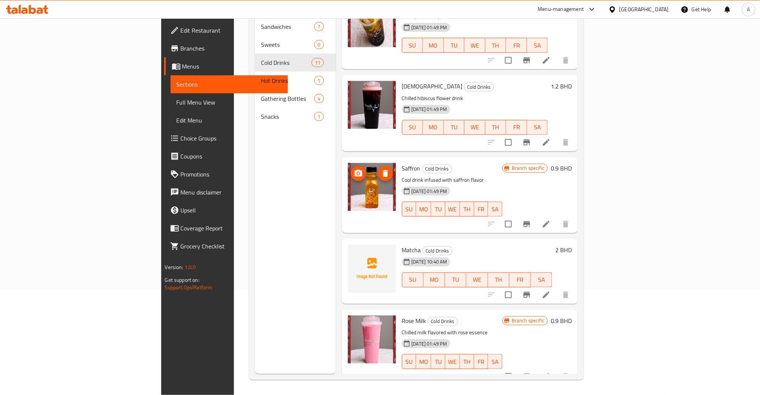
click at [378, 169] on span "delete image" at bounding box center [385, 173] width 15 height 9
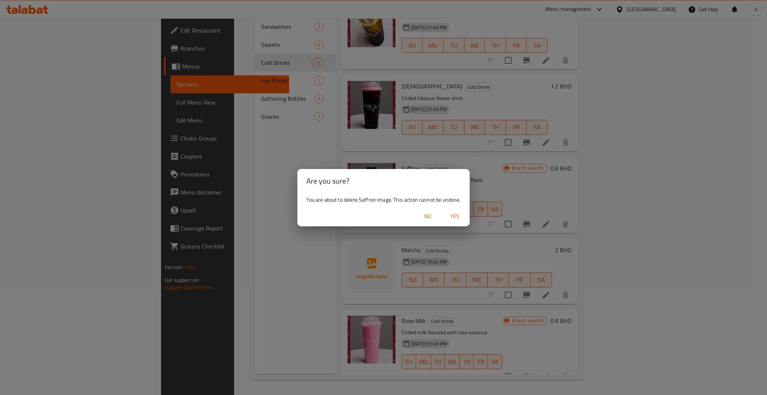
click at [457, 219] on span "Yes" at bounding box center [455, 216] width 18 height 9
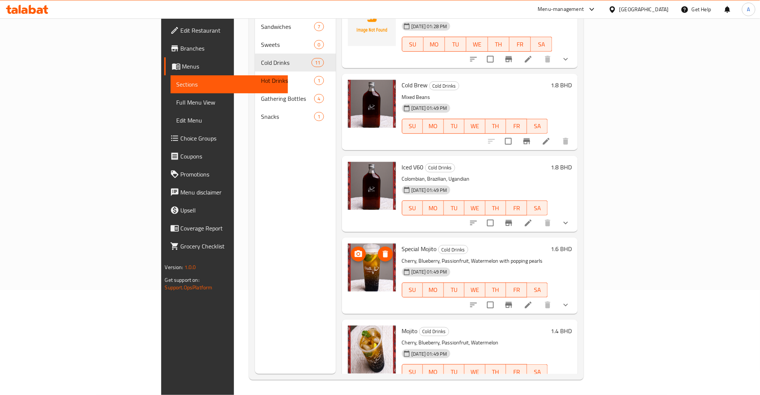
scroll to position [130, 0]
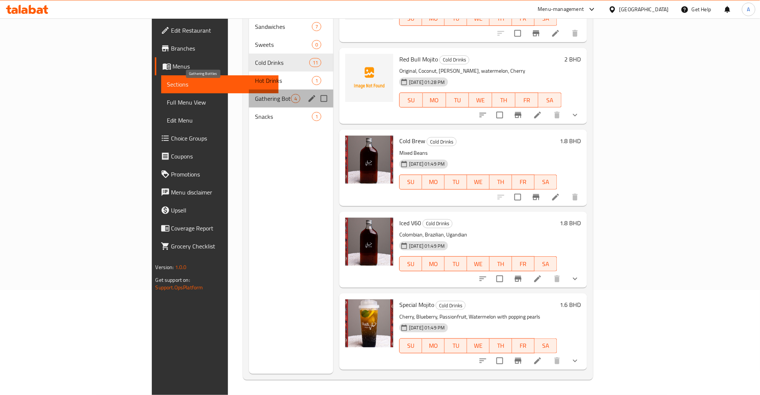
click at [255, 94] on span "Gathering Bottles" at bounding box center [273, 98] width 36 height 9
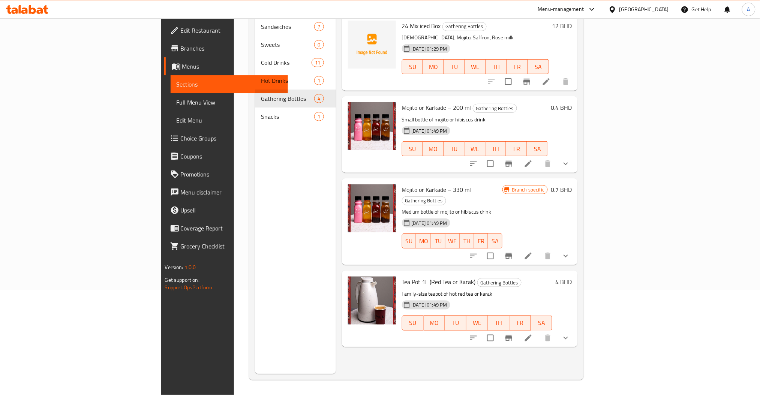
scroll to position [61, 0]
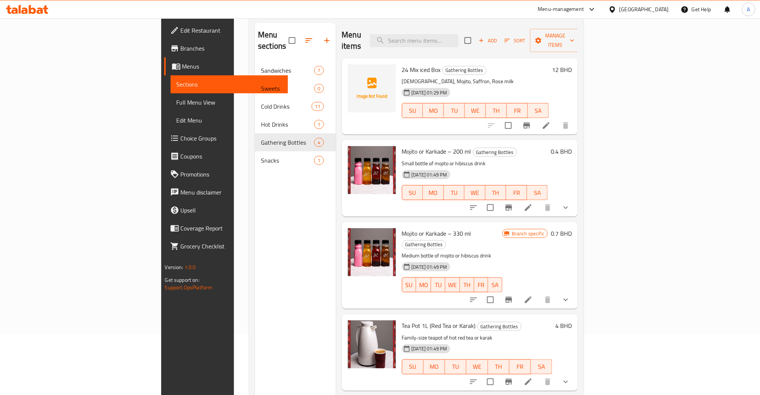
click at [556, 119] on li at bounding box center [546, 125] width 21 height 13
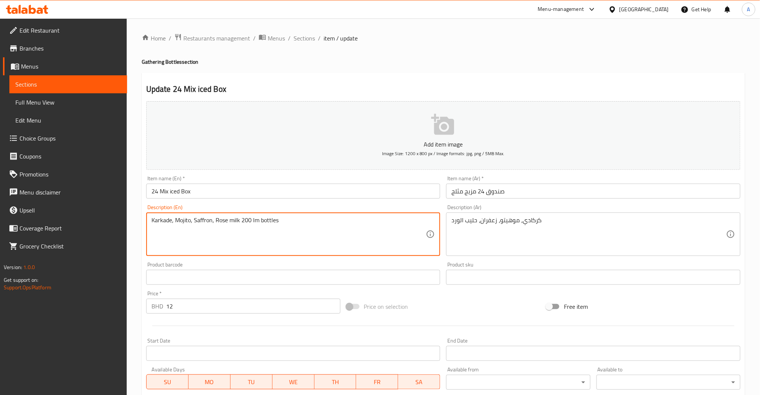
click at [240, 221] on textarea "Karkade, Mojito, Saffron, Rose milk 200 lm bottles" at bounding box center [288, 235] width 275 height 36
click at [259, 219] on textarea "Karkade, Mojito, Saffron, Rose milk ,200 lm bottles" at bounding box center [288, 235] width 275 height 36
click at [310, 224] on textarea "Karkade, Mojito, Saffron, Rose milk ,200 ml bottles" at bounding box center [288, 235] width 275 height 36
type textarea "Karkade, Mojito, Saffron, Rose milk ,200 ml bottles"
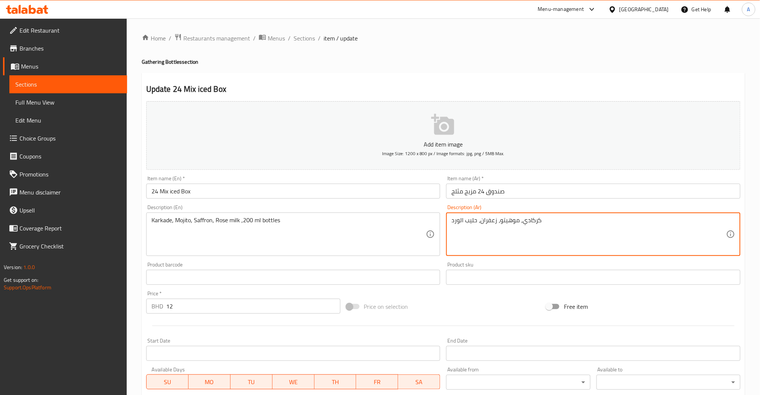
click at [449, 222] on div "كركادي، موهيتو، زعفران، حليب الورد Description (Ar)" at bounding box center [593, 233] width 294 height 43
click at [566, 221] on textarea "كركادي، موهيتو، زعفران، حليب الورد" at bounding box center [588, 235] width 275 height 36
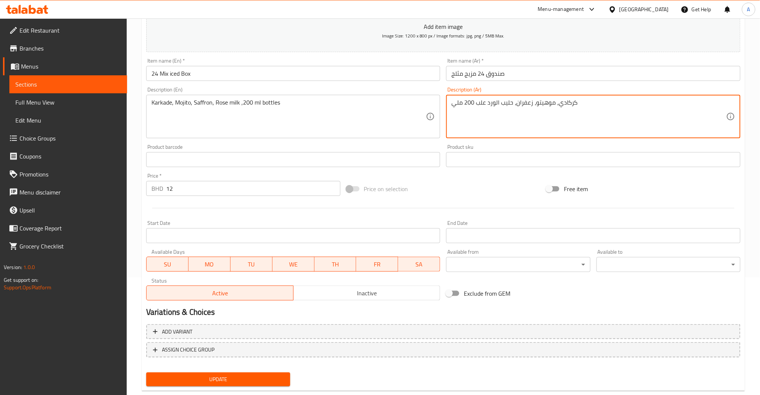
scroll to position [133, 0]
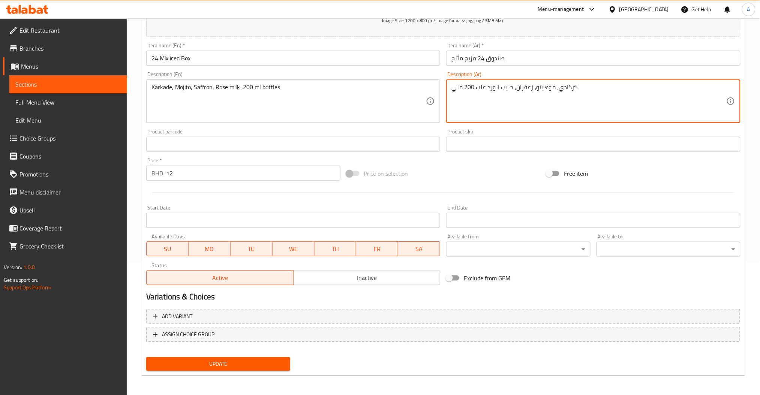
type textarea "كركادي، موهيتو، زعفران، حليب الورد علب 200 ملي"
click at [260, 354] on div "Update" at bounding box center [218, 364] width 150 height 20
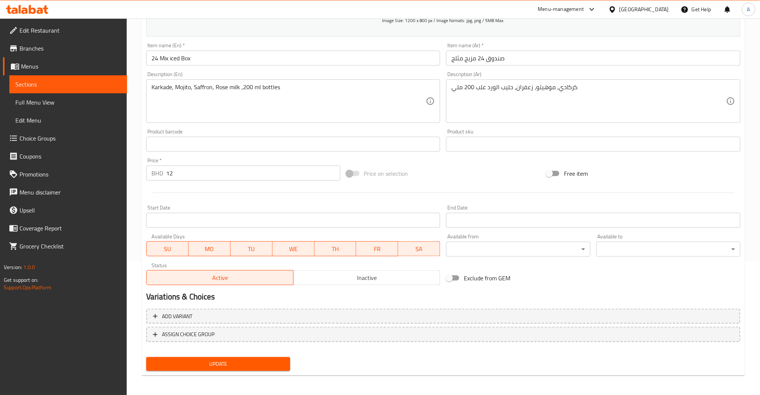
click at [260, 354] on div "Update" at bounding box center [218, 364] width 150 height 20
click at [262, 357] on button "Update" at bounding box center [218, 364] width 144 height 14
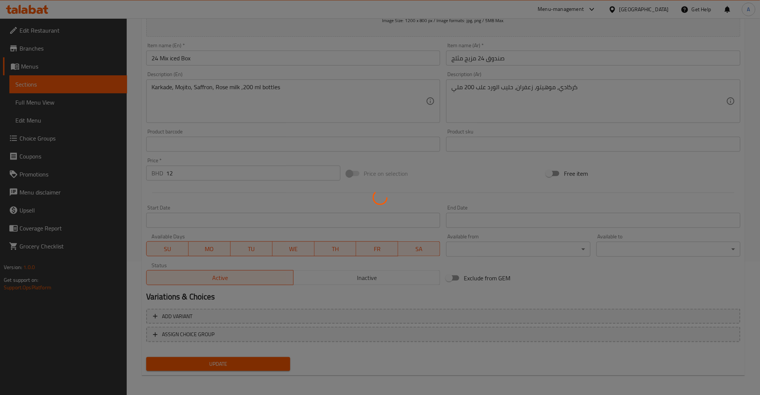
scroll to position [0, 0]
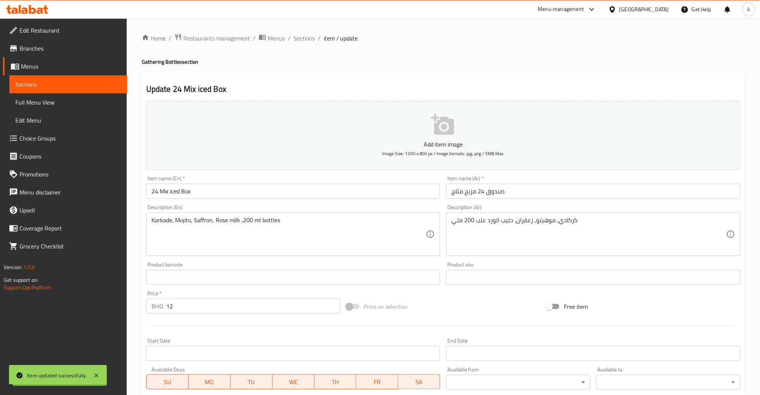
click at [303, 31] on div "Home / Restaurants management / Menus / Sections / item / update Gathering Bott…" at bounding box center [443, 273] width 633 height 511
click at [303, 34] on span "Sections" at bounding box center [303, 38] width 21 height 9
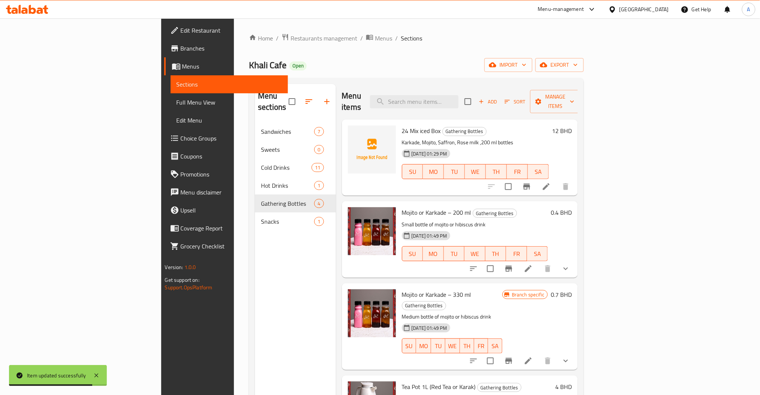
scroll to position [105, 0]
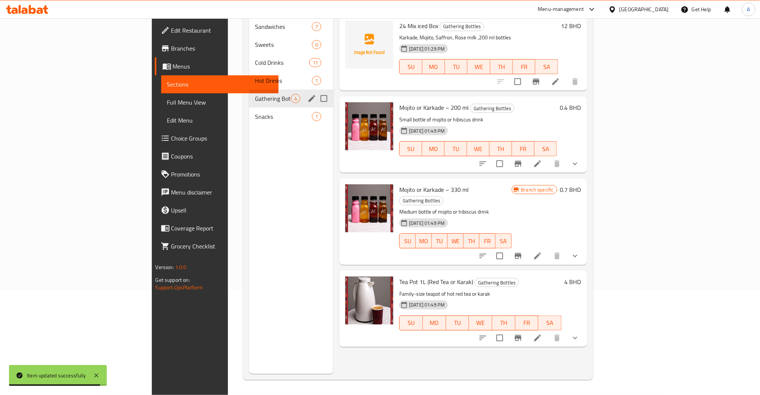
click at [249, 95] on div "Gathering Bottles 4" at bounding box center [291, 99] width 84 height 18
click at [249, 108] on div "Snacks 1" at bounding box center [291, 117] width 84 height 18
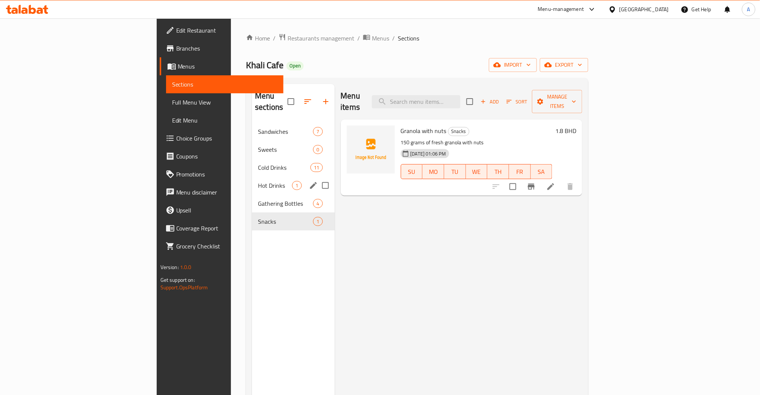
click at [252, 182] on div "Hot Drinks 1" at bounding box center [293, 186] width 82 height 18
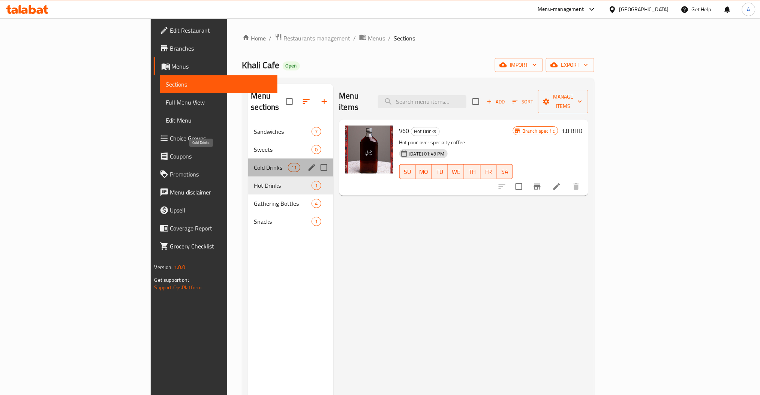
click at [254, 163] on span "Cold Drinks" at bounding box center [271, 167] width 34 height 9
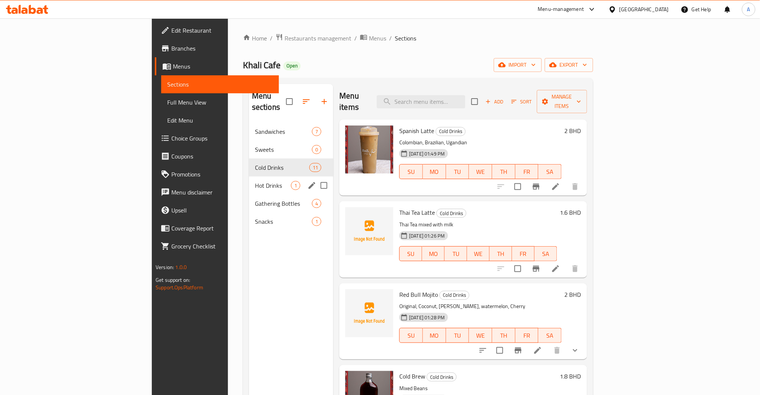
click at [249, 183] on div "Hot Drinks 1" at bounding box center [291, 186] width 84 height 18
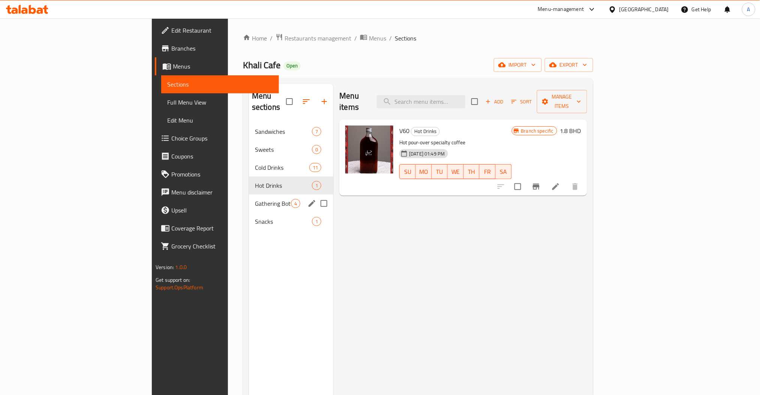
click at [255, 199] on span "Gathering Bottles" at bounding box center [273, 203] width 36 height 9
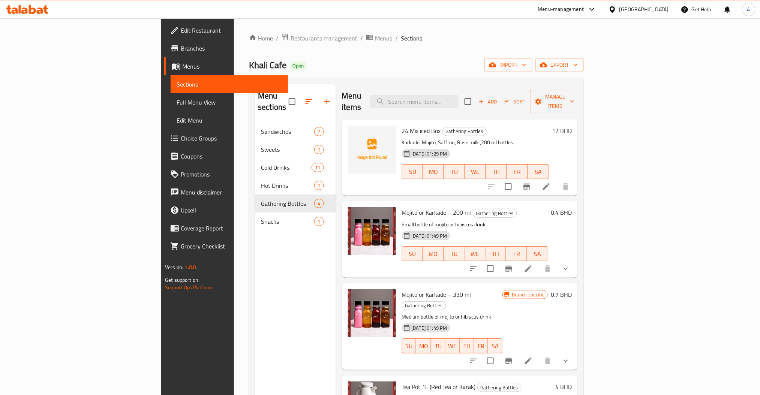
scroll to position [105, 0]
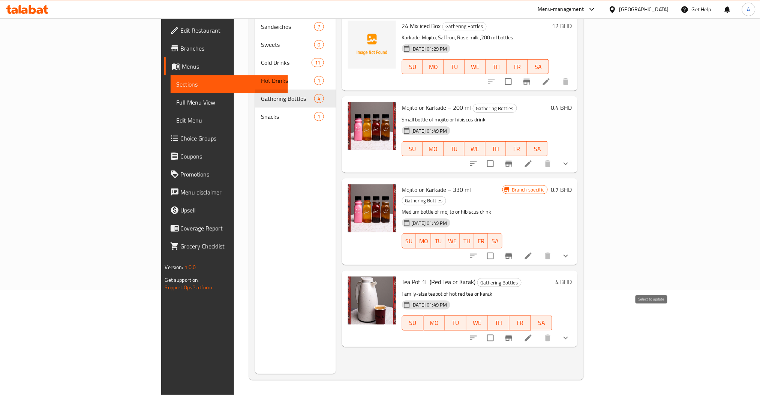
click at [498, 330] on input "checkbox" at bounding box center [490, 338] width 16 height 16
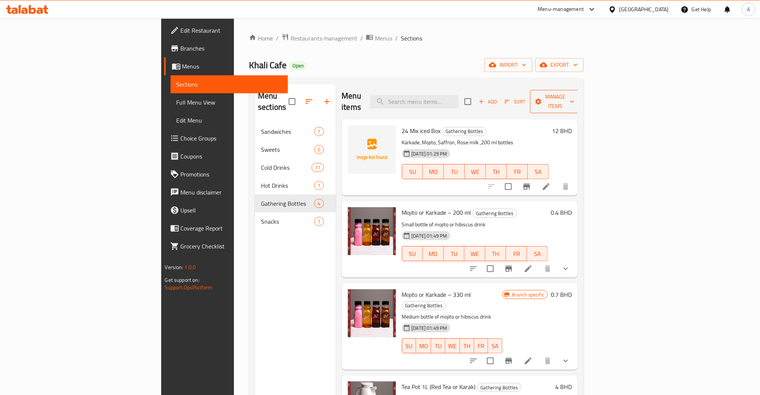
click at [574, 100] on span "Manage items" at bounding box center [555, 101] width 38 height 19
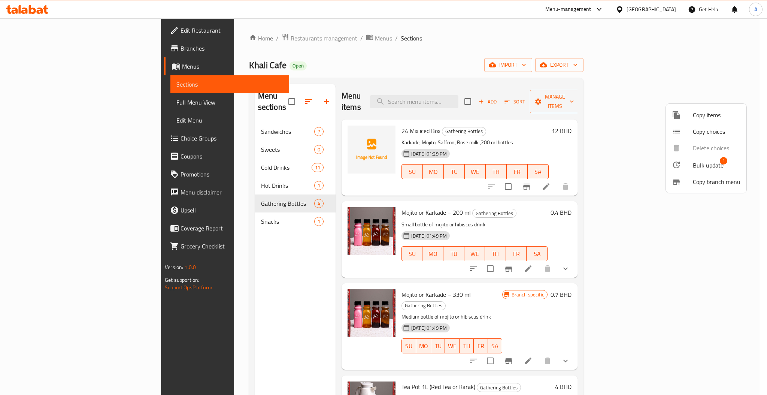
click at [712, 165] on span "Bulk update" at bounding box center [708, 165] width 31 height 9
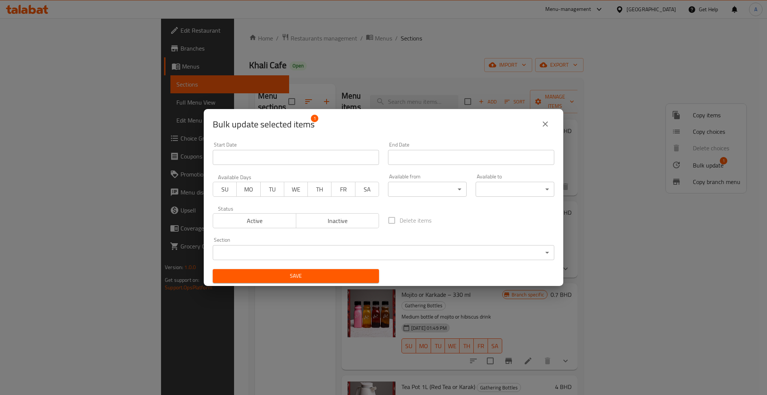
click at [483, 250] on body "​ Menu-management Bahrain Get Help A Edit Restaurant Branches Menus Sections Fu…" at bounding box center [383, 206] width 767 height 377
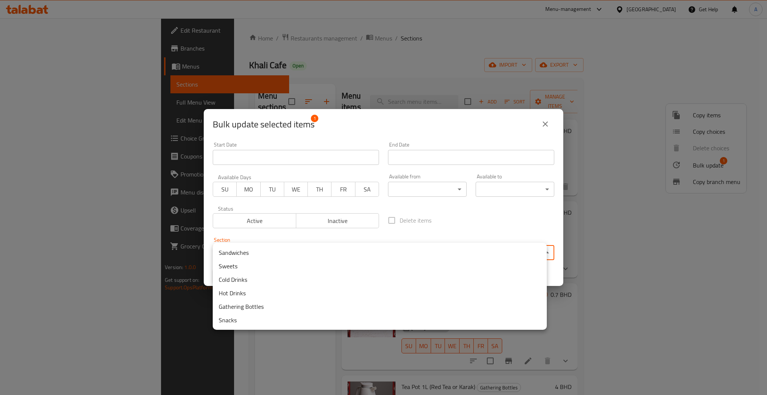
click at [247, 294] on li "Hot Drinks" at bounding box center [380, 292] width 334 height 13
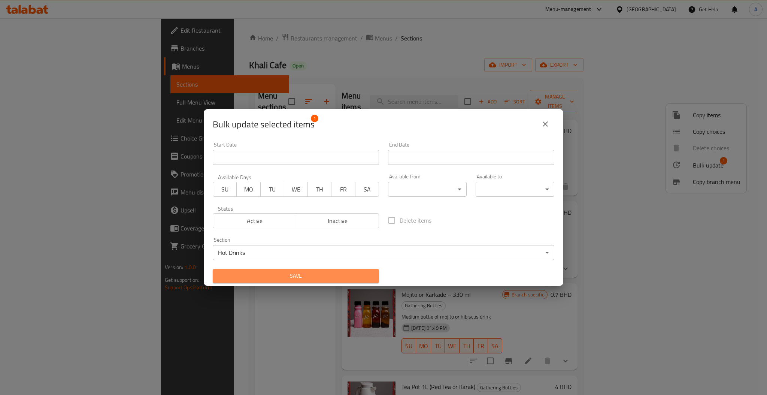
click at [310, 272] on span "Save" at bounding box center [296, 275] width 154 height 9
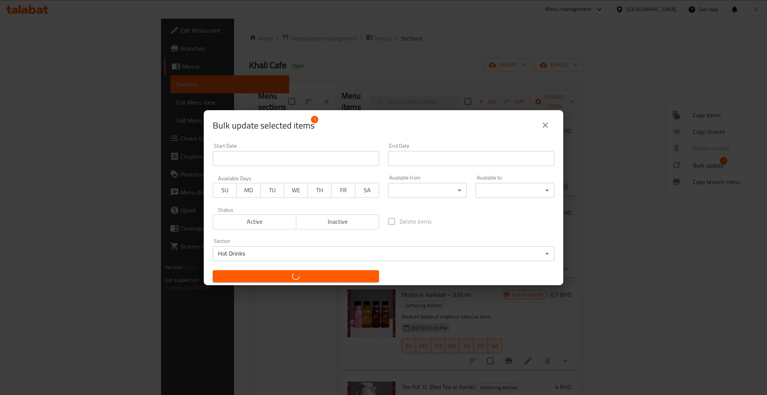
checkbox input "false"
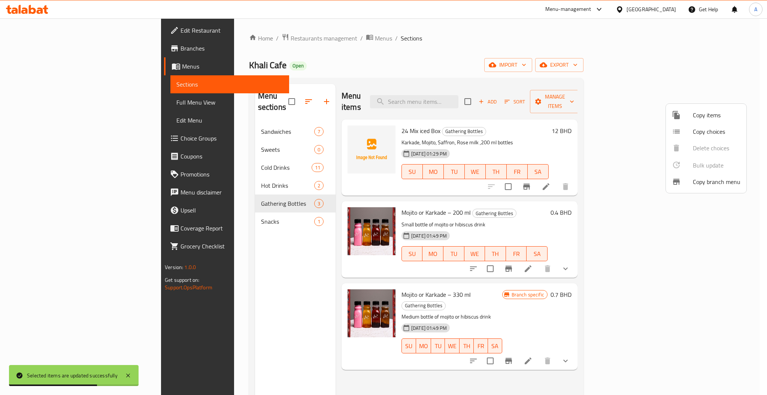
click at [167, 261] on div at bounding box center [383, 197] width 767 height 395
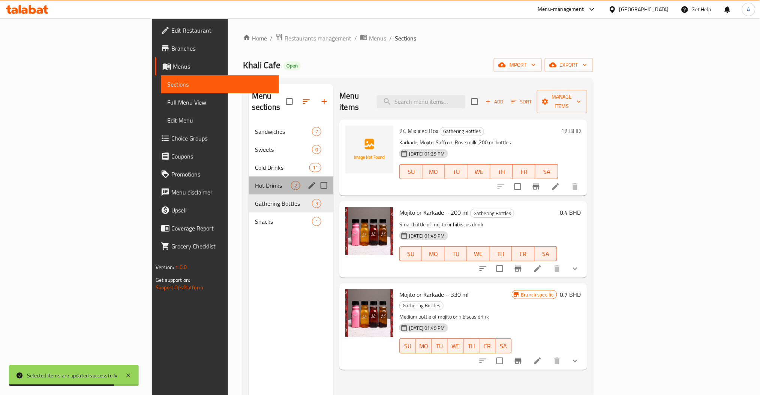
click at [249, 180] on div "Hot Drinks 2" at bounding box center [291, 186] width 84 height 18
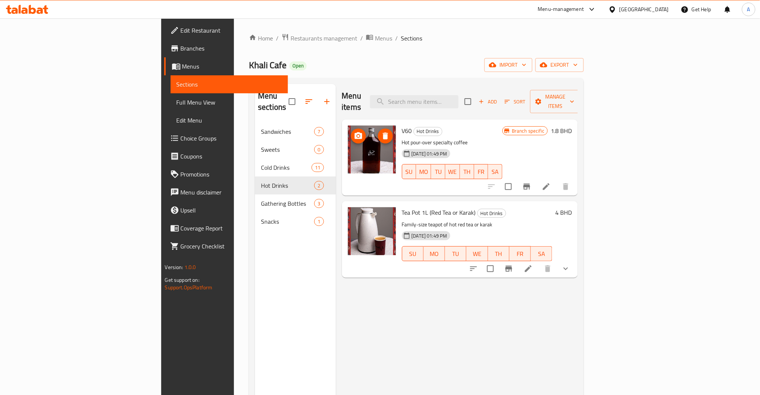
click at [348, 135] on img at bounding box center [372, 150] width 48 height 48
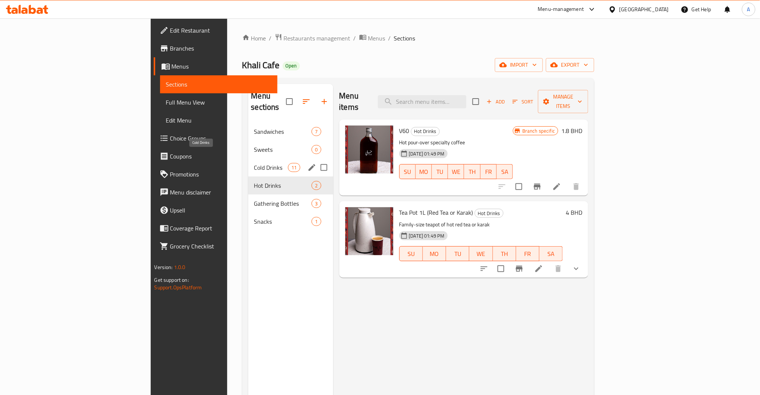
click at [254, 163] on span "Cold Drinks" at bounding box center [271, 167] width 34 height 9
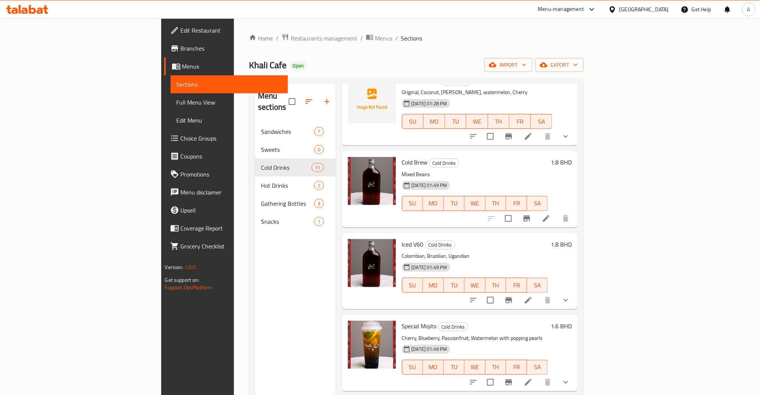
scroll to position [221, 0]
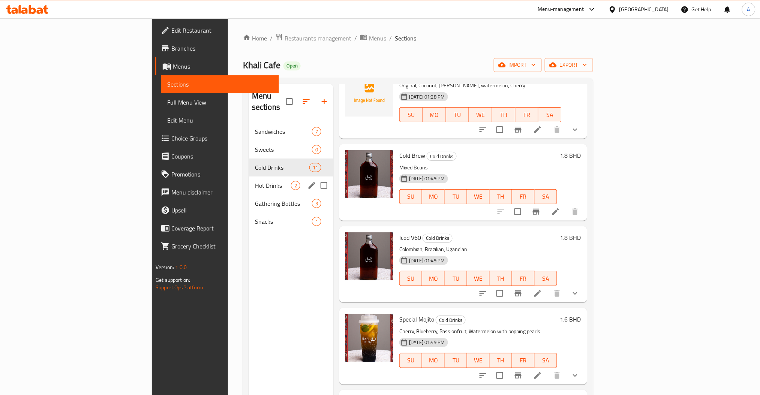
click at [255, 181] on span "Hot Drinks" at bounding box center [273, 185] width 36 height 9
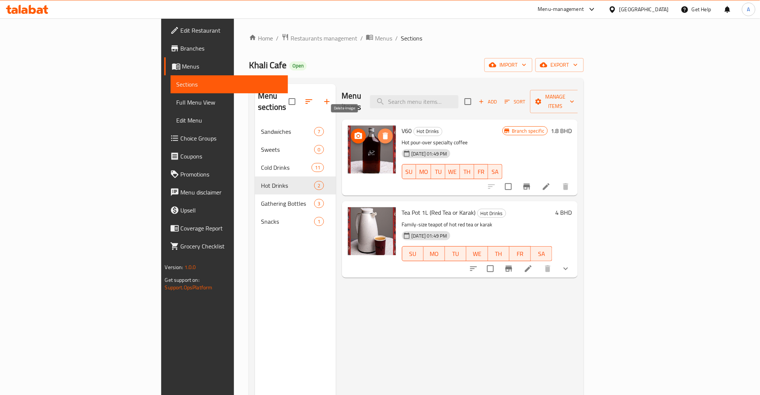
click at [383, 133] on icon "delete image" at bounding box center [385, 136] width 5 height 7
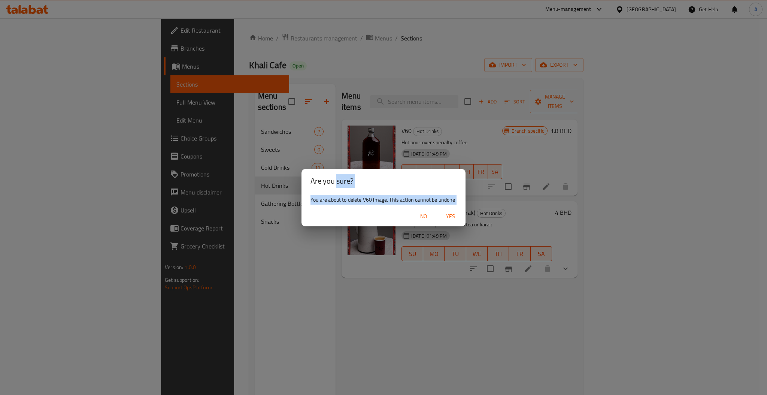
click at [451, 219] on div "Are you sure? You are about to delete V60 image. This action cannot be undone. …" at bounding box center [383, 197] width 767 height 395
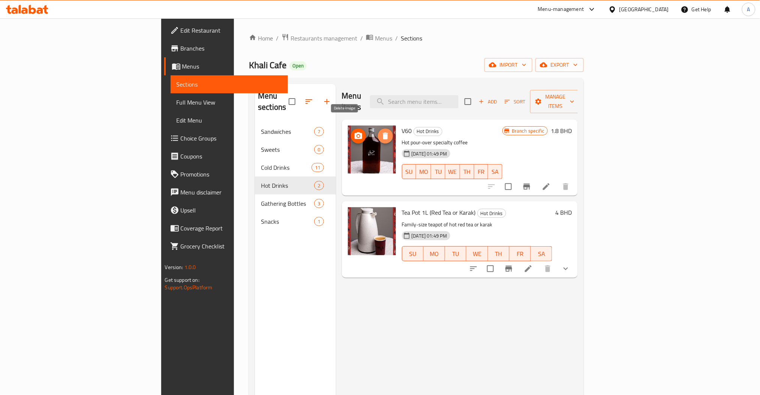
click at [378, 129] on button "delete image" at bounding box center [385, 136] width 15 height 15
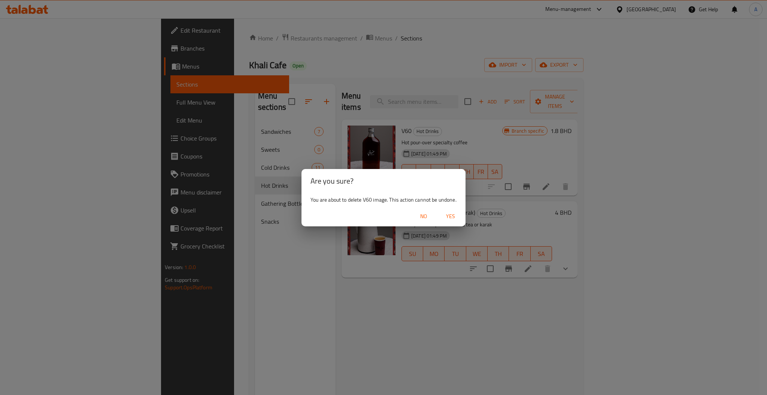
click at [452, 211] on button "Yes" at bounding box center [451, 216] width 24 height 14
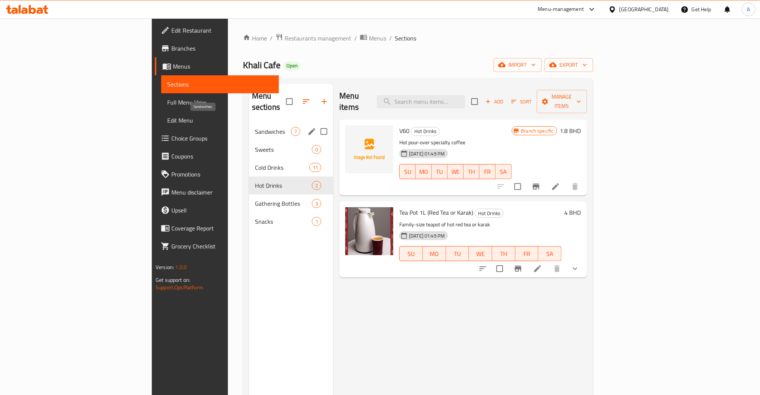
click at [255, 127] on span "Sandwiches" at bounding box center [273, 131] width 36 height 9
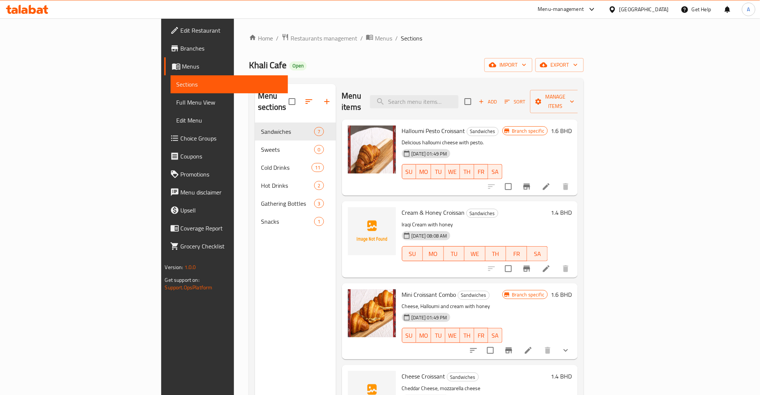
click at [255, 224] on div "Menu sections Sandwiches 7 Sweets 0 Cold Drinks 11 Hot Drinks 2 Gathering Bottl…" at bounding box center [295, 281] width 81 height 395
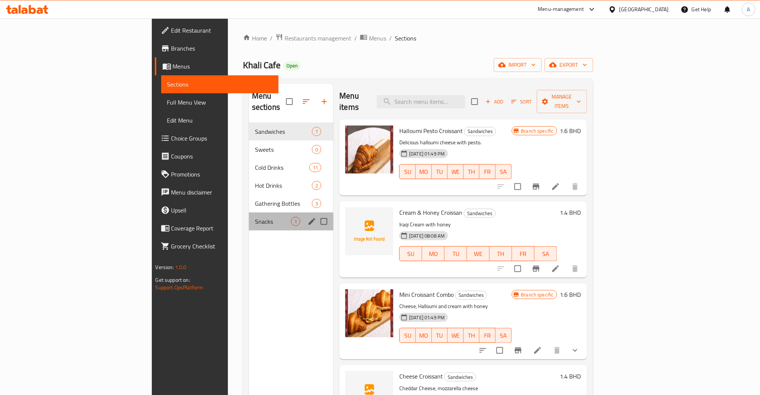
click at [249, 218] on div "Snacks 1" at bounding box center [291, 221] width 84 height 18
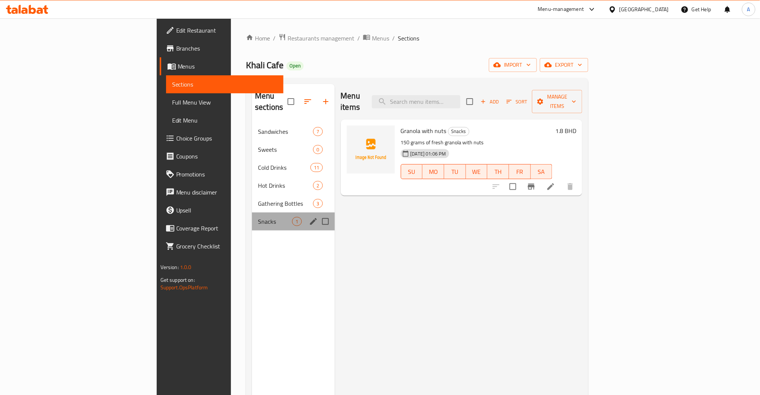
click at [252, 212] on div "Snacks 1" at bounding box center [293, 221] width 82 height 18
click at [252, 200] on div "Gathering Bottles 3" at bounding box center [293, 203] width 82 height 18
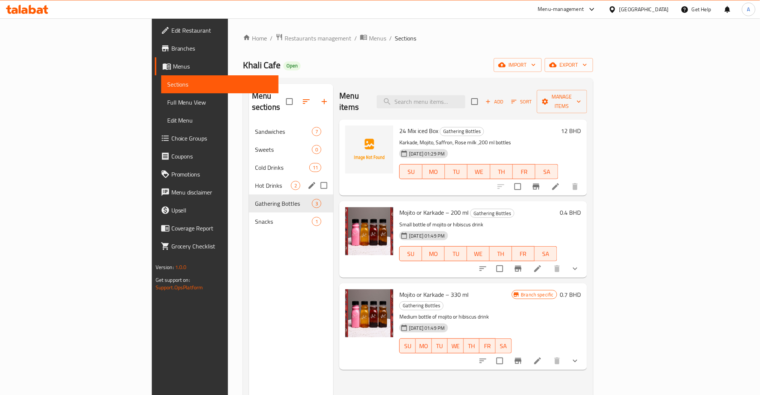
click at [249, 182] on div "Hot Drinks 2" at bounding box center [291, 186] width 84 height 18
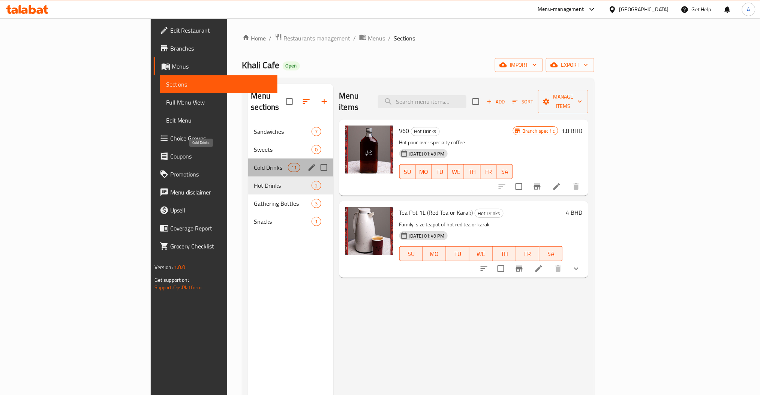
click at [254, 163] on span "Cold Drinks" at bounding box center [271, 167] width 34 height 9
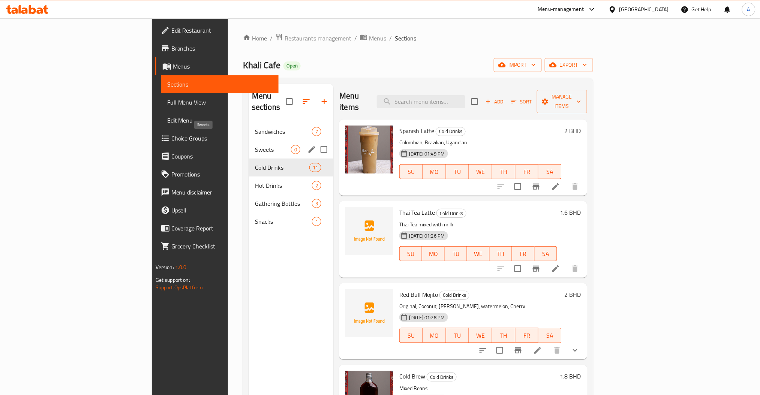
click at [255, 145] on span "Sweets" at bounding box center [273, 149] width 36 height 9
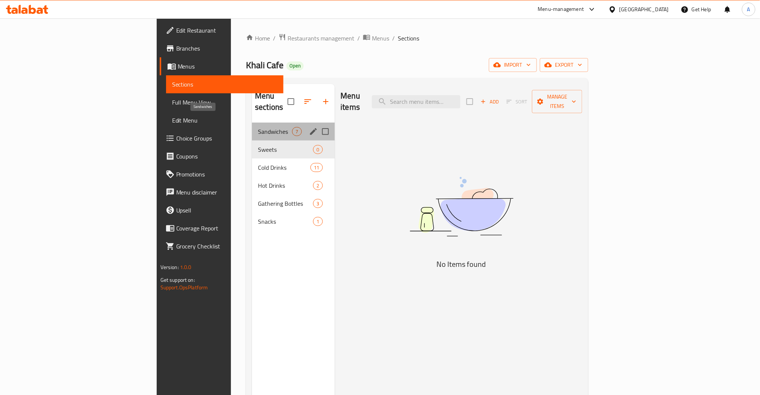
click at [258, 127] on span "Sandwiches" at bounding box center [275, 131] width 34 height 9
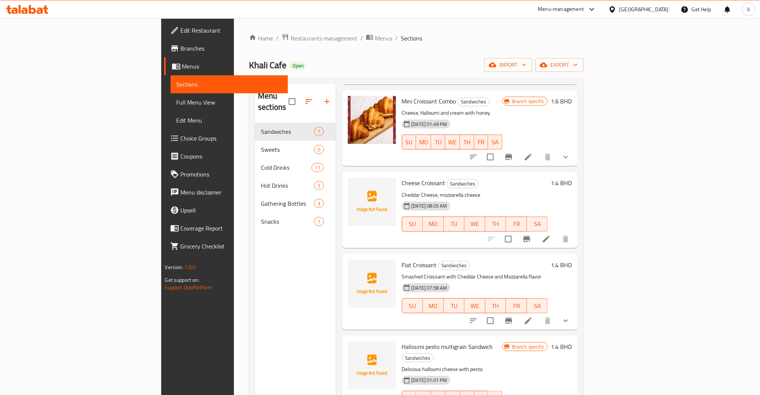
scroll to position [196, 0]
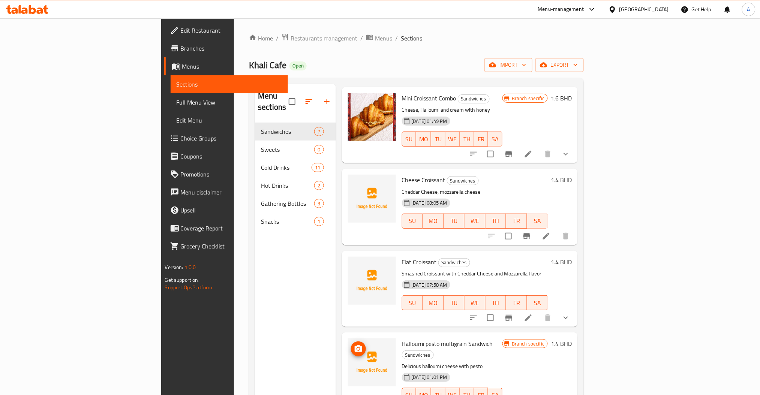
click at [354, 344] on icon "upload picture" at bounding box center [358, 348] width 9 height 9
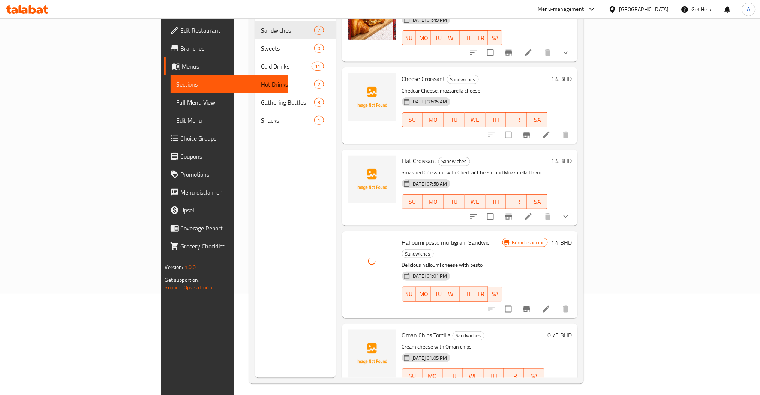
scroll to position [105, 0]
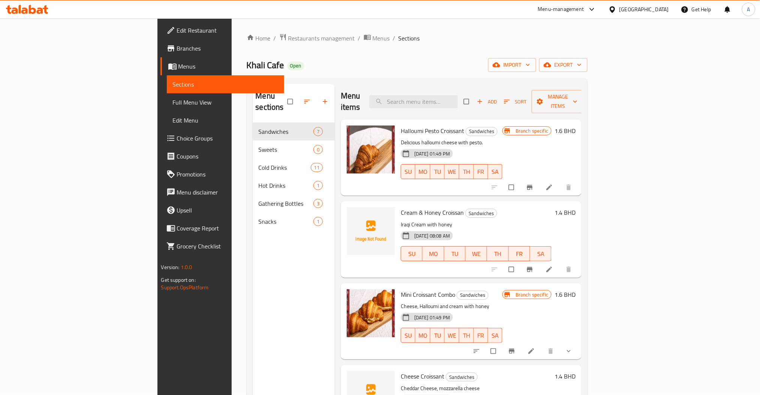
click at [35, 7] on icon at bounding box center [27, 9] width 42 height 9
